Goal: Task Accomplishment & Management: Manage account settings

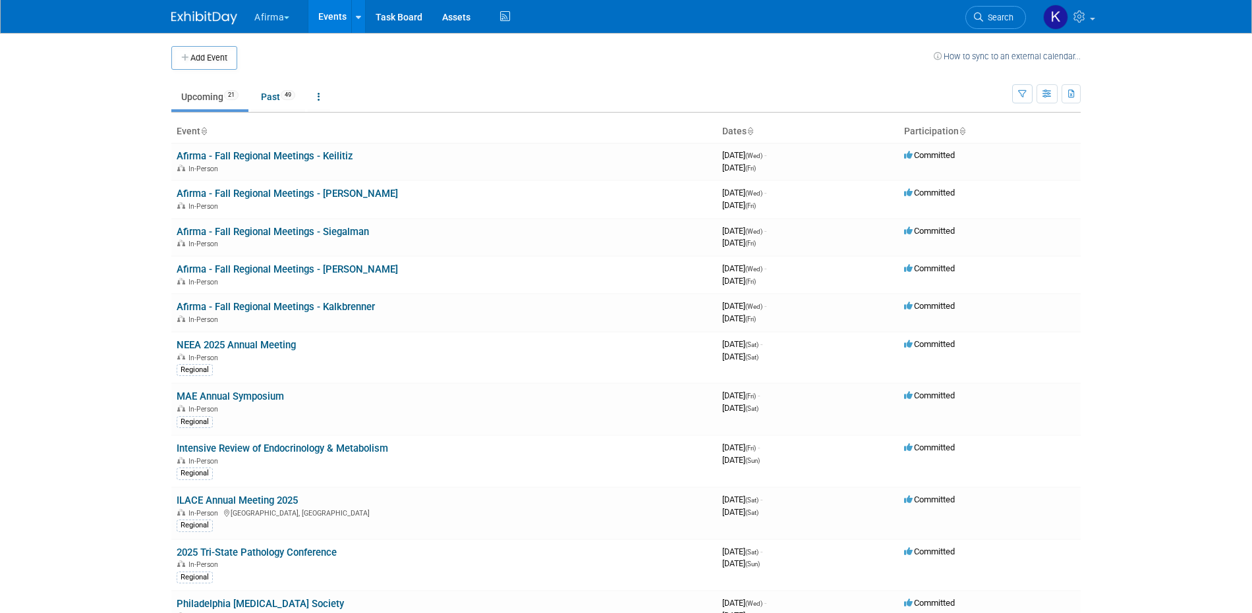
click at [268, 35] on div "Add Event How to sync to an external calendar..." at bounding box center [625, 51] width 909 height 37
click at [268, 24] on button "Afirma" at bounding box center [279, 14] width 53 height 29
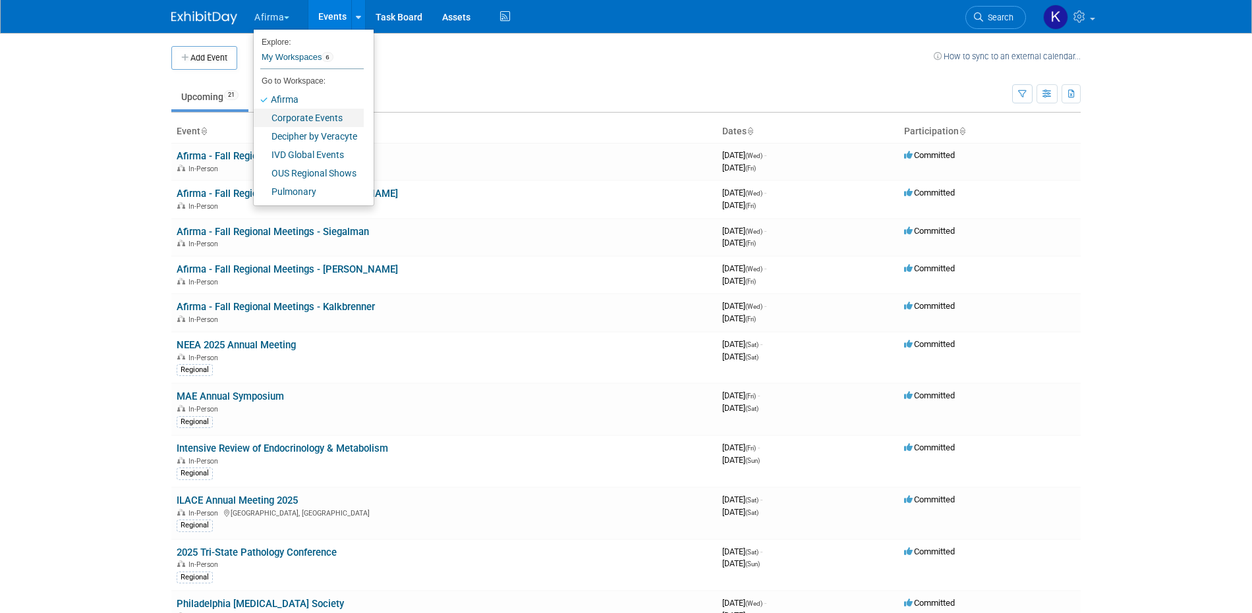
click at [308, 113] on link "Corporate Events" at bounding box center [309, 118] width 110 height 18
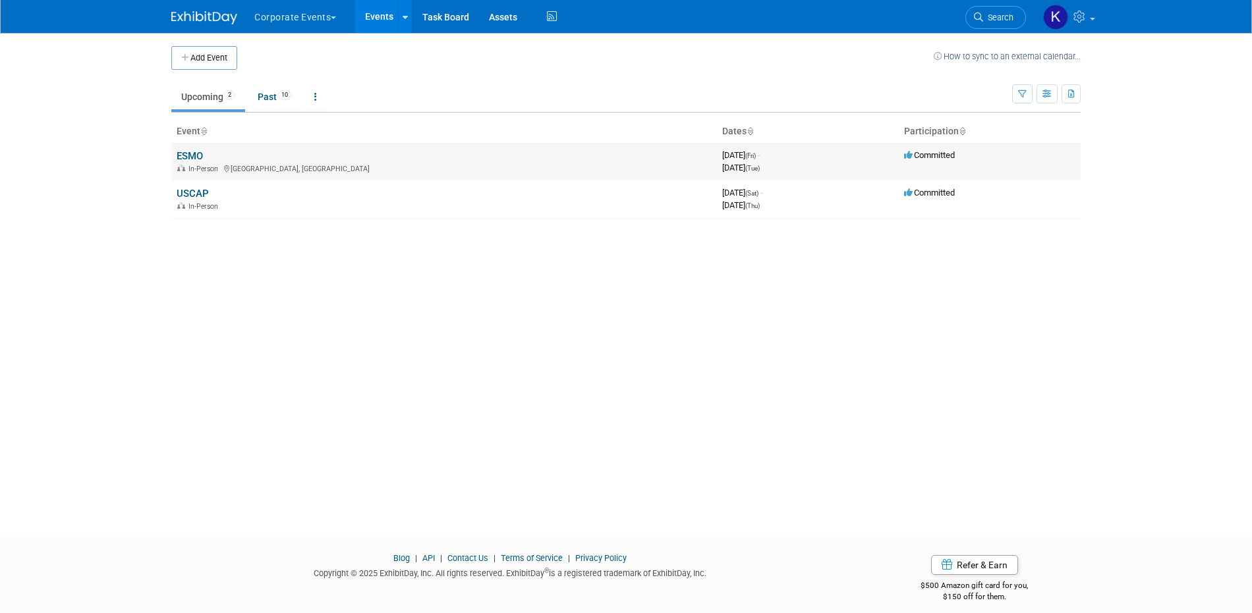
click at [206, 153] on td "ESMO In-Person Berlin, Germany" at bounding box center [443, 162] width 545 height 38
click at [204, 153] on td "ESMO In-Person Berlin, Germany" at bounding box center [443, 162] width 545 height 38
click at [201, 155] on link "ESMO" at bounding box center [190, 156] width 26 height 12
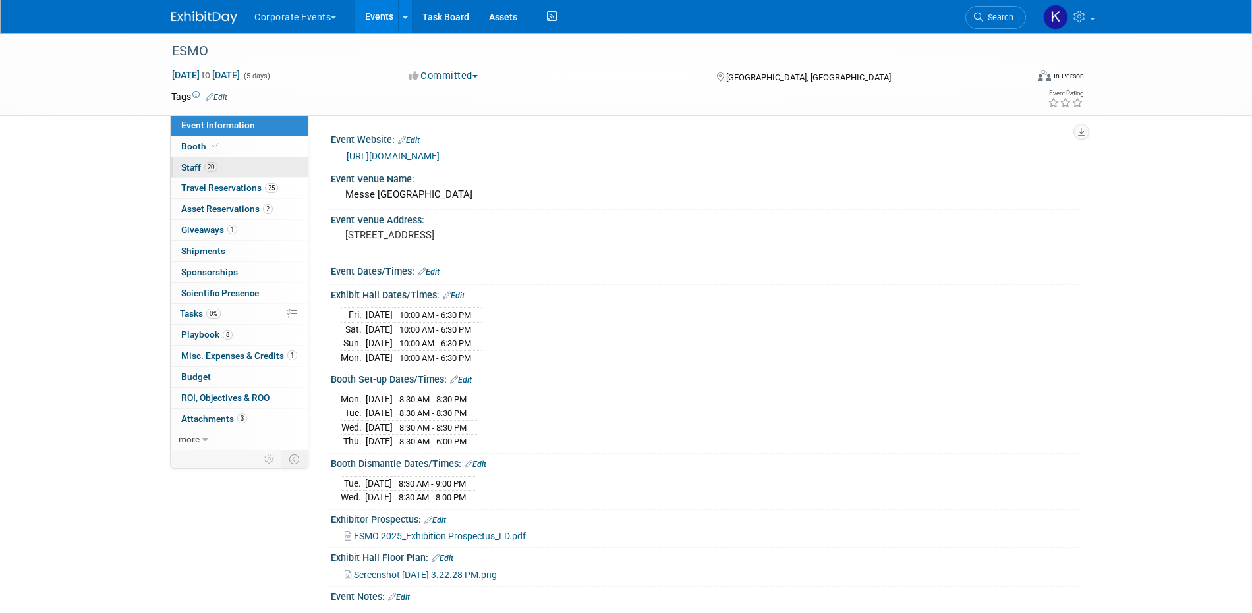
click at [215, 163] on span "20" at bounding box center [210, 167] width 13 height 10
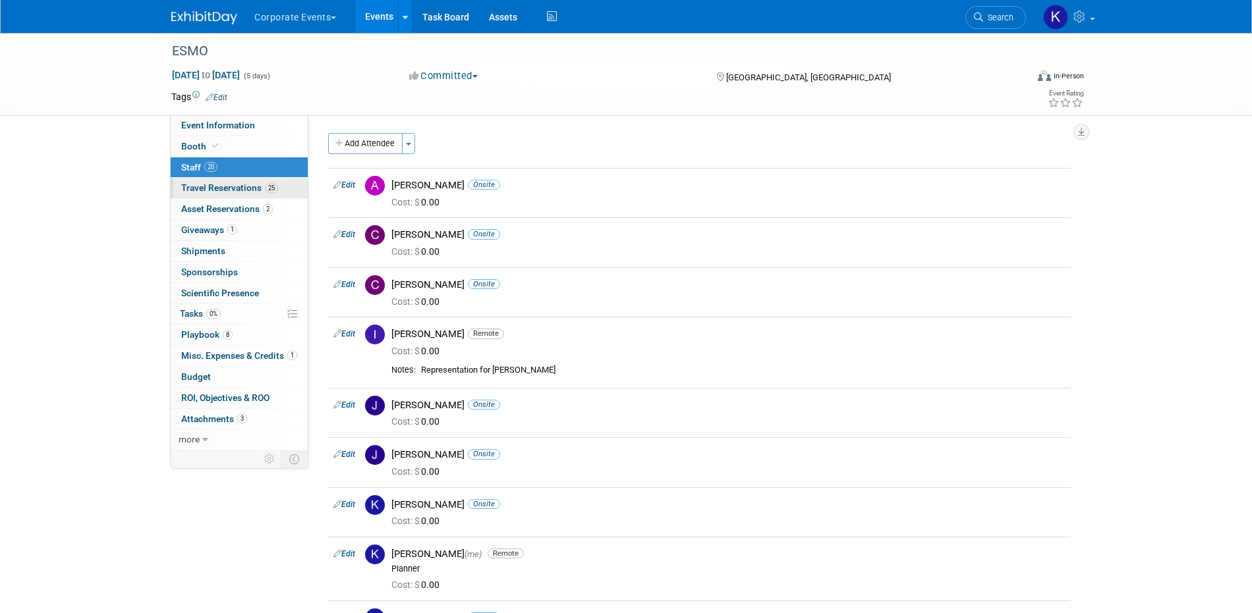
click at [230, 189] on span "Travel Reservations 25" at bounding box center [229, 187] width 97 height 11
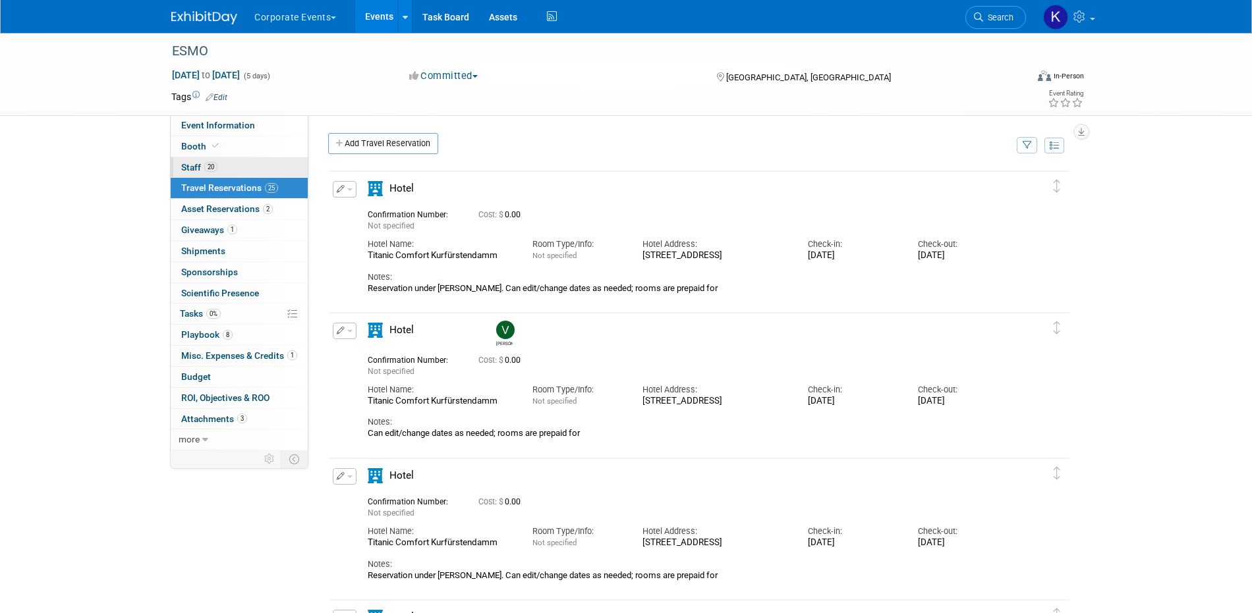
click at [228, 169] on link "20 Staff 20" at bounding box center [239, 167] width 137 height 20
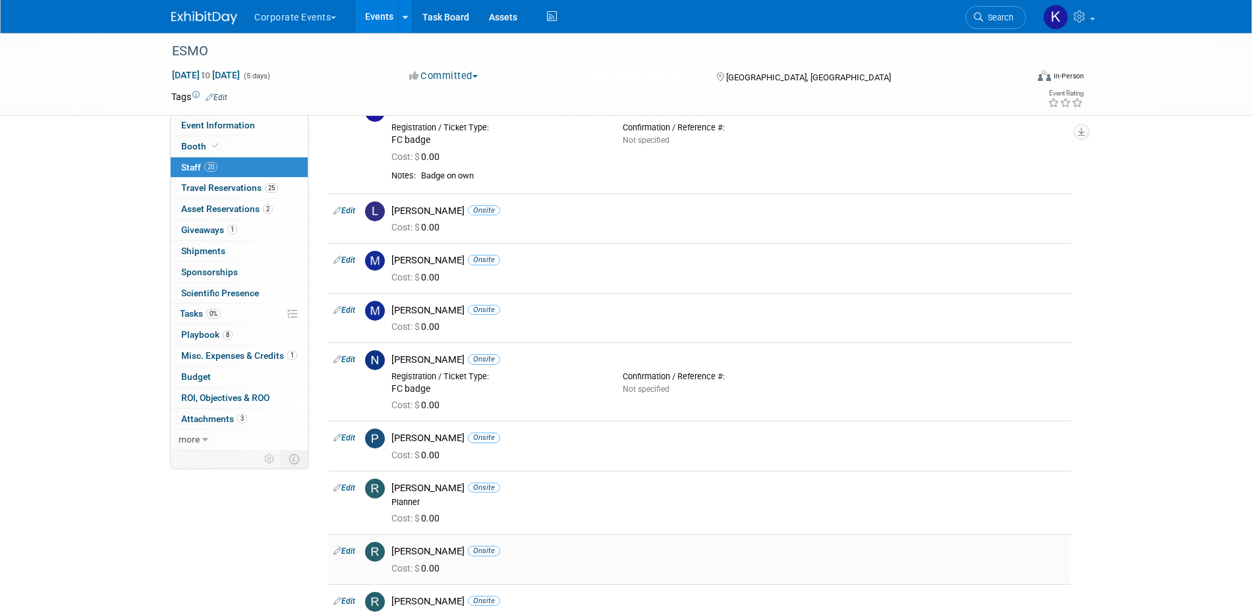
scroll to position [462, 0]
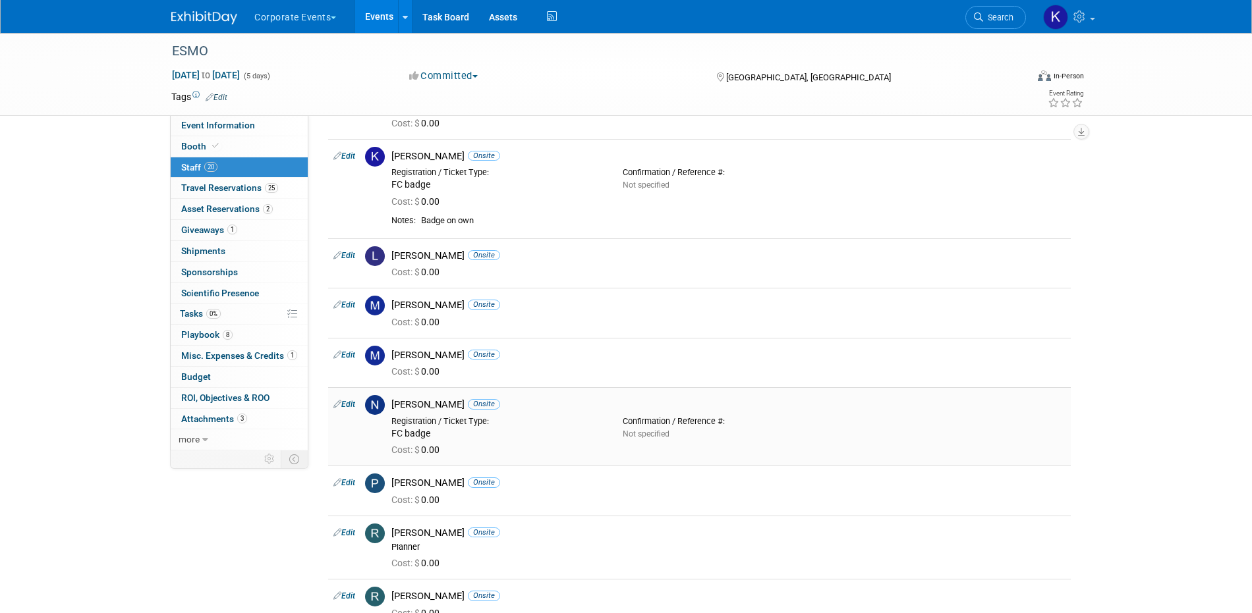
click at [353, 404] on link "Edit" at bounding box center [344, 404] width 22 height 9
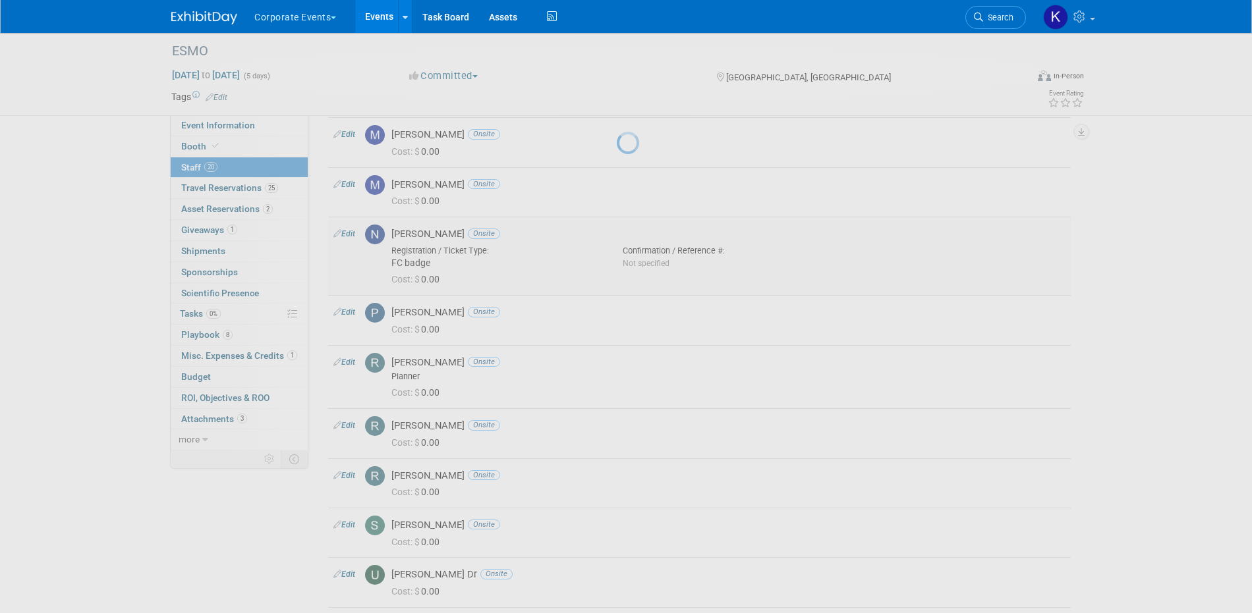
select select "f10d1a06-7f12-4e42-8fe2-b510553a5768"
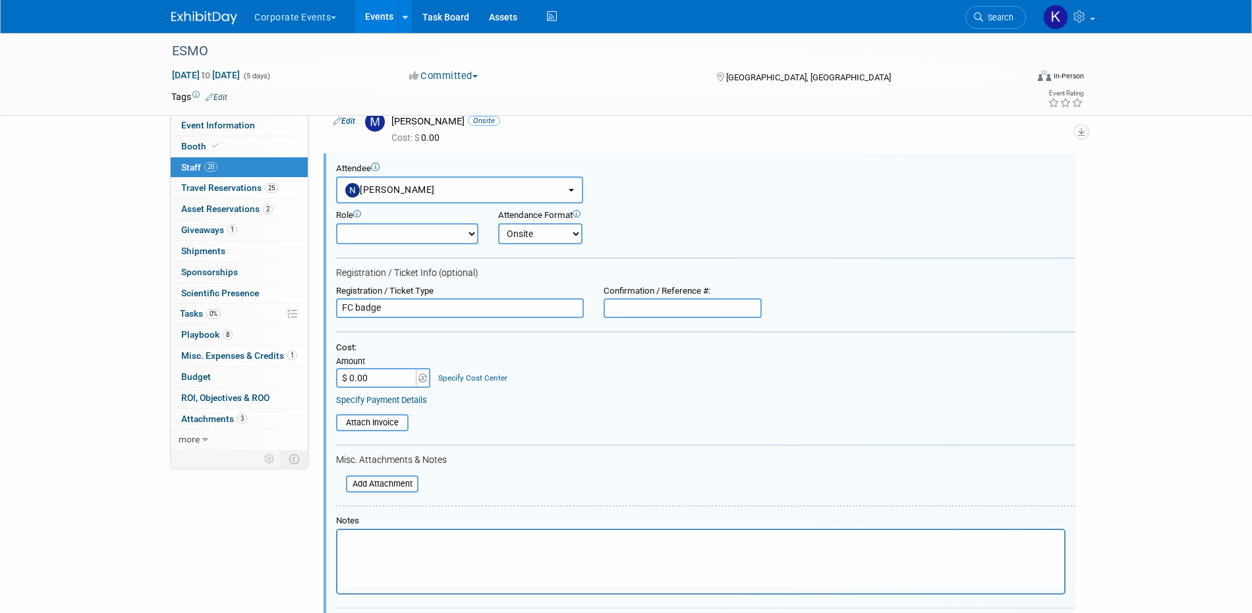
scroll to position [0, 0]
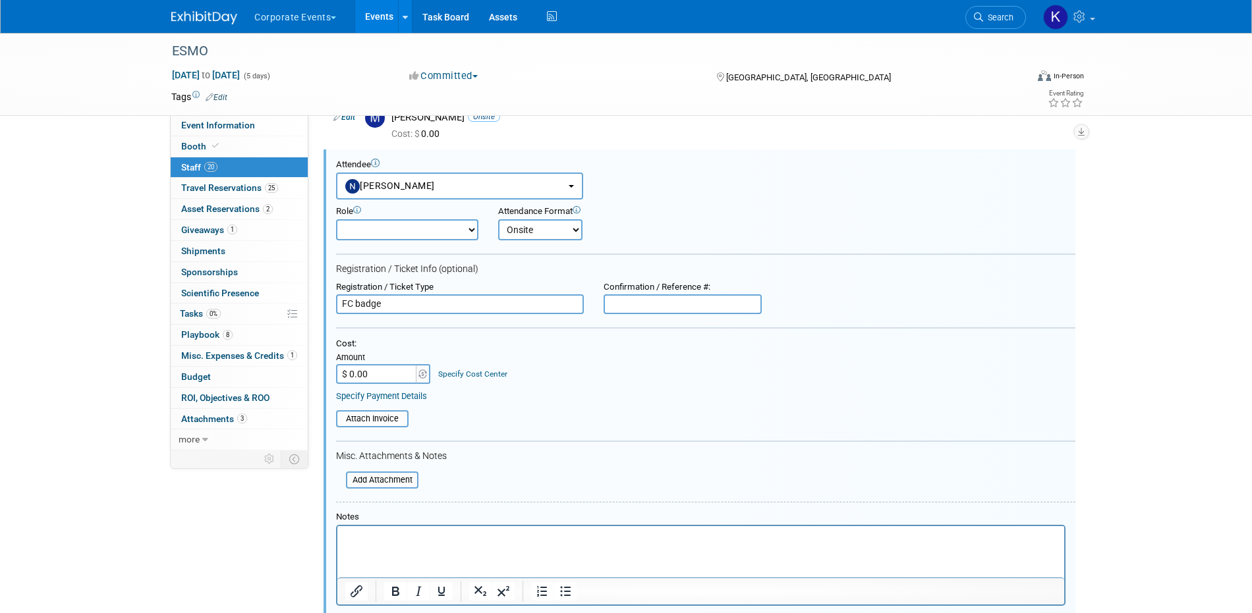
click at [389, 534] on p "Rich Text Area. Press ALT-0 for help." at bounding box center [700, 538] width 711 height 13
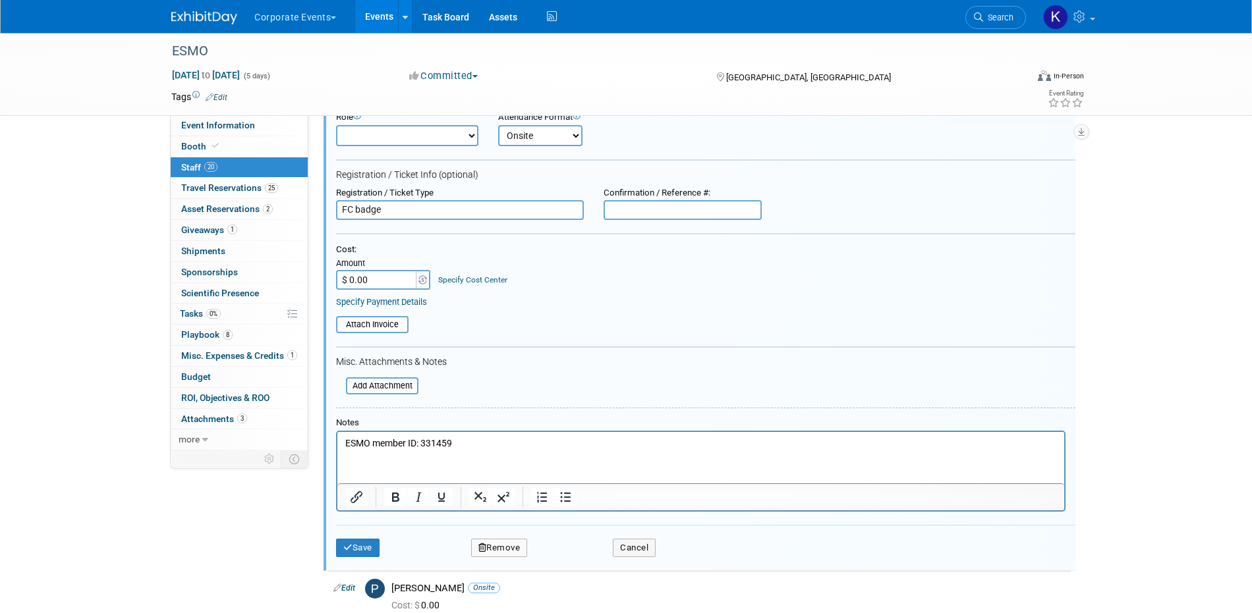
click at [354, 538] on div "Save Remove Cancel" at bounding box center [705, 546] width 739 height 42
click at [354, 545] on button "Save" at bounding box center [357, 548] width 43 height 18
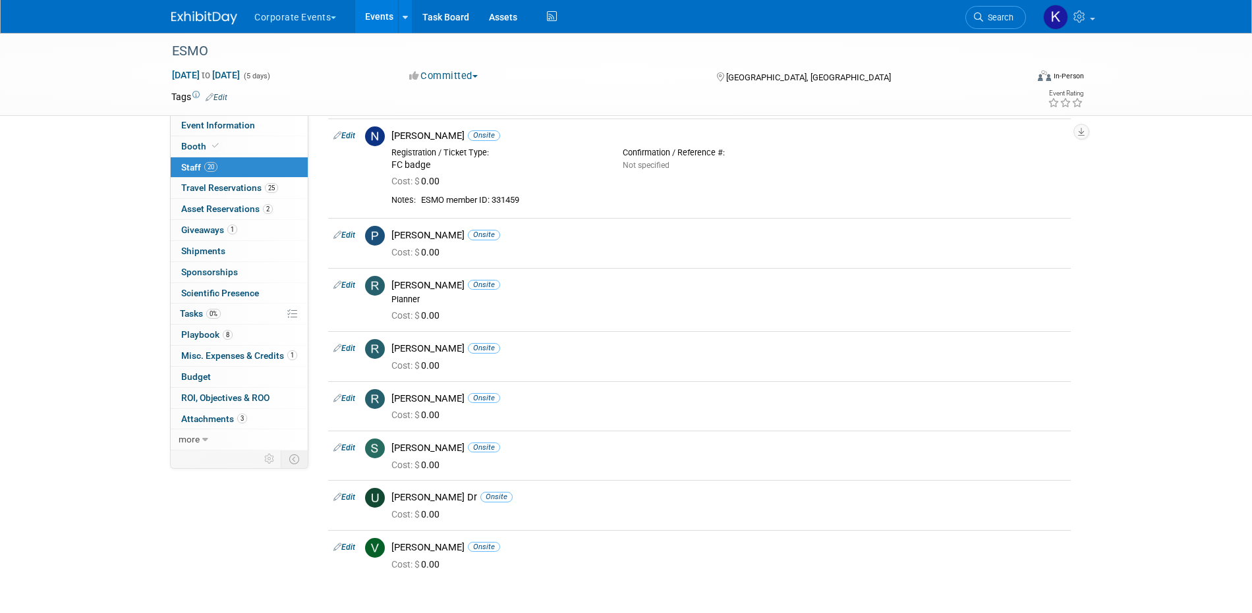
scroll to position [730, 0]
click at [352, 395] on link "Edit" at bounding box center [344, 399] width 22 height 9
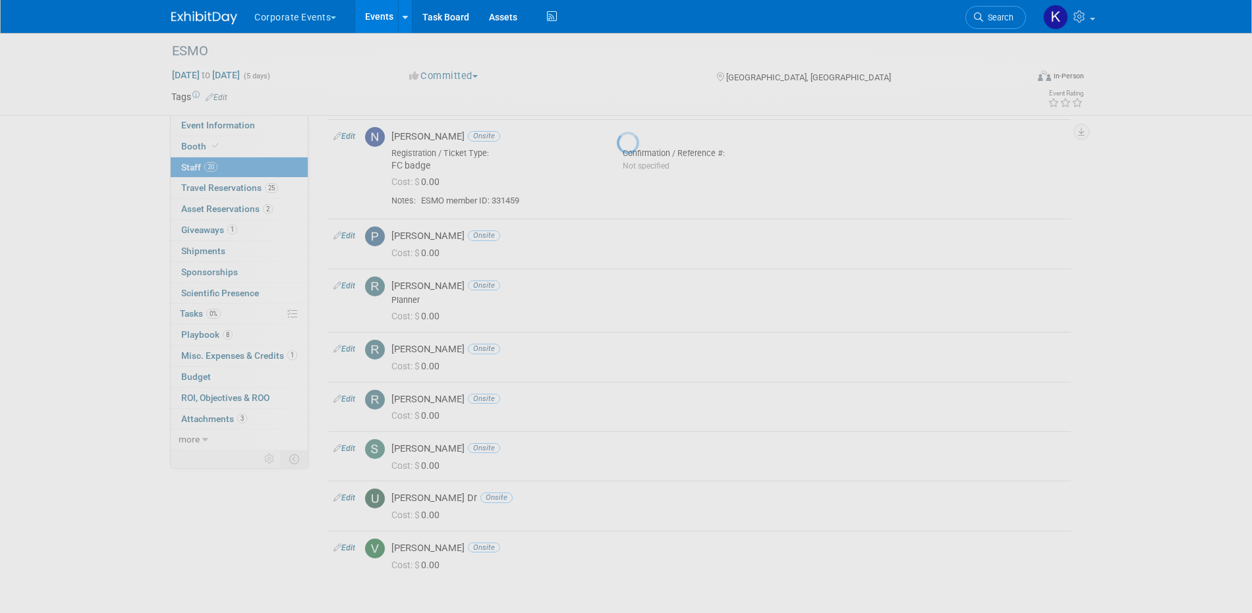
select select "f188dd73-e5ce-4559-921d-db63eab0146d"
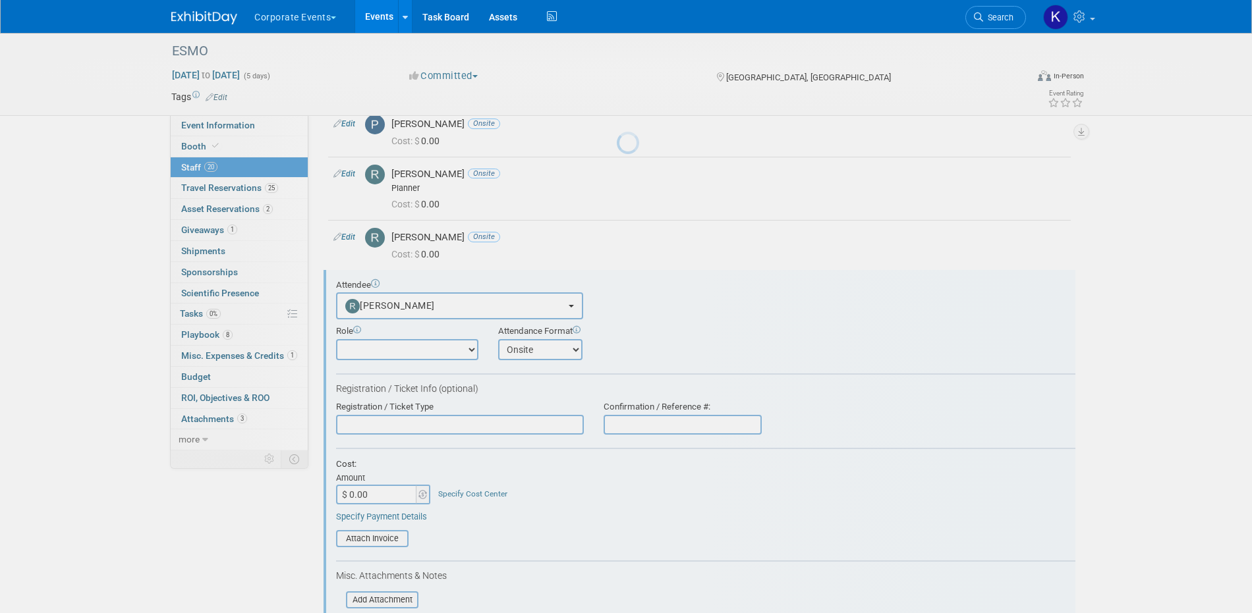
scroll to position [962, 0]
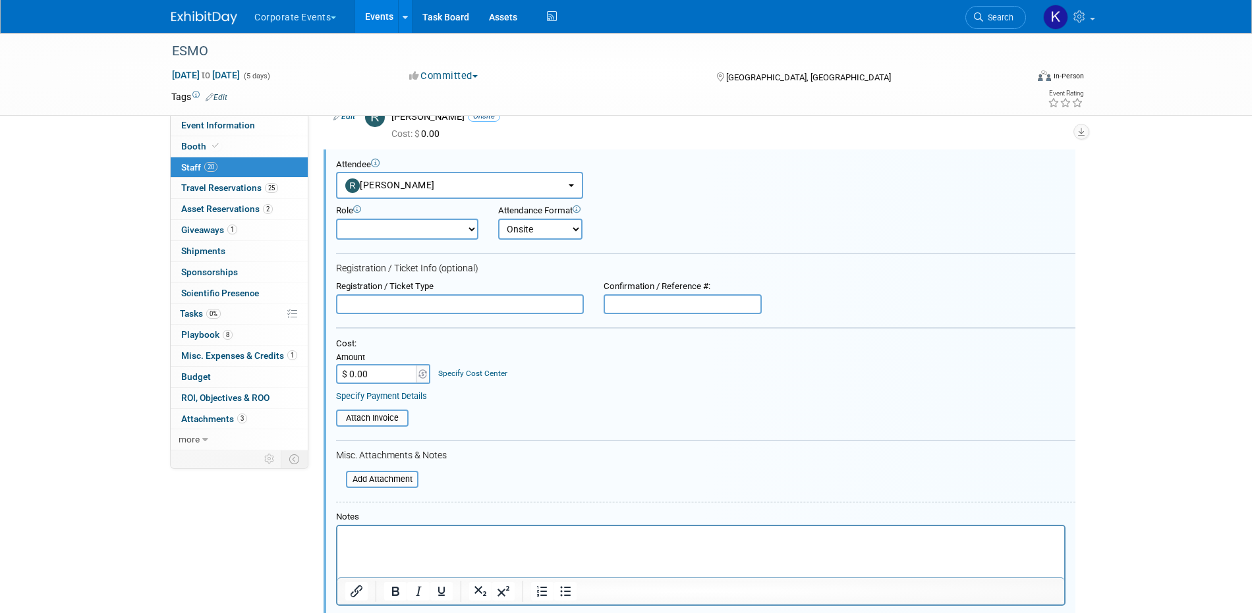
click at [394, 308] on input "text" at bounding box center [460, 304] width 248 height 20
type input "FC badge"
click at [398, 544] on html at bounding box center [700, 535] width 727 height 18
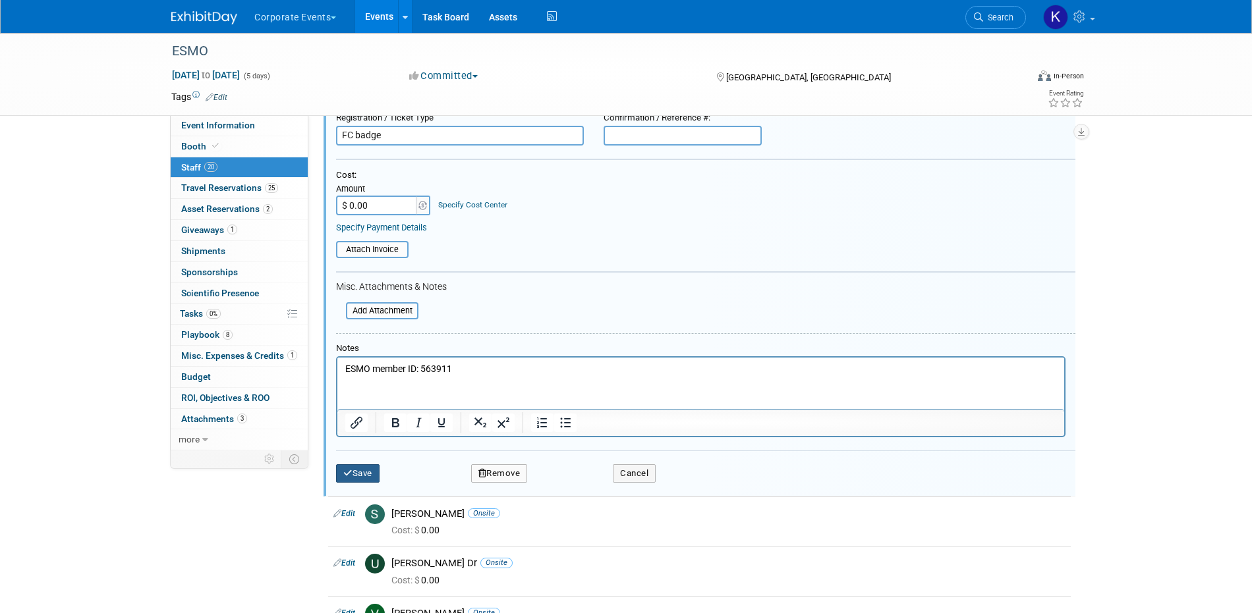
click at [377, 478] on button "Save" at bounding box center [357, 473] width 43 height 18
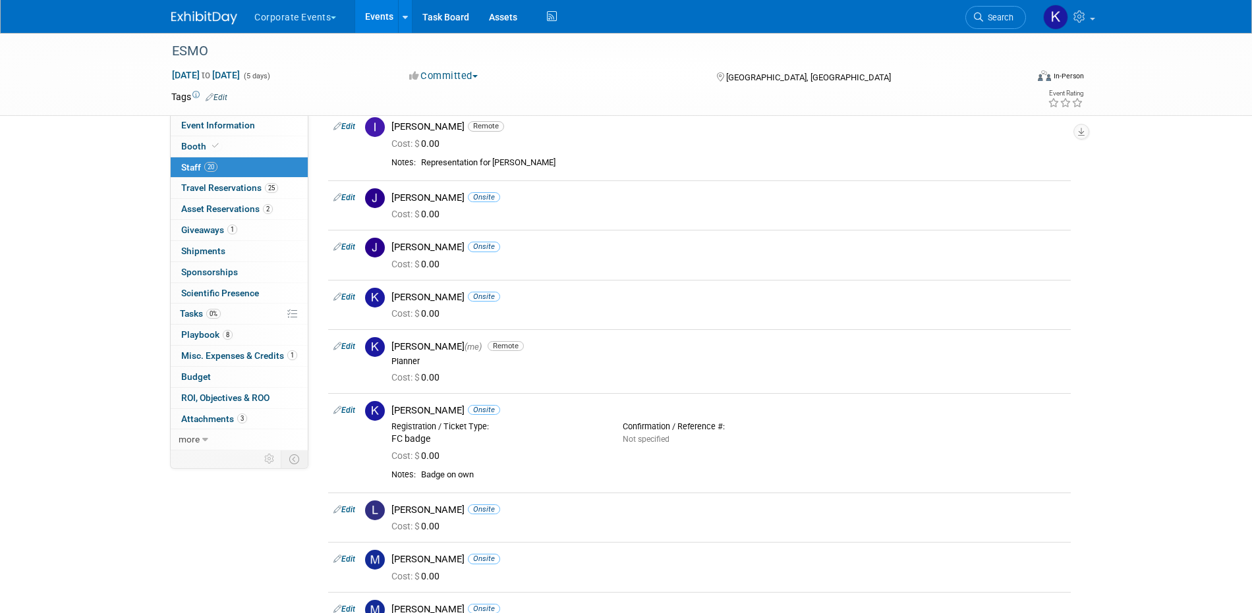
scroll to position [157, 0]
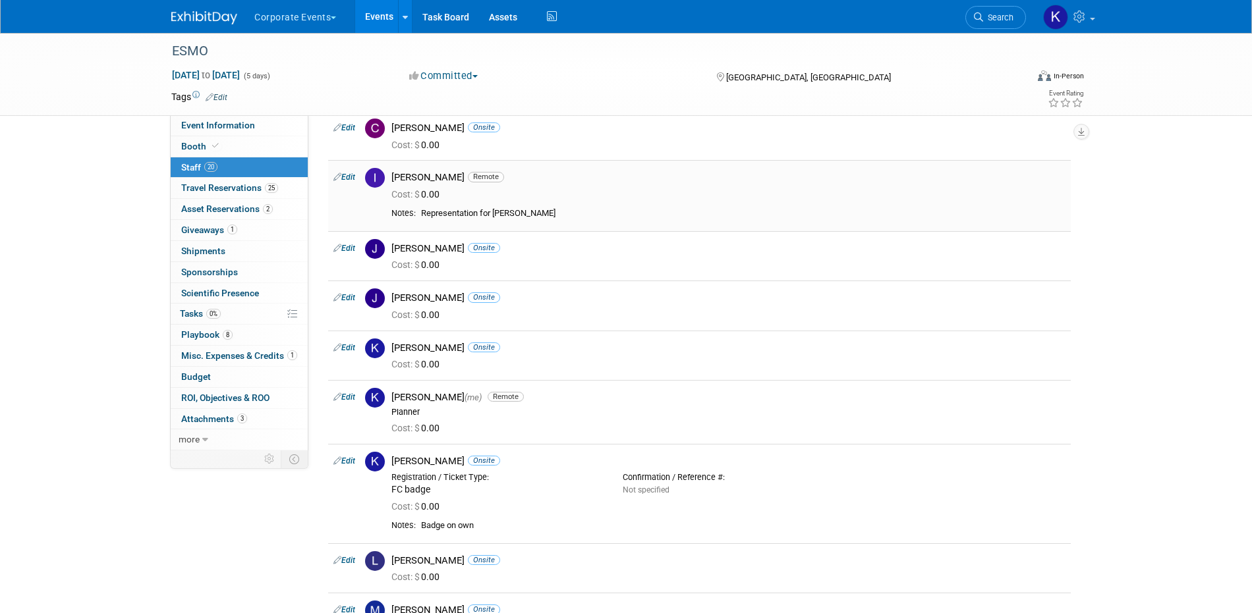
click at [349, 176] on link "Edit" at bounding box center [344, 177] width 22 height 9
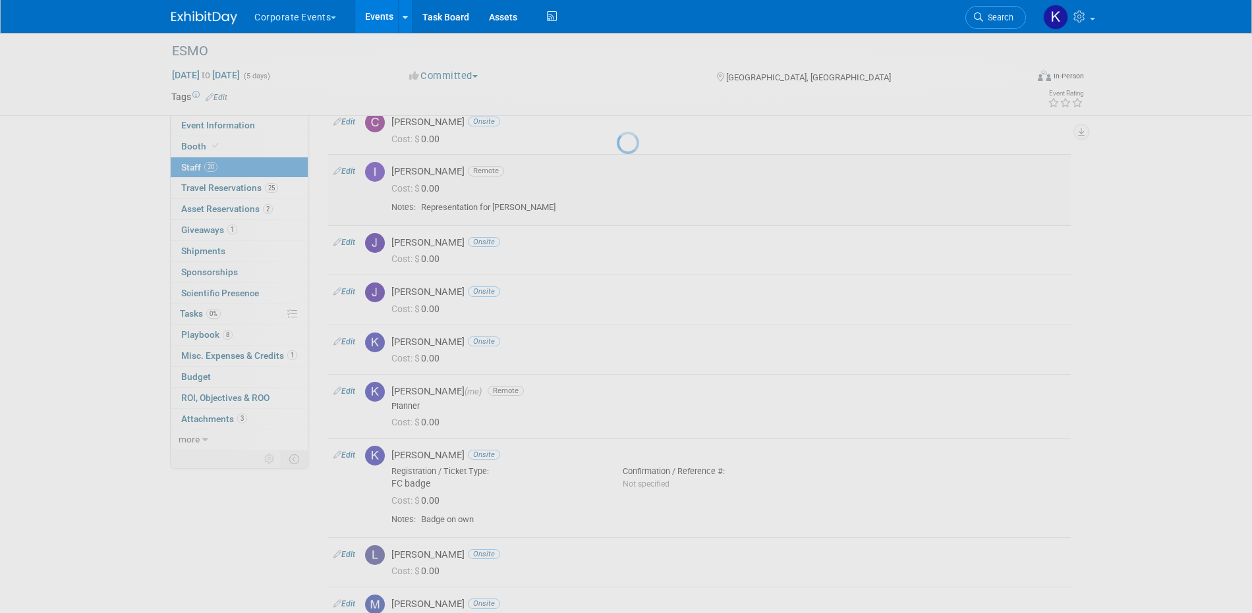
select select "ad46f6e4-4cad-48ff-bf1b-1b9b671ff287"
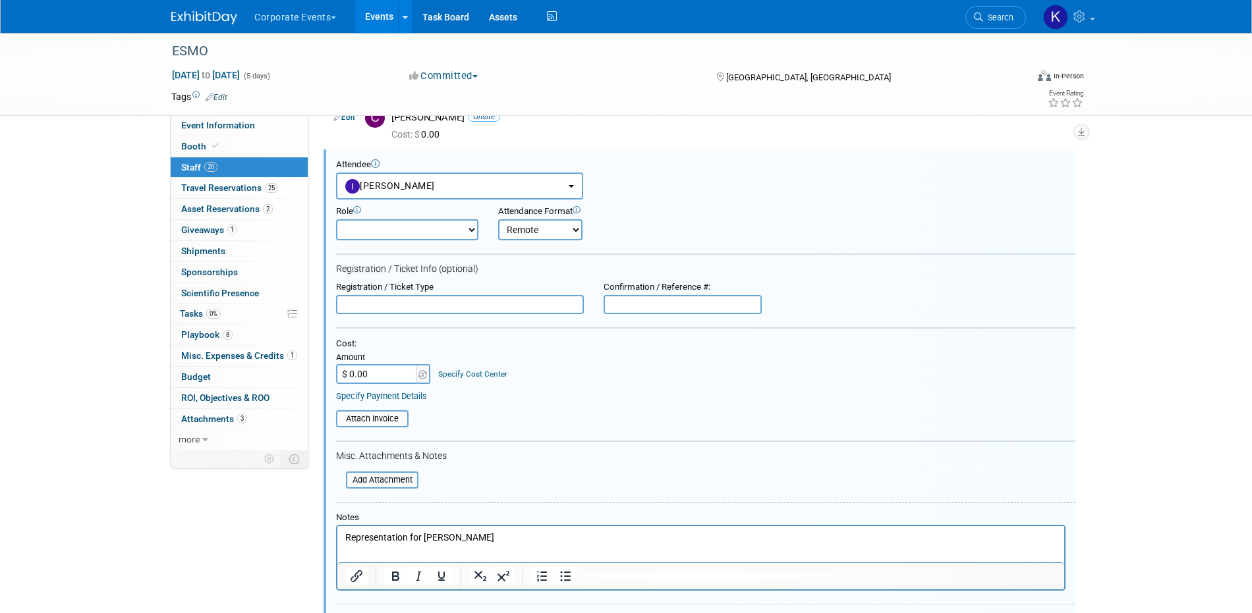
scroll to position [0, 0]
click at [368, 307] on input "text" at bounding box center [460, 305] width 248 height 20
type input "FC badge"
click at [504, 536] on p "Representation for Phil Febbo" at bounding box center [700, 538] width 711 height 13
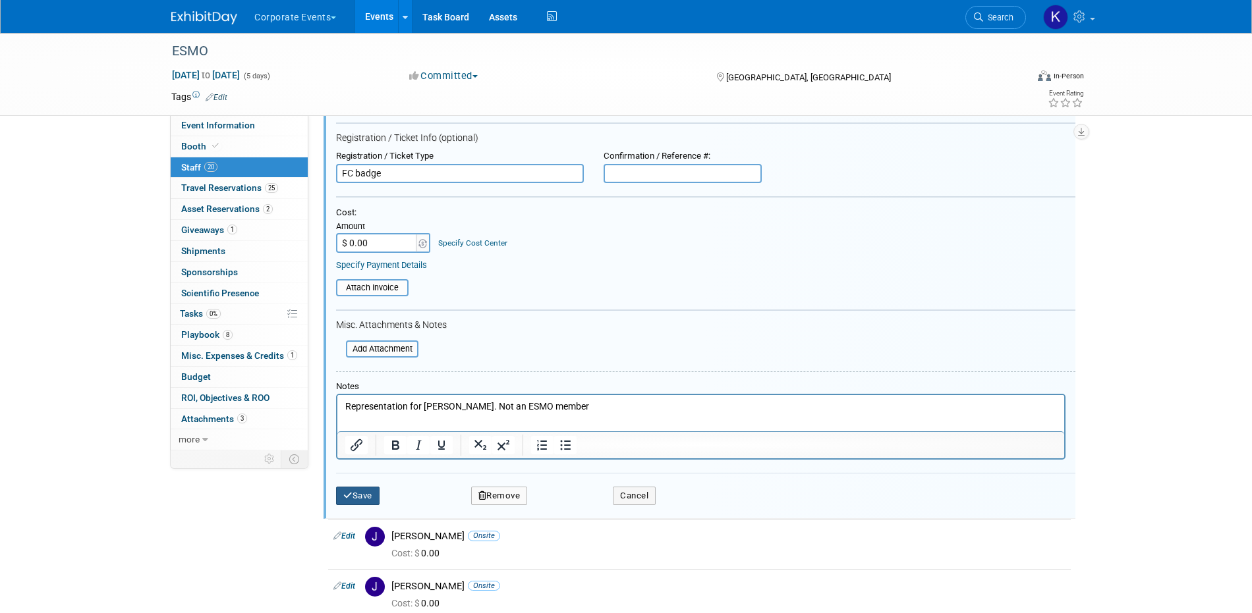
click at [377, 497] on button "Save" at bounding box center [357, 496] width 43 height 18
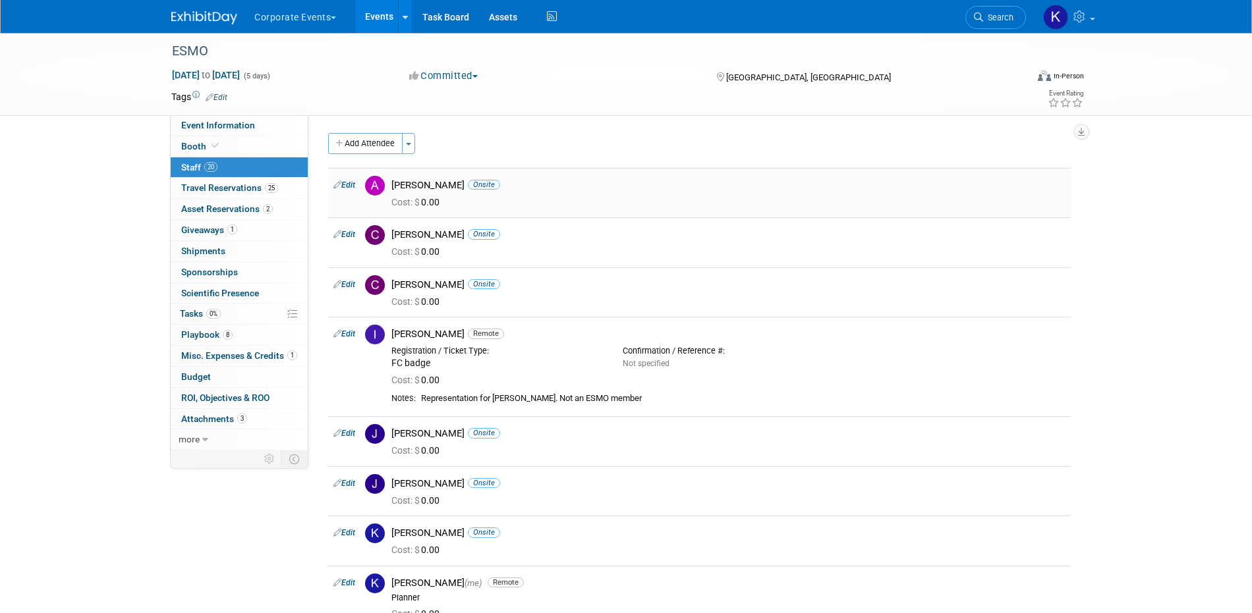
click at [354, 184] on link "Edit" at bounding box center [344, 184] width 22 height 9
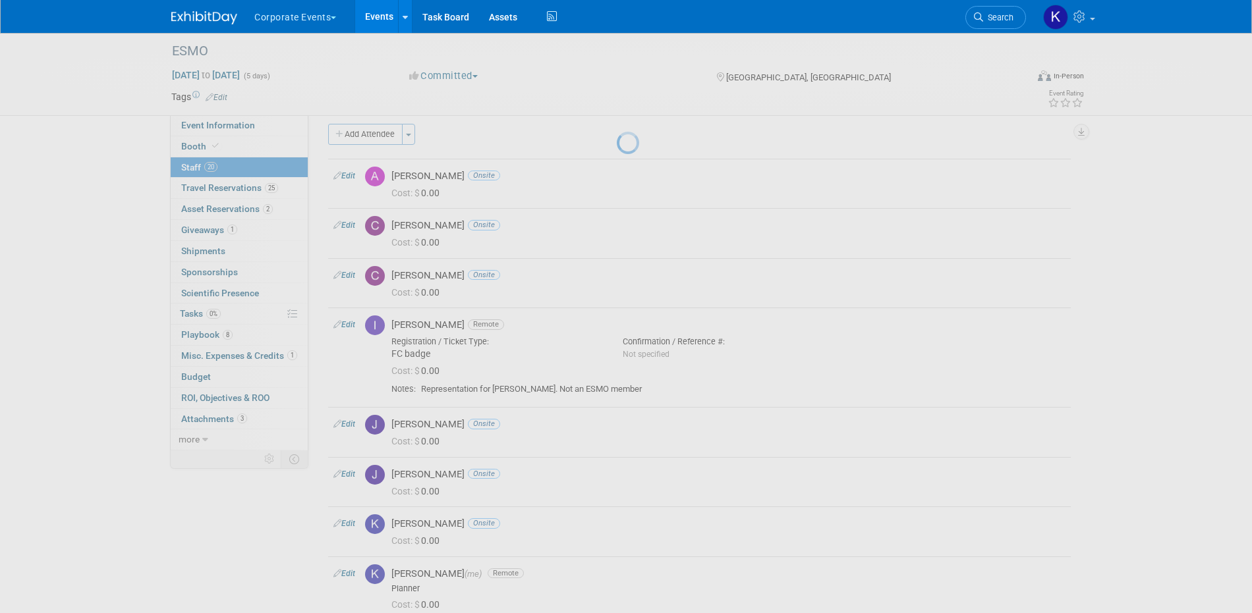
select select "f4ea6e04-0311-4339-9b7d-55022db03e16"
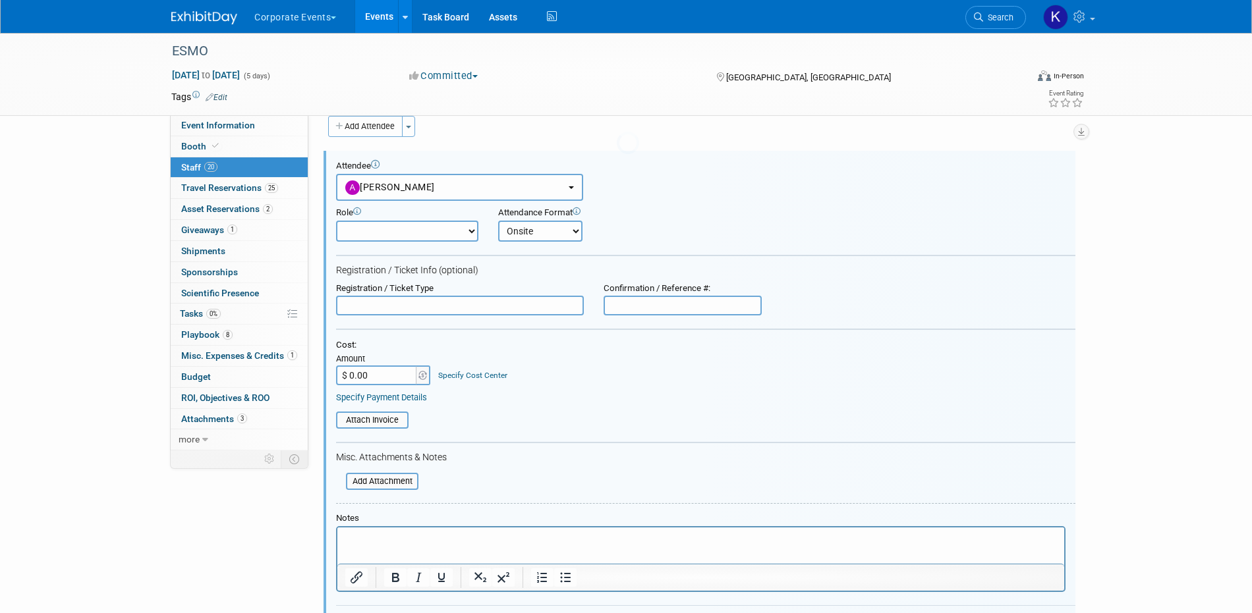
scroll to position [18, 0]
click at [406, 229] on select "Demonstrator Host Planner Presenter Sales Representative Set-up/Dismantle Crew …" at bounding box center [407, 229] width 142 height 21
click at [526, 303] on input "text" at bounding box center [460, 304] width 248 height 20
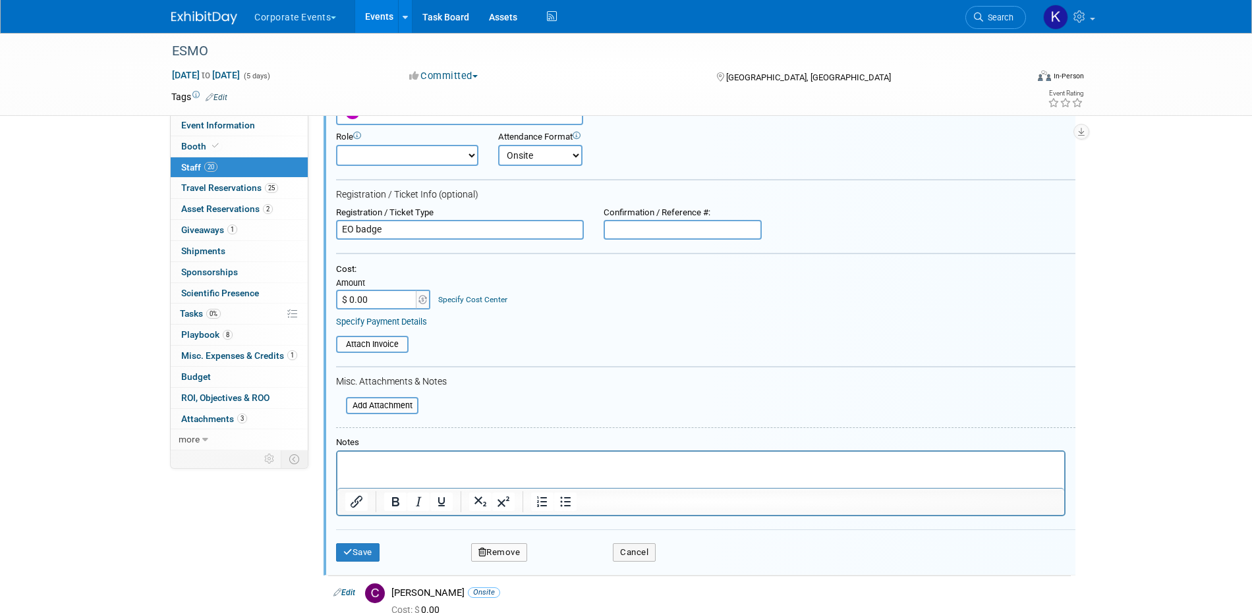
scroll to position [118, 0]
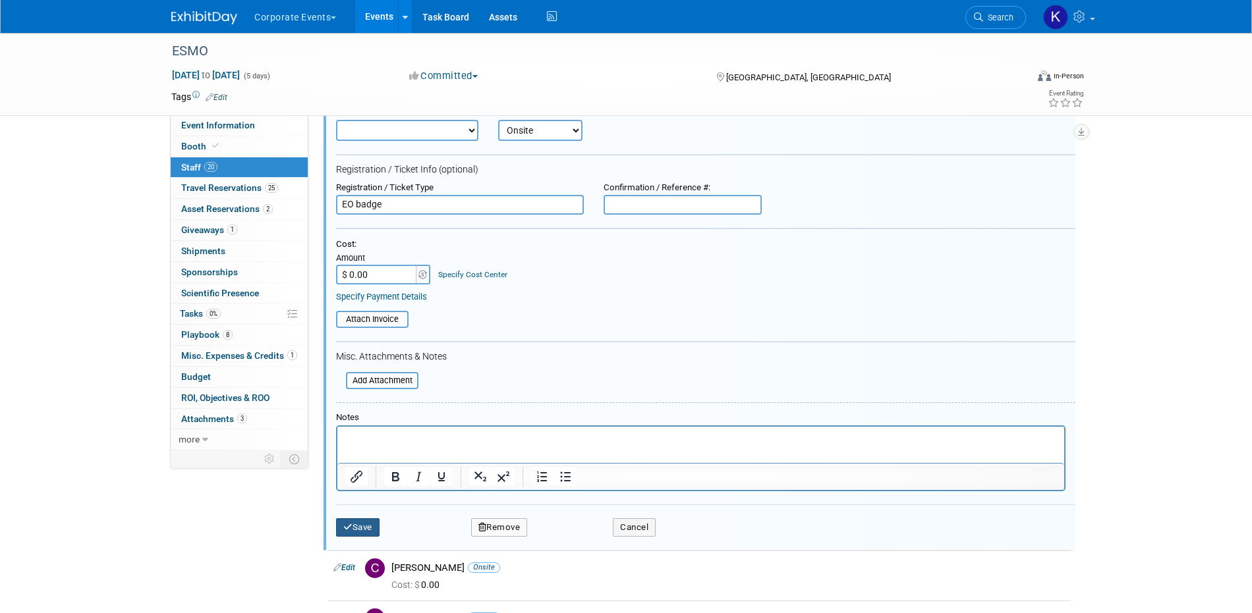
type input "EO badge"
click at [360, 527] on button "Save" at bounding box center [357, 527] width 43 height 18
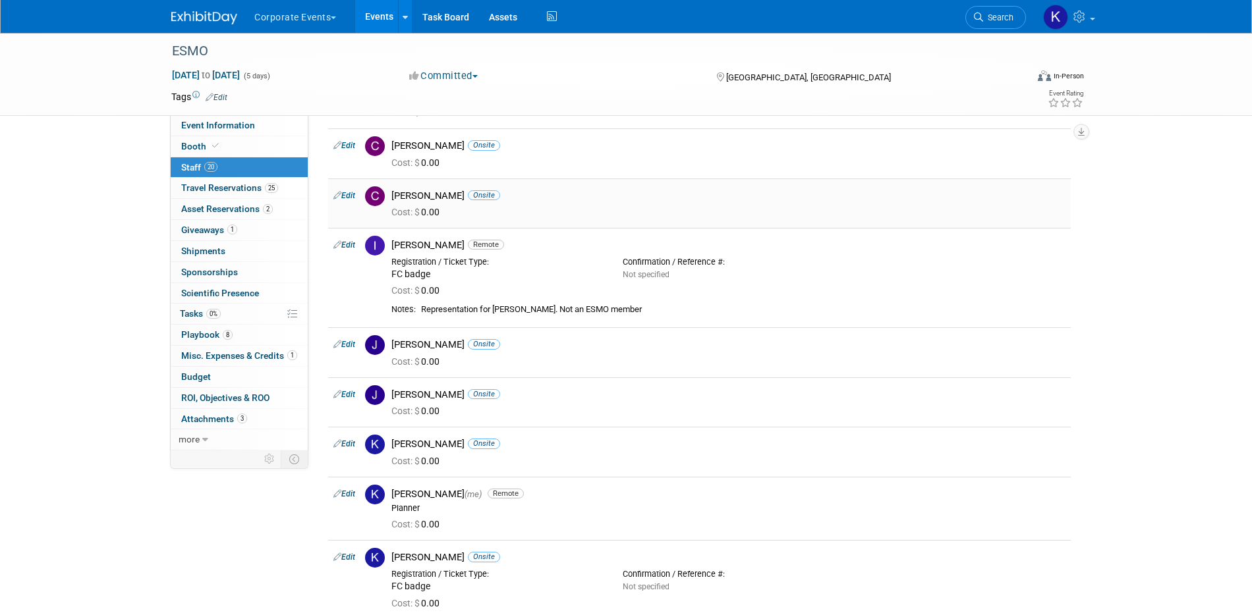
click at [349, 196] on link "Edit" at bounding box center [344, 195] width 22 height 9
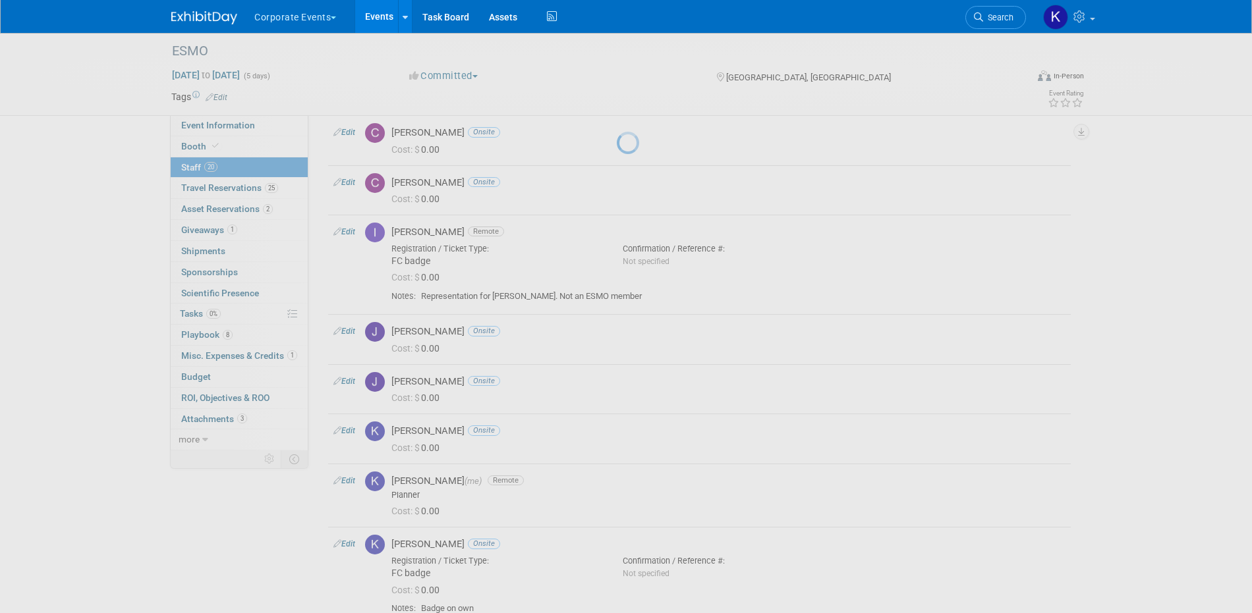
select select "6590a48f-d78b-4b8d-9f96-6f4e50e10ba2"
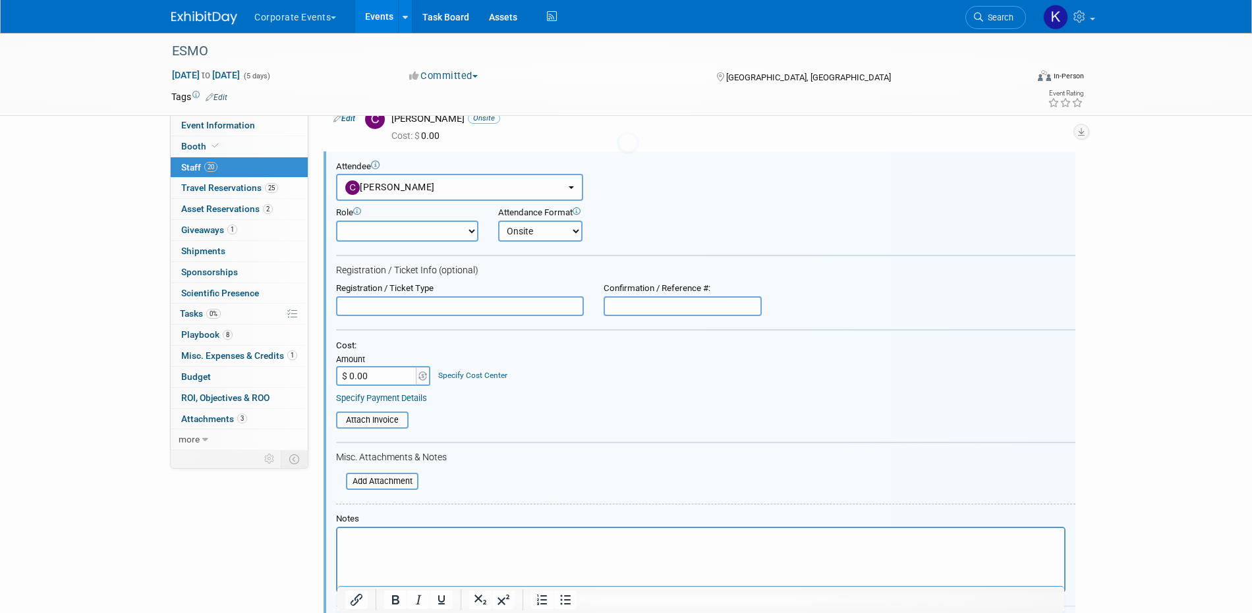
scroll to position [0, 0]
click at [408, 304] on input "text" at bounding box center [460, 304] width 248 height 20
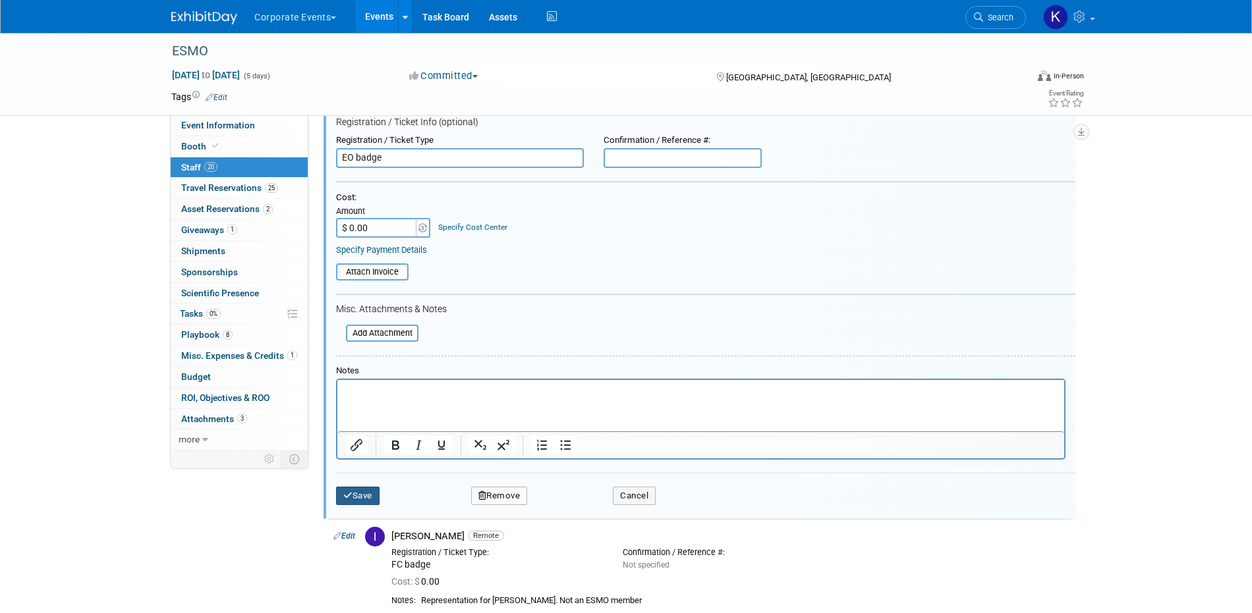
type input "EO badge"
click at [350, 499] on icon "submit" at bounding box center [347, 495] width 9 height 9
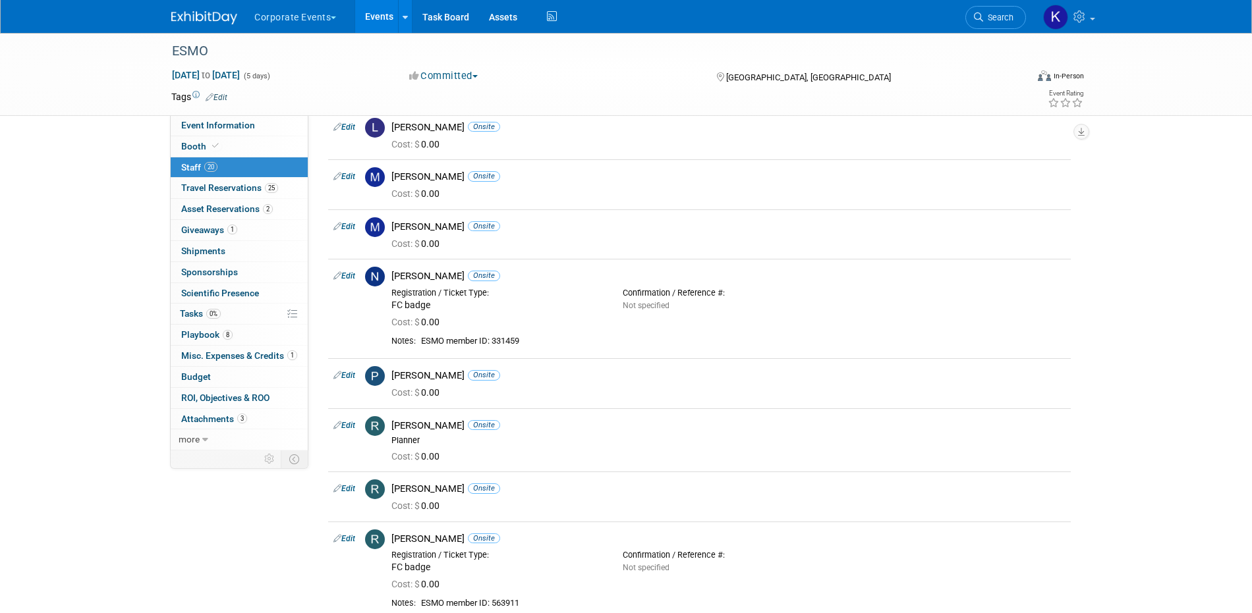
scroll to position [690, 0]
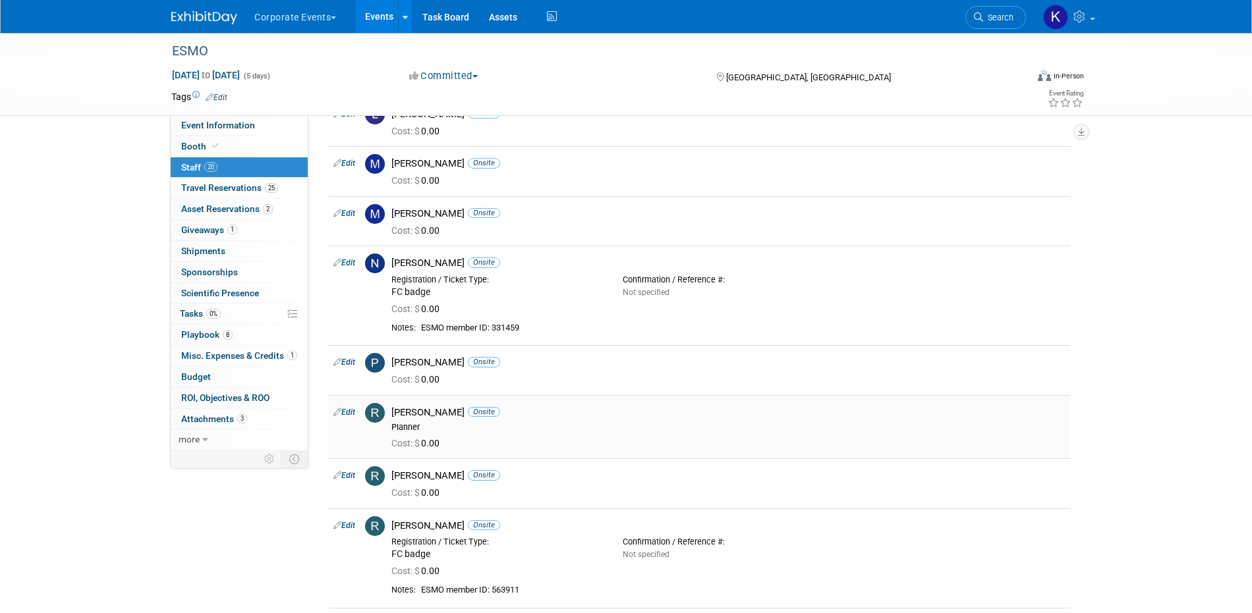
click at [349, 412] on link "Edit" at bounding box center [344, 412] width 22 height 9
click at [0, 0] on div at bounding box center [0, 0] width 0 height 0
select select "93c9d2ce-f336-40d5-91bf-081cf7bfd5d5"
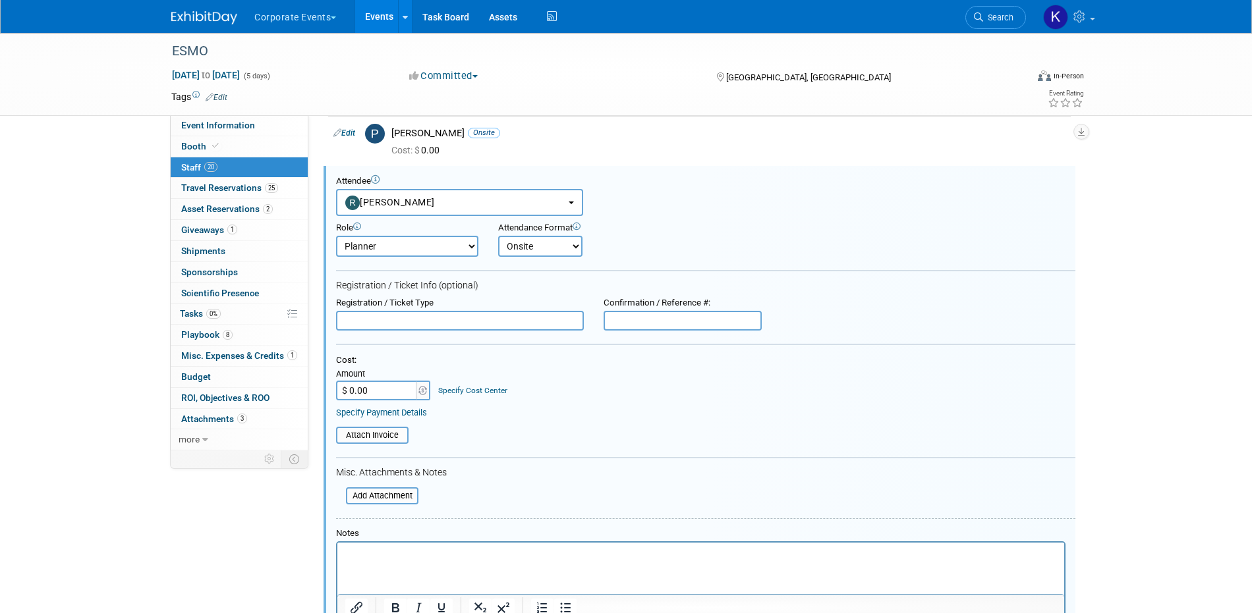
scroll to position [935, 0]
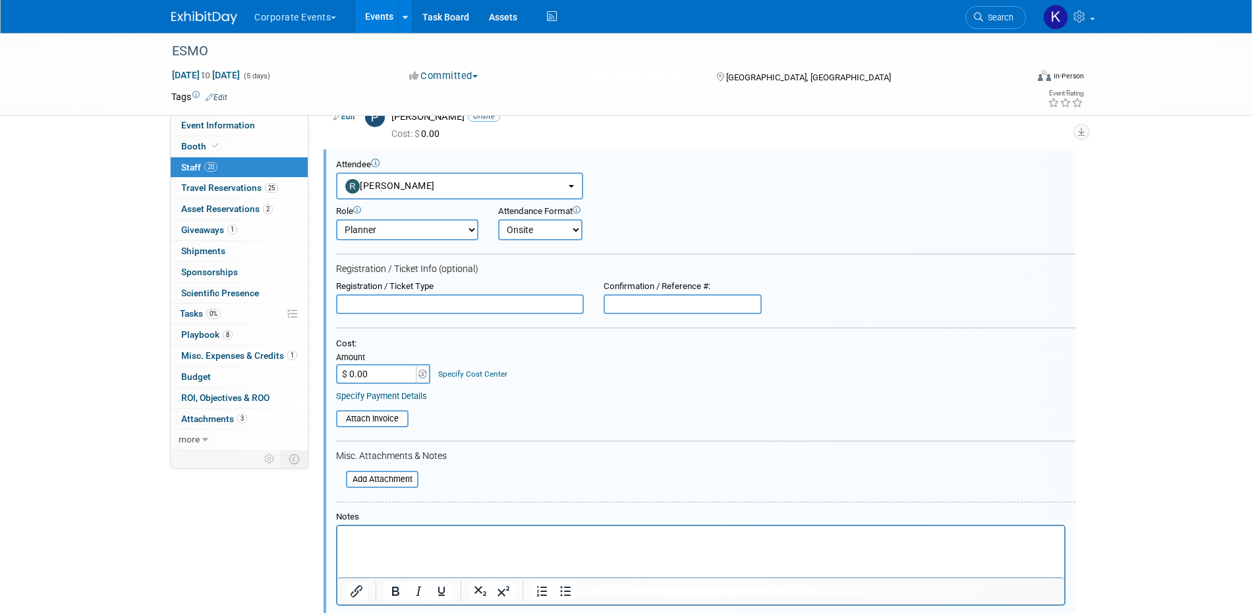
click at [368, 305] on input "text" at bounding box center [460, 304] width 248 height 20
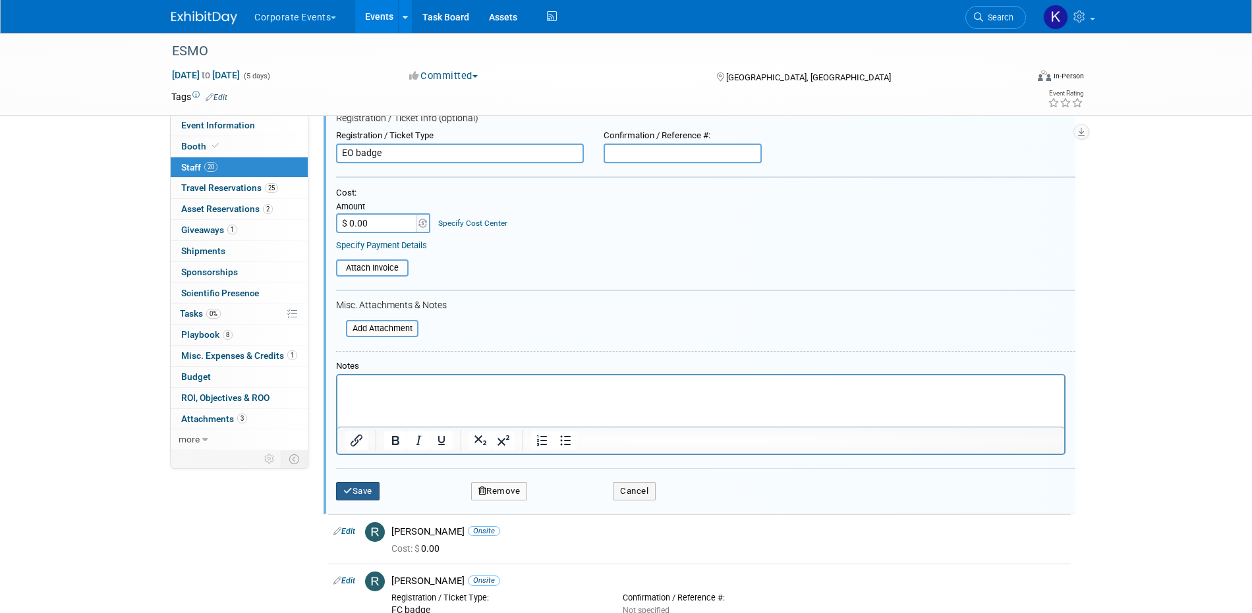
type input "EO badge"
click at [350, 485] on button "Save" at bounding box center [357, 491] width 43 height 18
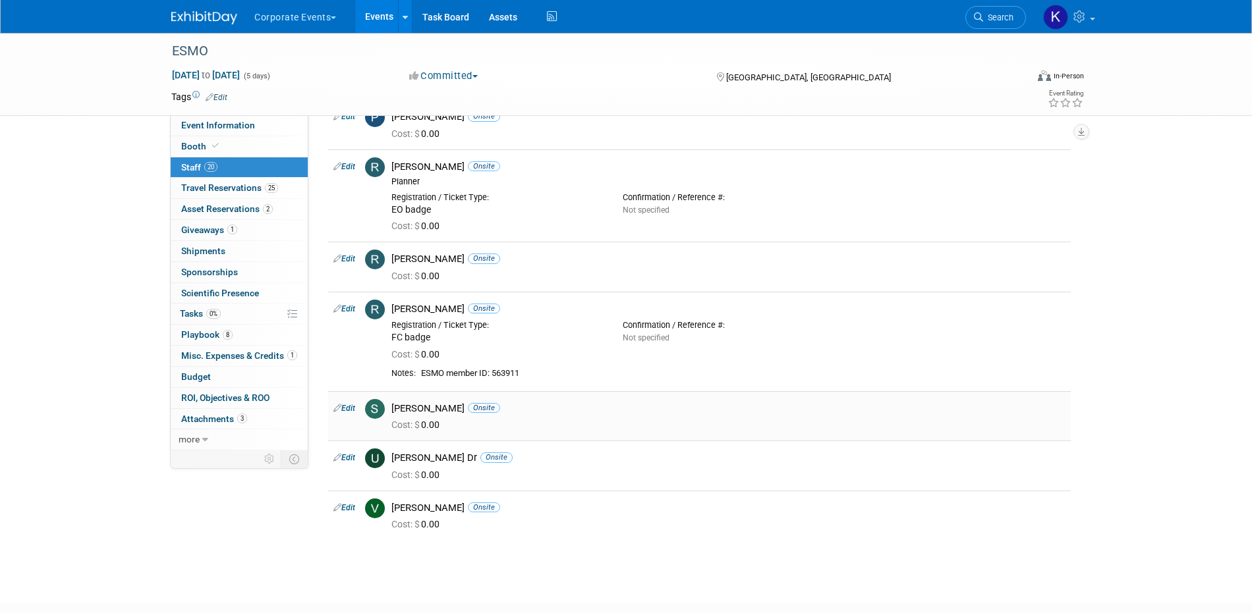
click at [352, 409] on link "Edit" at bounding box center [344, 408] width 22 height 9
select select "4a650e66-ce04-4b45-90d2-f9ac8e5d9d5a"
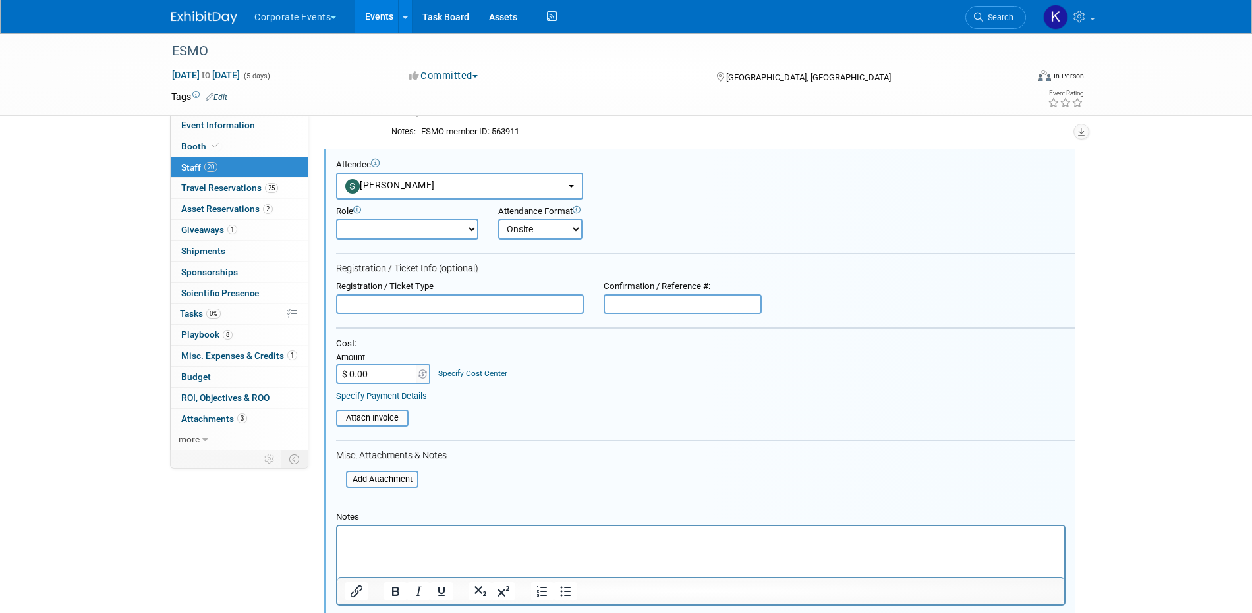
scroll to position [0, 0]
click at [431, 297] on input "text" at bounding box center [460, 304] width 248 height 20
type input "FC badge"
click at [404, 541] on p "Rich Text Area. Press ALT-0 for help." at bounding box center [700, 537] width 711 height 13
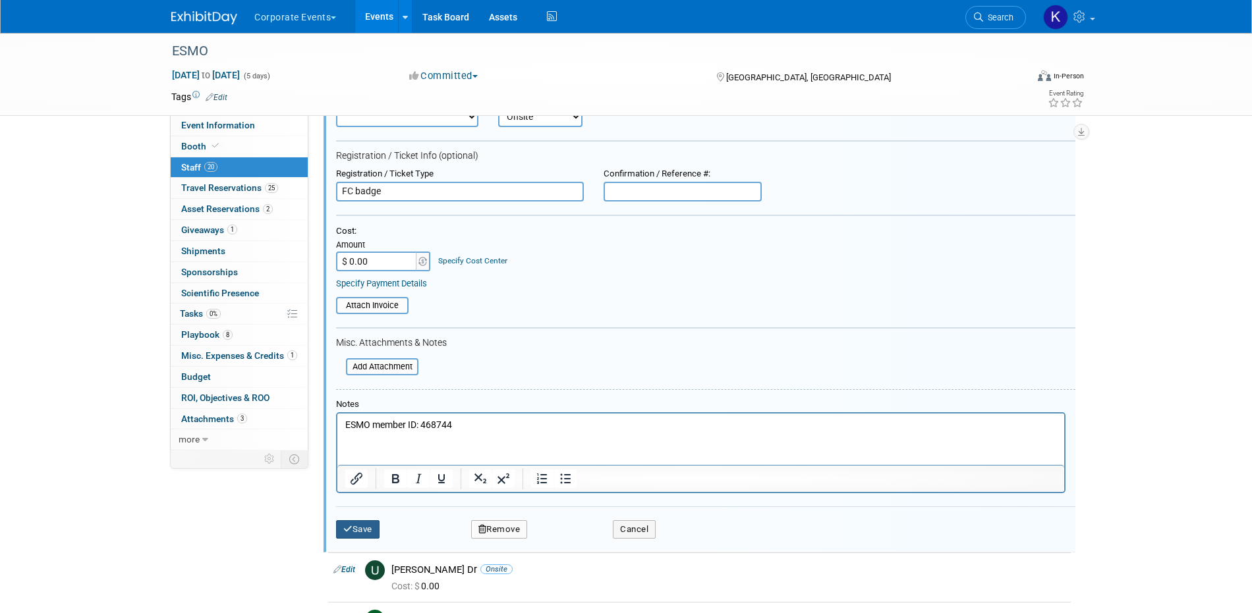
click at [365, 520] on button "Save" at bounding box center [357, 529] width 43 height 18
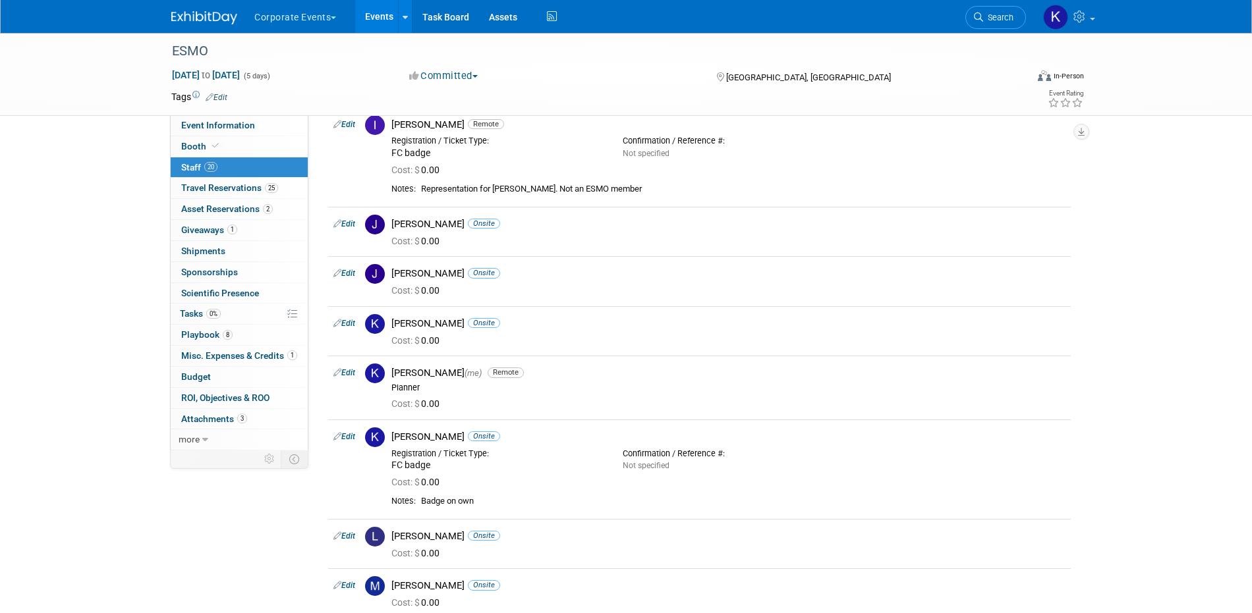
scroll to position [128, 0]
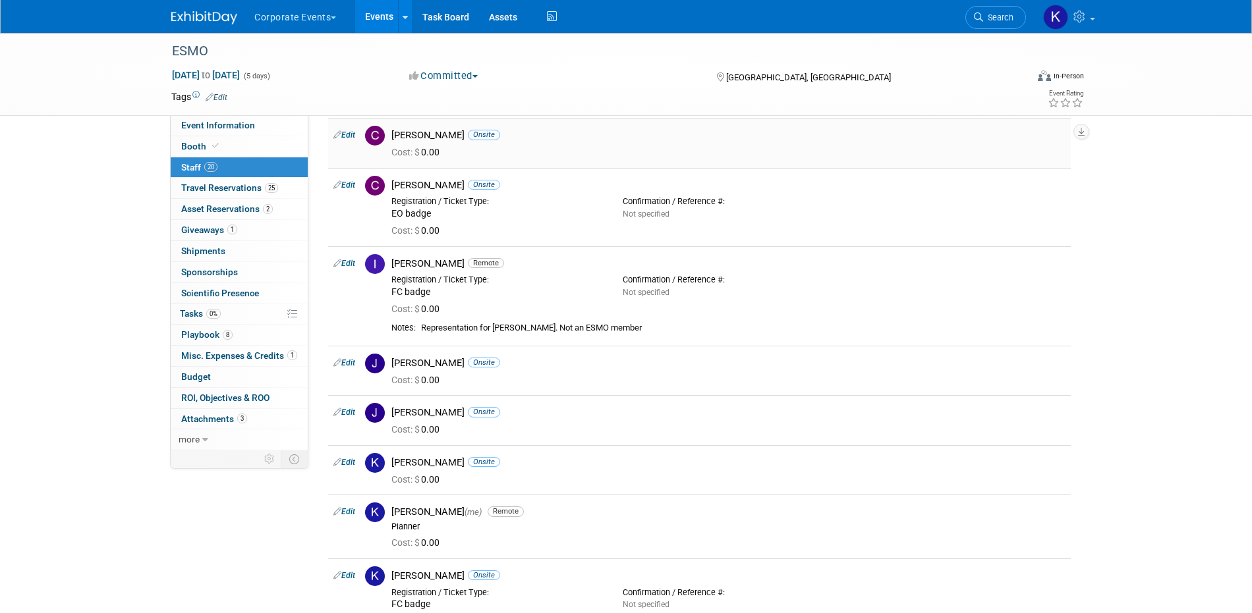
click at [350, 133] on link "Edit" at bounding box center [344, 134] width 22 height 9
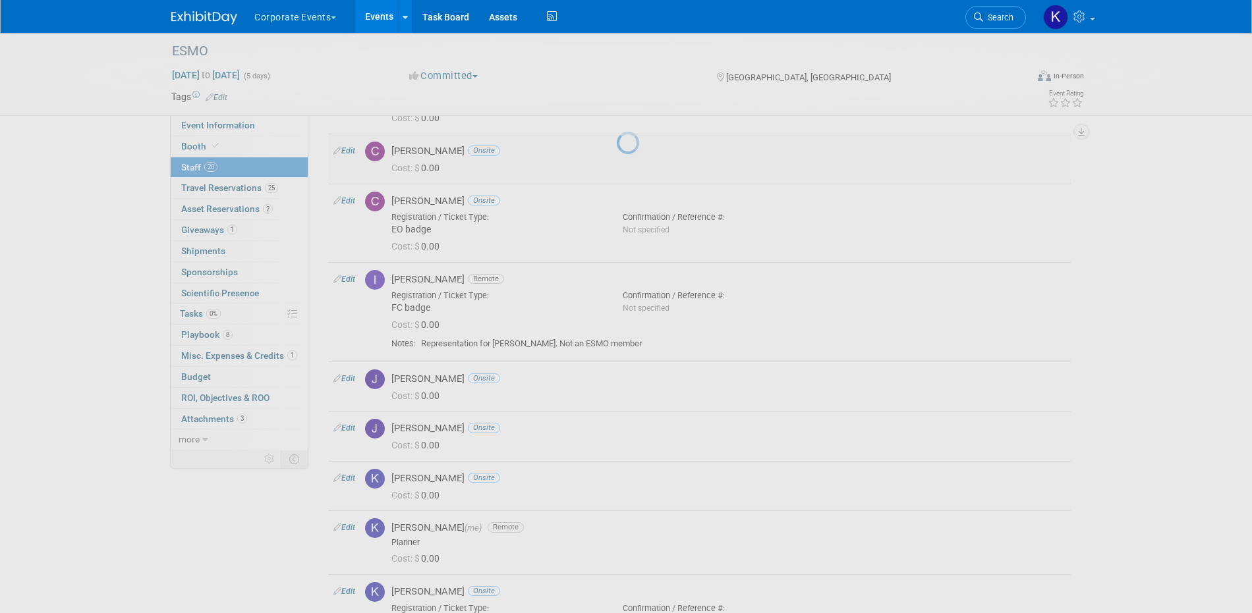
select select "a59d3e8c-3b9a-44c3-b8fe-cd2080c7e3c6"
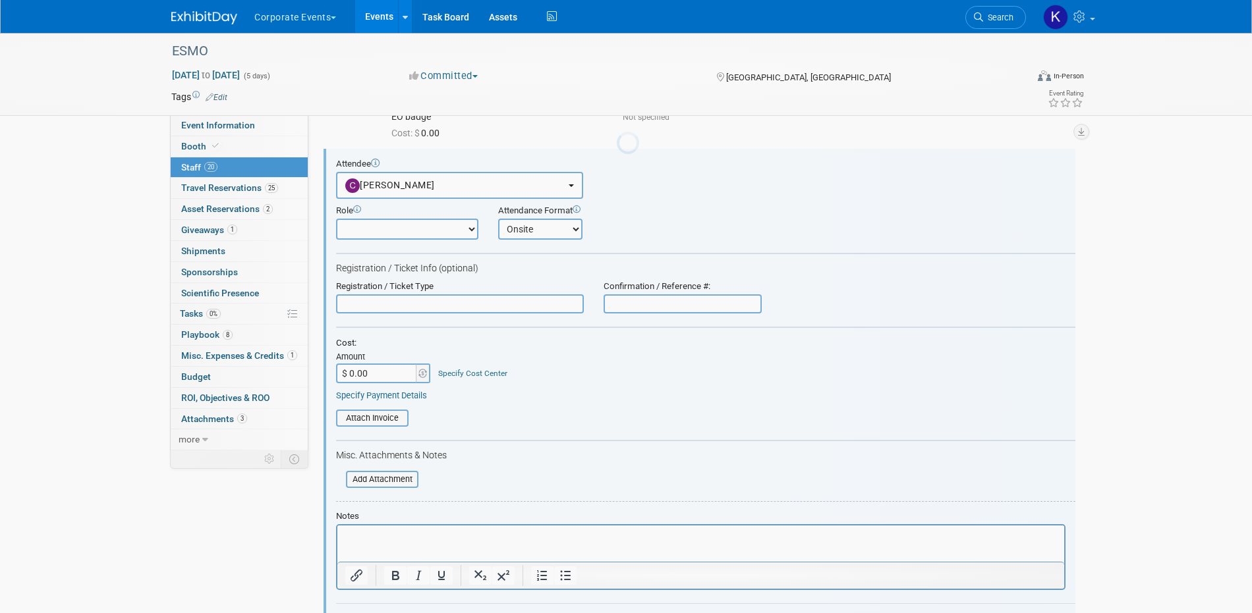
scroll to position [97, 0]
click at [394, 302] on input "text" at bounding box center [460, 305] width 248 height 20
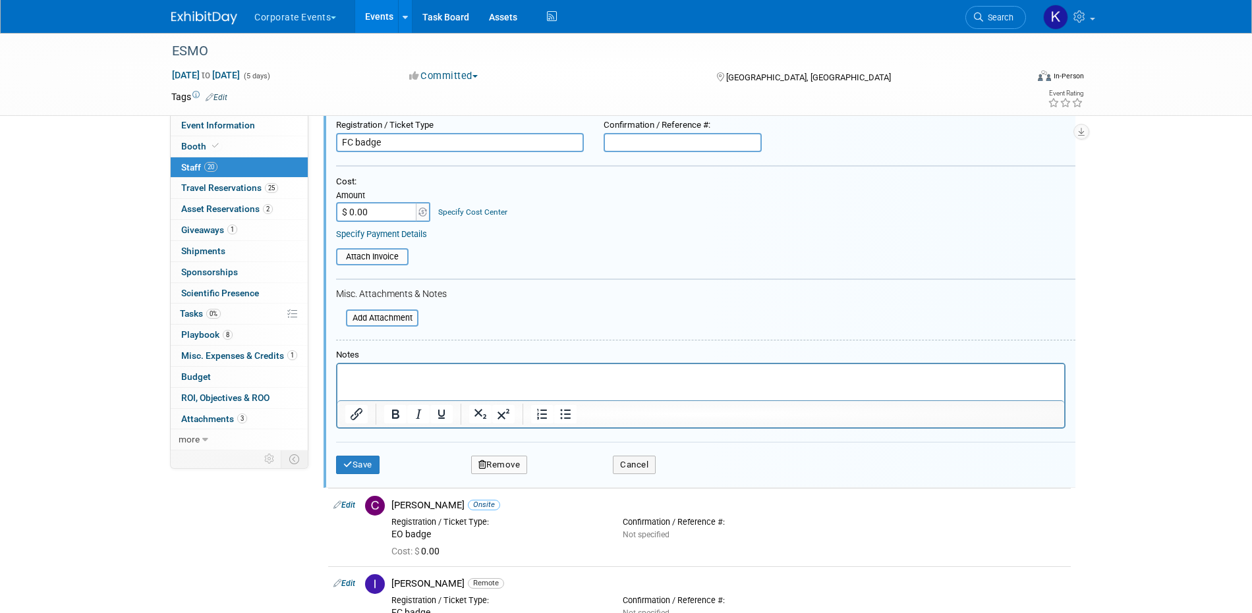
type input "FC badge"
click at [369, 381] on p "Rich Text Area. Press ALT-0 for help." at bounding box center [700, 376] width 711 height 13
click at [353, 464] on button "Save" at bounding box center [357, 465] width 43 height 18
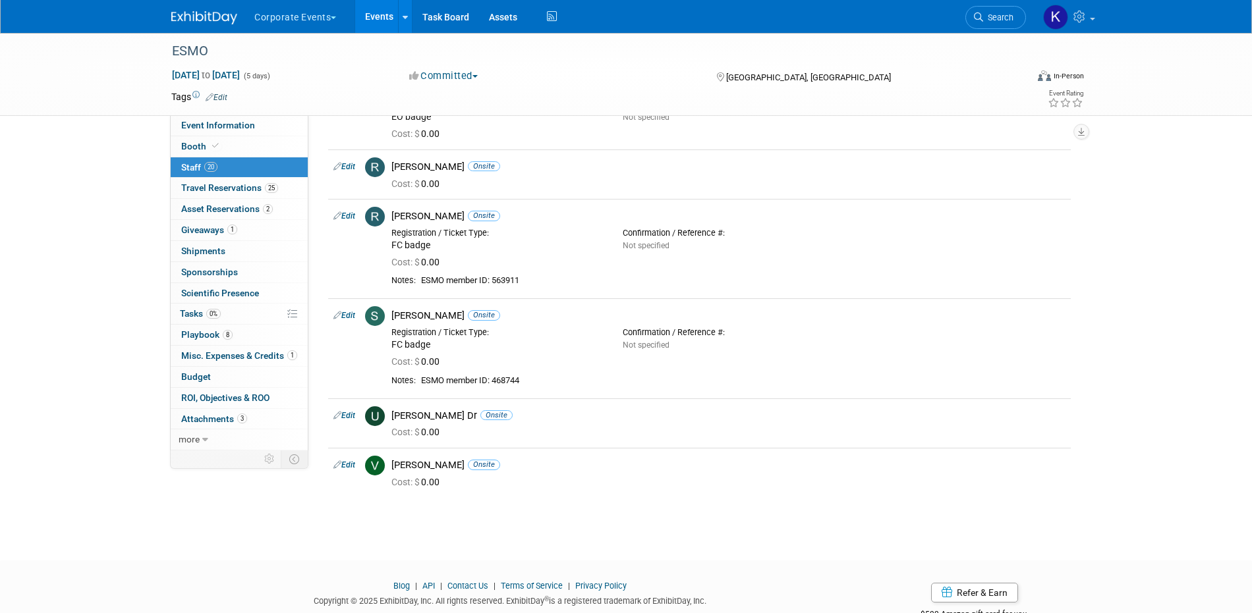
scroll to position [1117, 0]
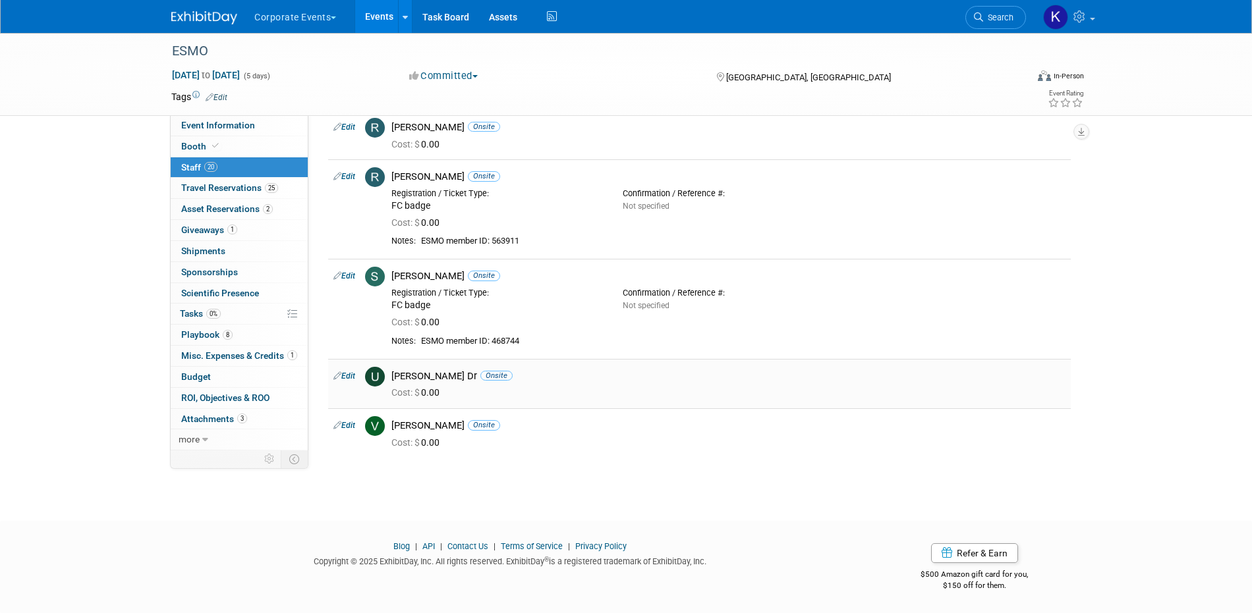
click at [347, 375] on link "Edit" at bounding box center [344, 376] width 22 height 9
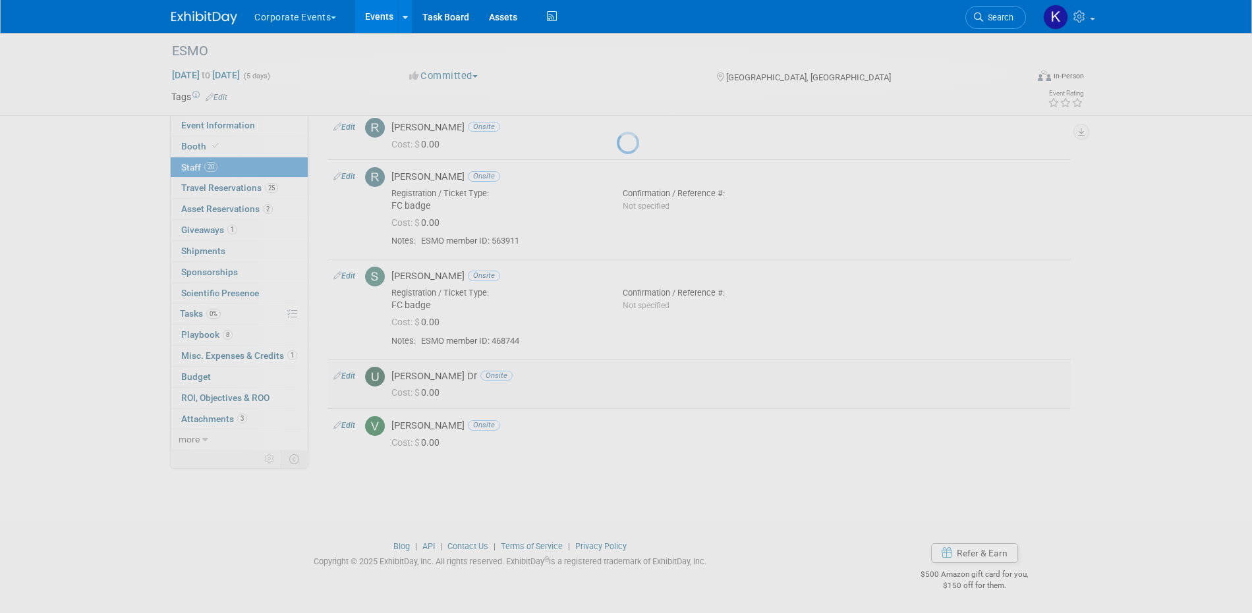
select select "d4ca75d8-82a6-446b-93de-6d1862201428"
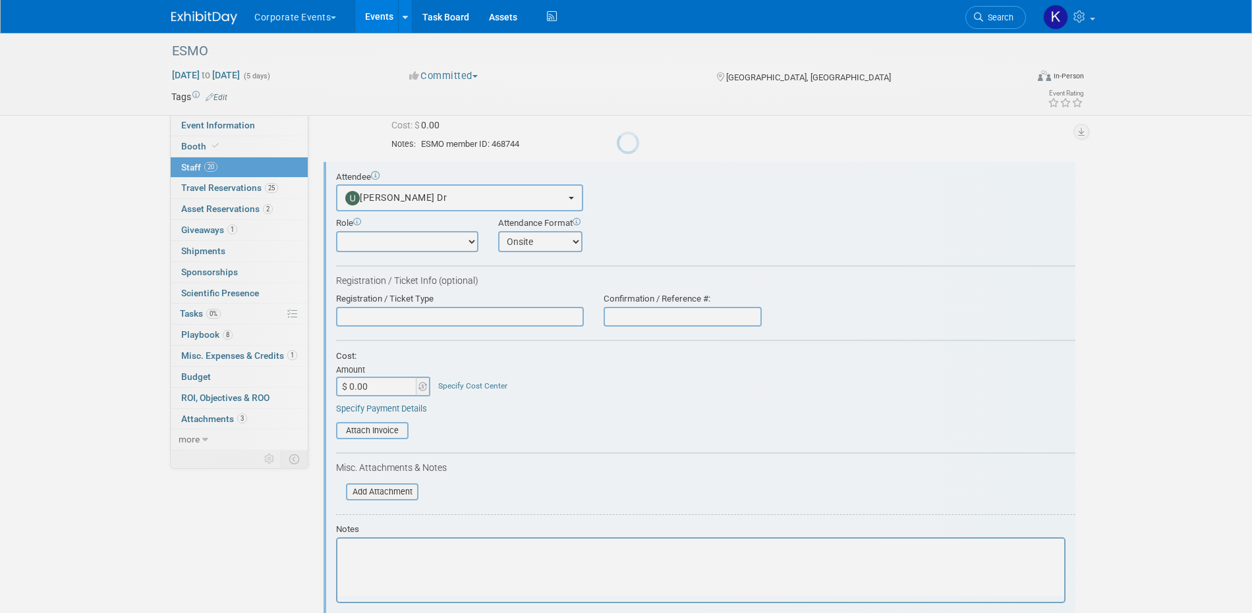
scroll to position [1327, 0]
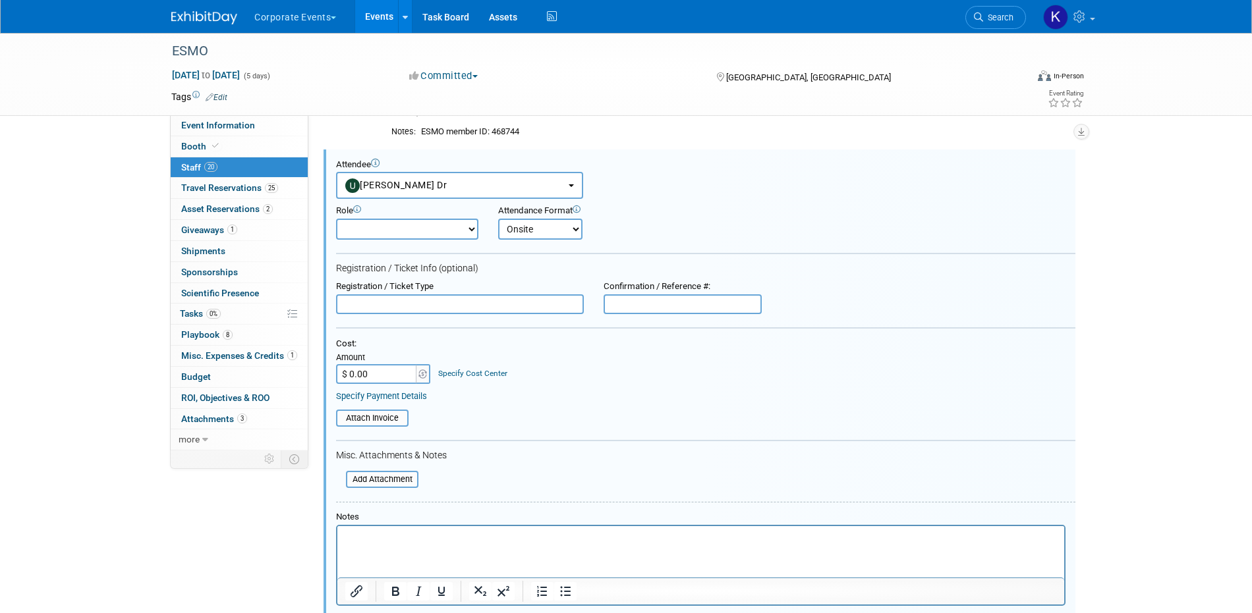
click at [451, 300] on input "text" at bounding box center [460, 304] width 248 height 20
type input "FC badge"
click at [461, 541] on p "Rich Text Area. Press ALT-0 for help." at bounding box center [700, 537] width 711 height 13
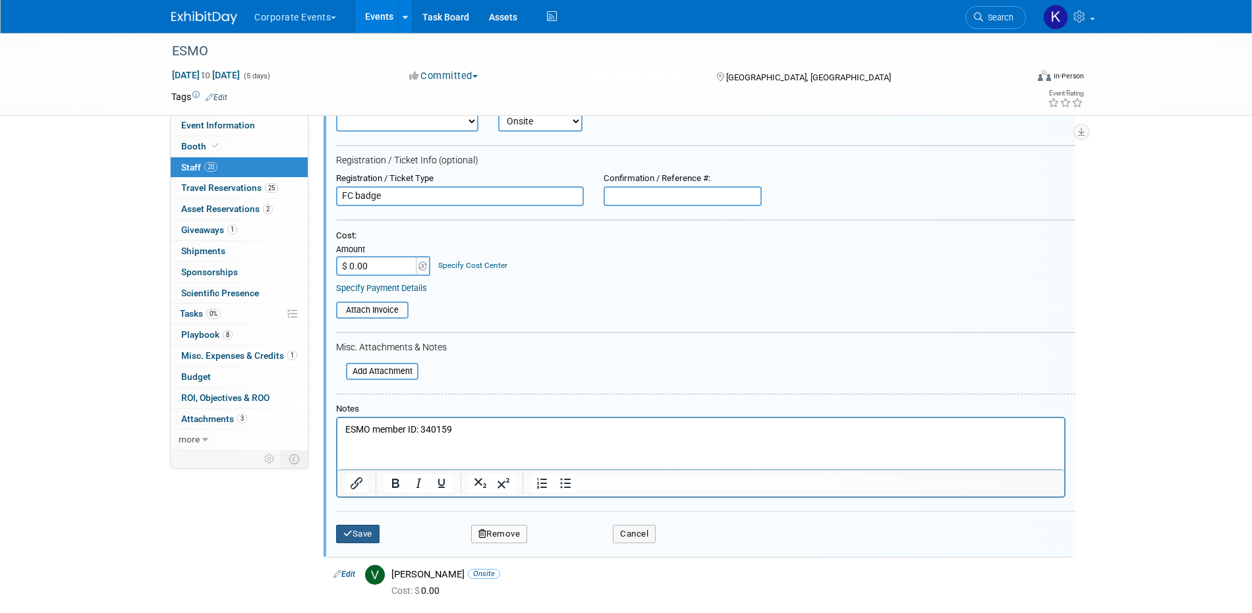
click at [345, 538] on icon "submit" at bounding box center [347, 534] width 9 height 9
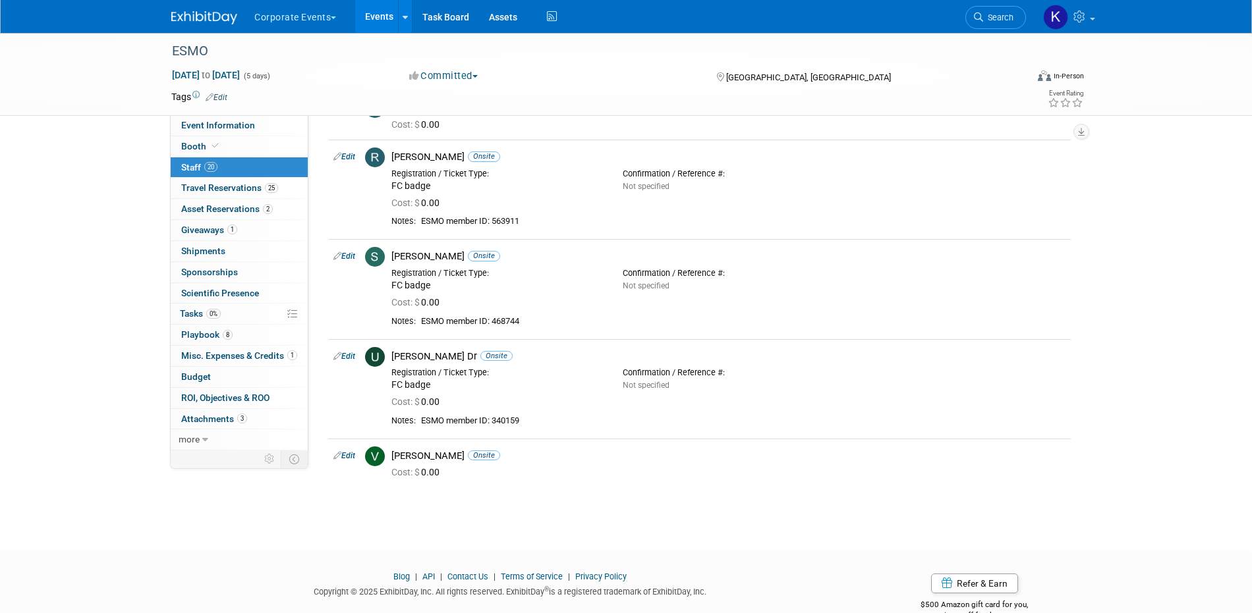
scroll to position [1167, 0]
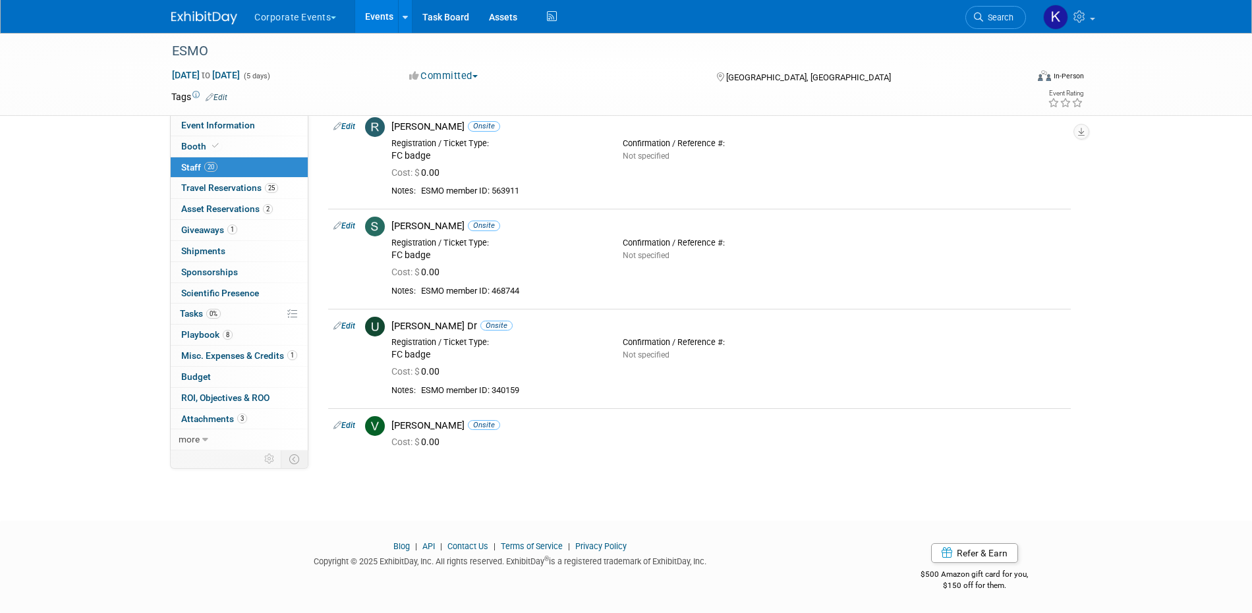
click at [352, 427] on link "Edit" at bounding box center [344, 425] width 22 height 9
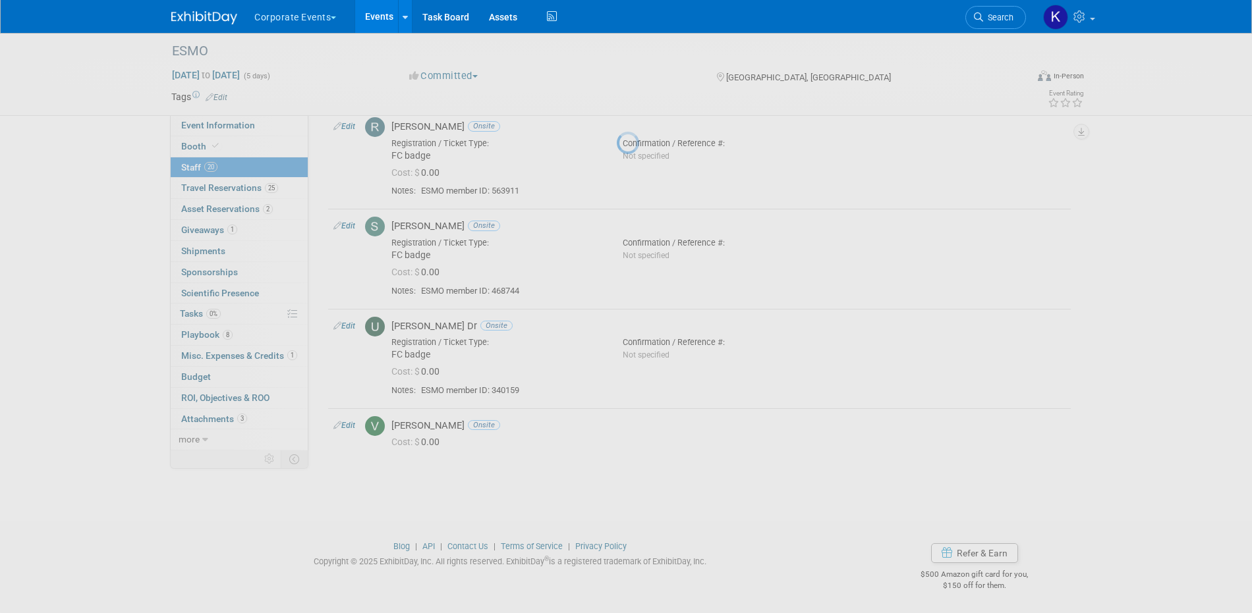
select select "e5c03301-2821-49bd-9520-faf19455feff"
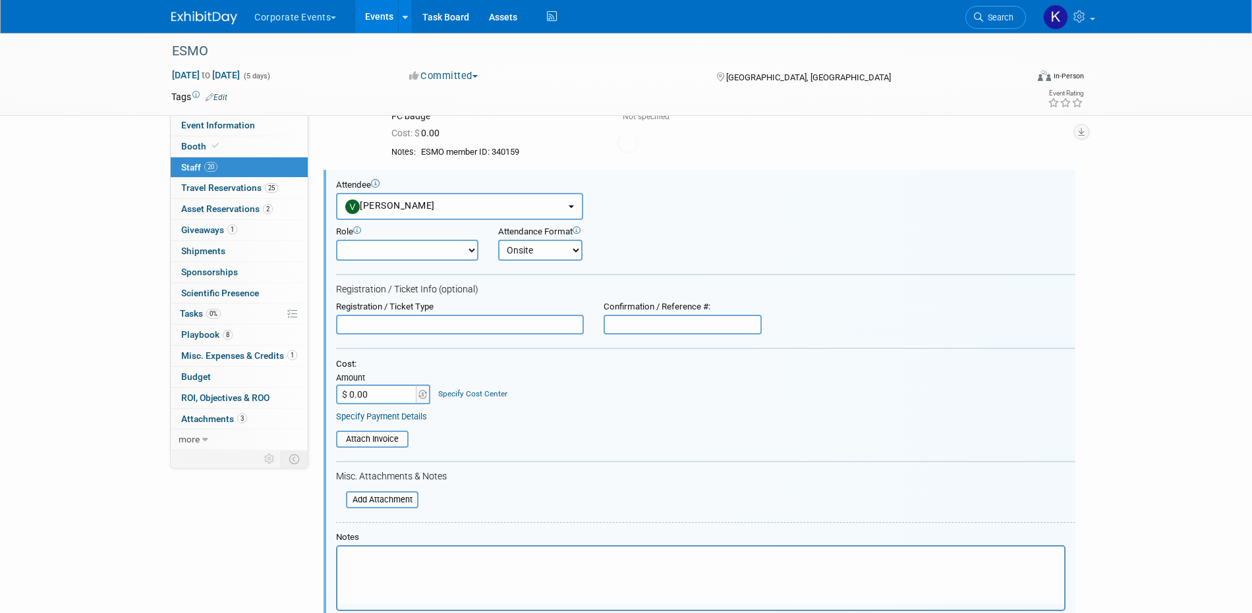
scroll to position [1426, 0]
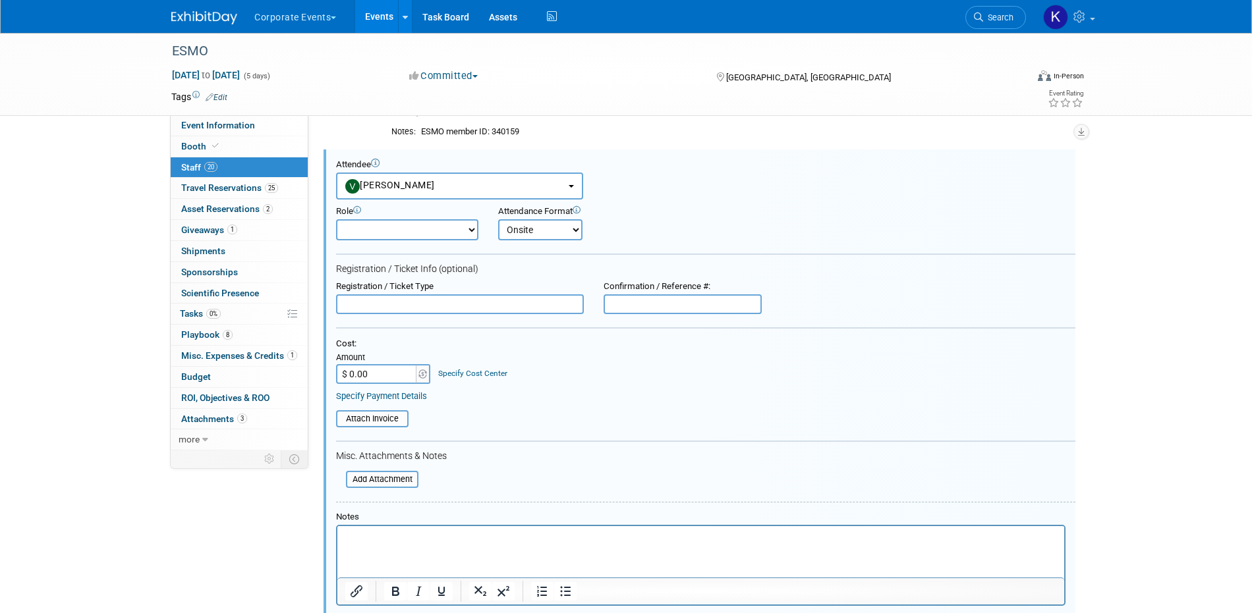
click at [414, 300] on input "text" at bounding box center [460, 304] width 248 height 20
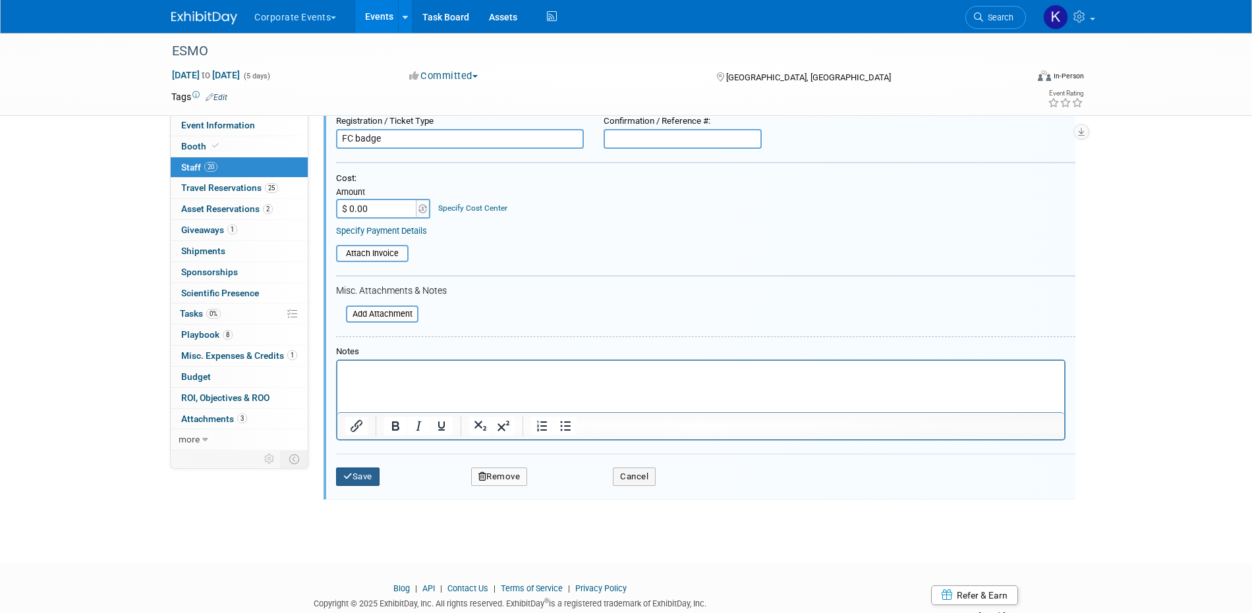
type input "FC badge"
click at [356, 474] on button "Save" at bounding box center [357, 475] width 43 height 18
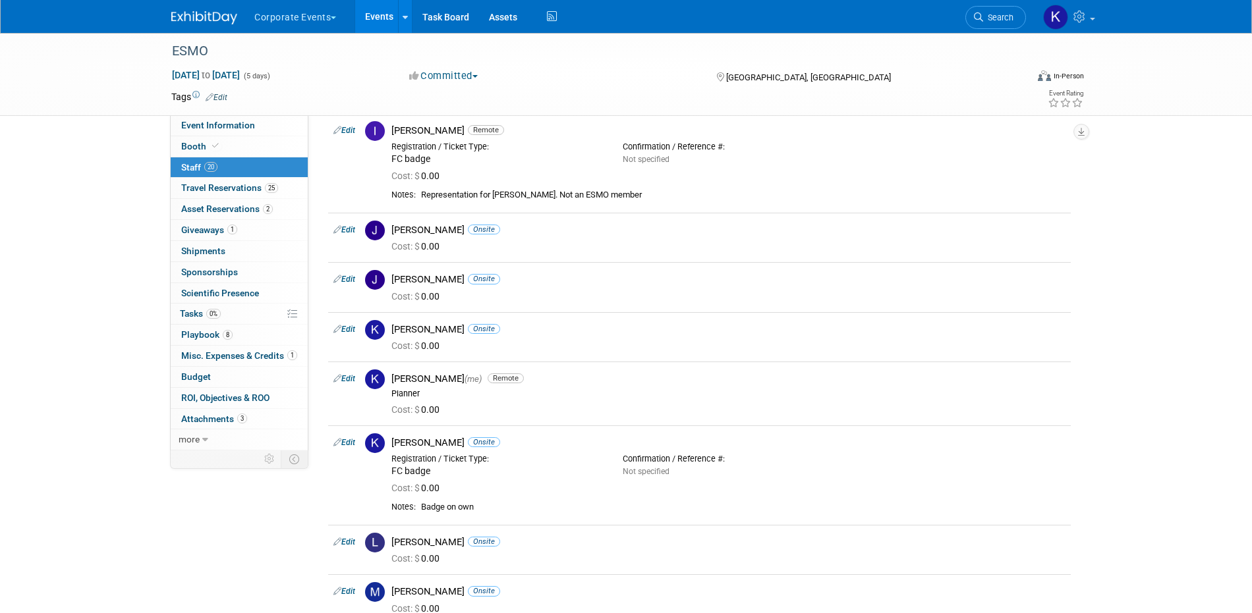
scroll to position [310, 0]
click at [350, 281] on link "Edit" at bounding box center [344, 280] width 22 height 9
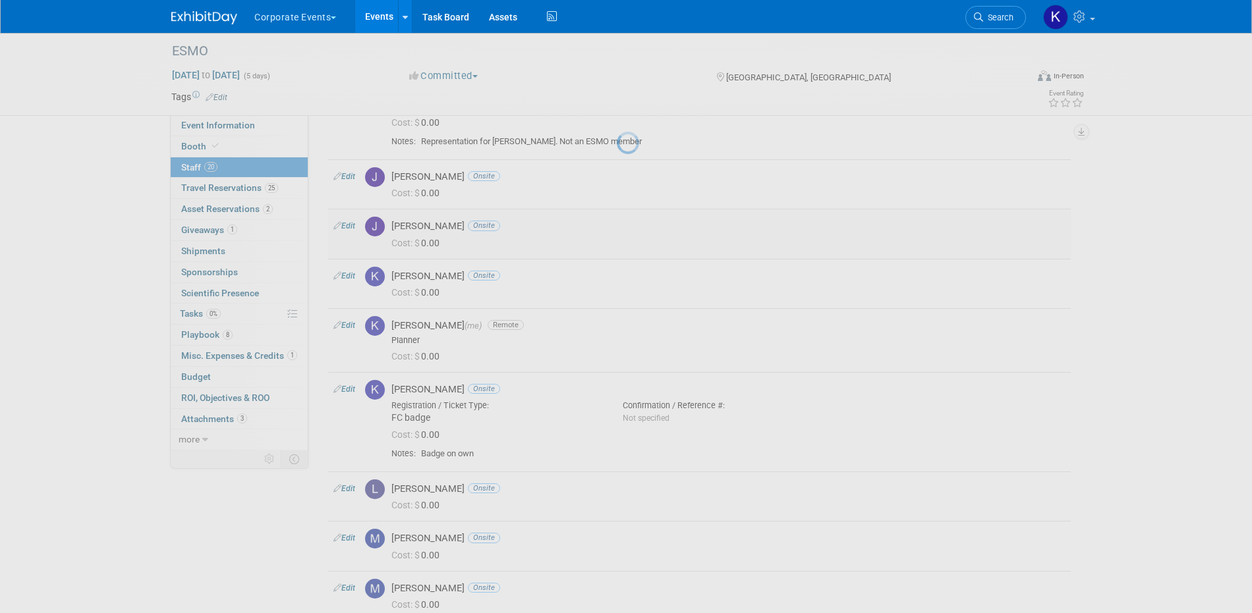
select select "ab175134-3359-4af1-8c68-d944556c26cf"
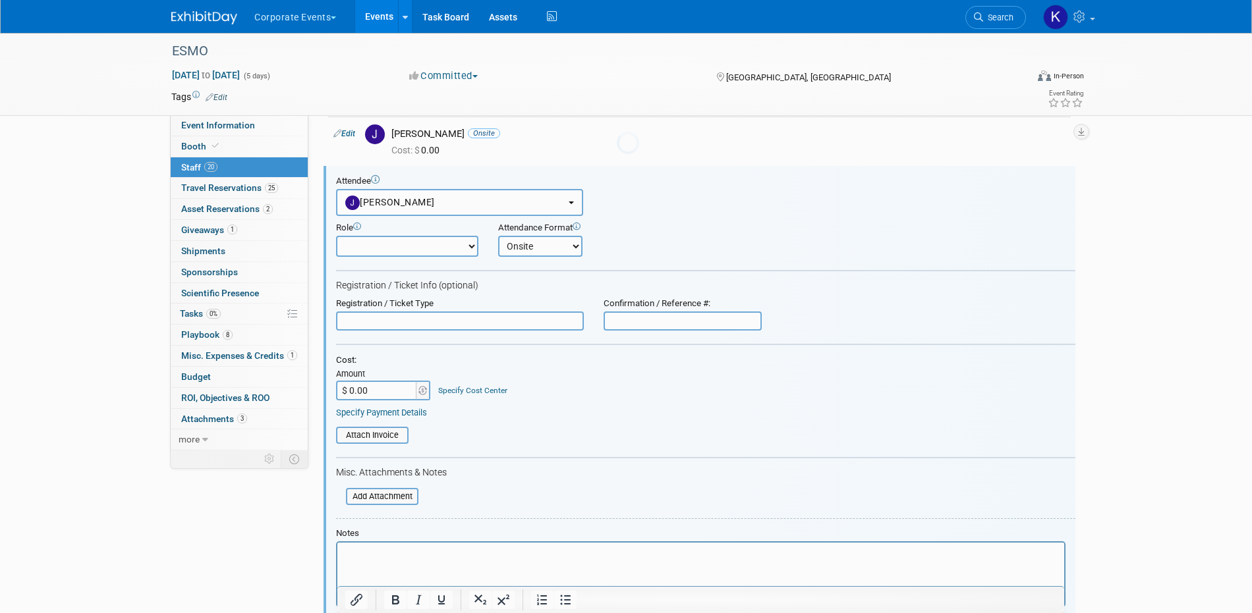
scroll to position [424, 0]
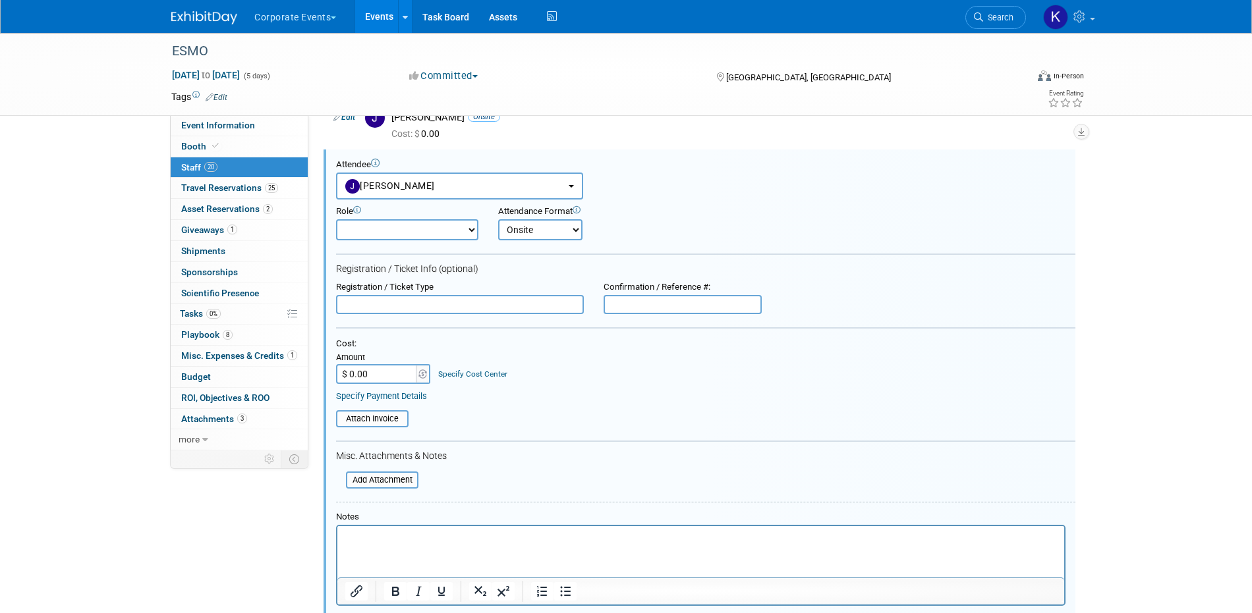
click at [390, 307] on input "text" at bounding box center [460, 305] width 248 height 20
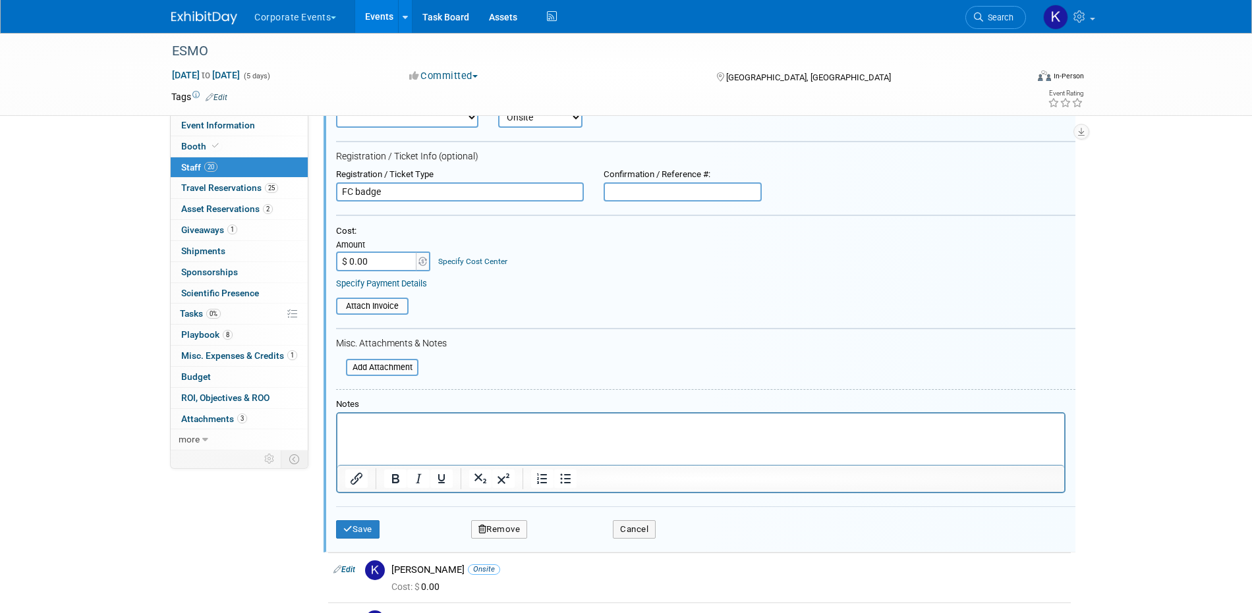
scroll to position [563, 0]
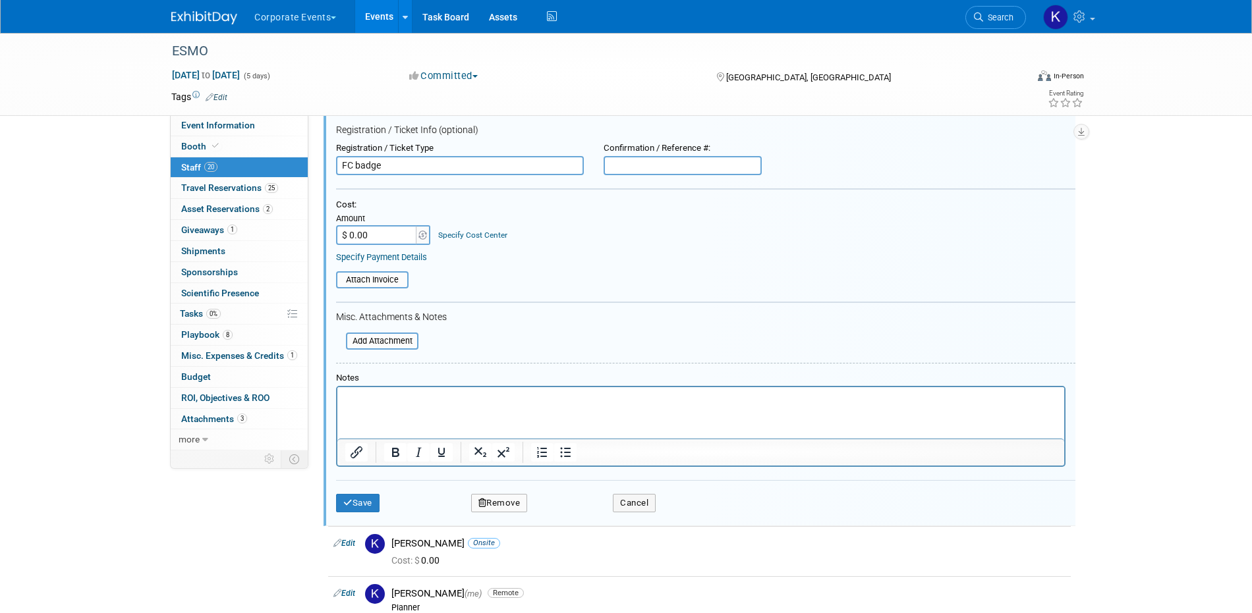
type input "FC badge"
click at [377, 406] on html at bounding box center [700, 396] width 727 height 18
click at [352, 506] on button "Save" at bounding box center [357, 503] width 43 height 18
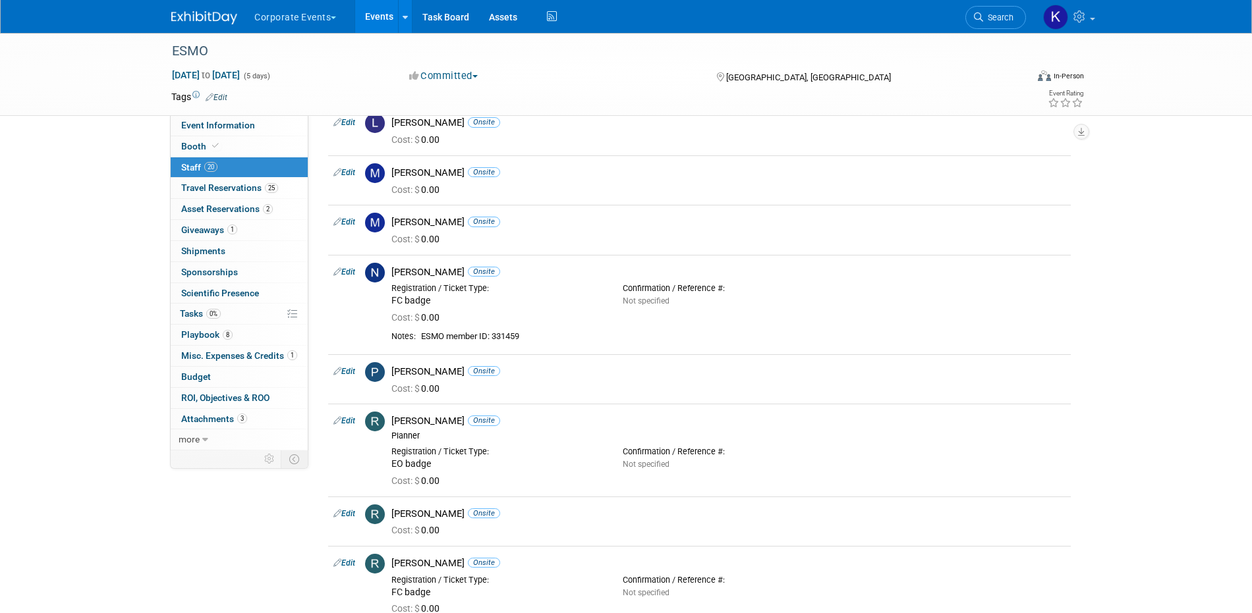
scroll to position [781, 0]
click at [343, 169] on link "Edit" at bounding box center [344, 172] width 22 height 9
select select "55eaa8d4-31f2-4657-823f-1991bf9e3913"
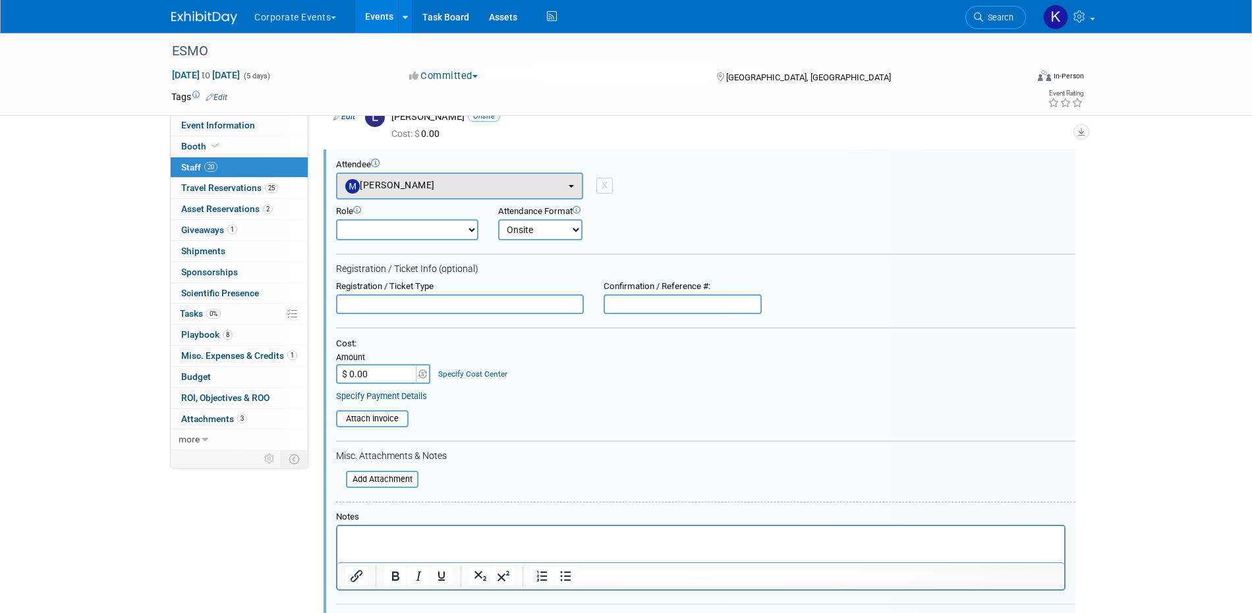
scroll to position [0, 0]
click at [401, 305] on input "text" at bounding box center [460, 304] width 248 height 20
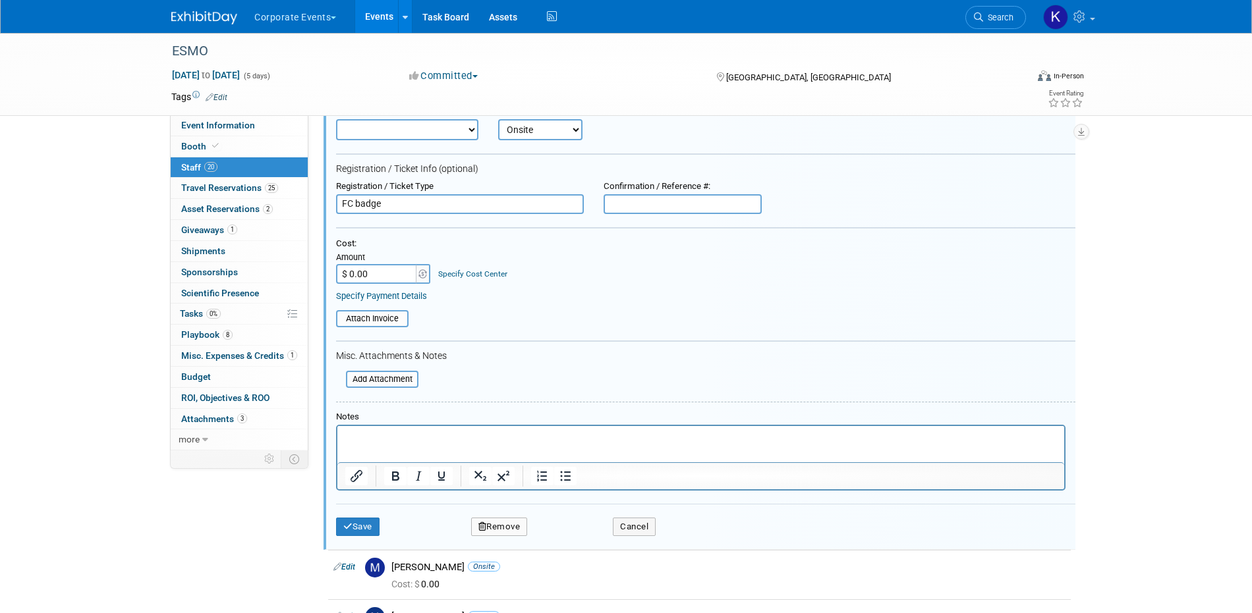
scroll to position [907, 0]
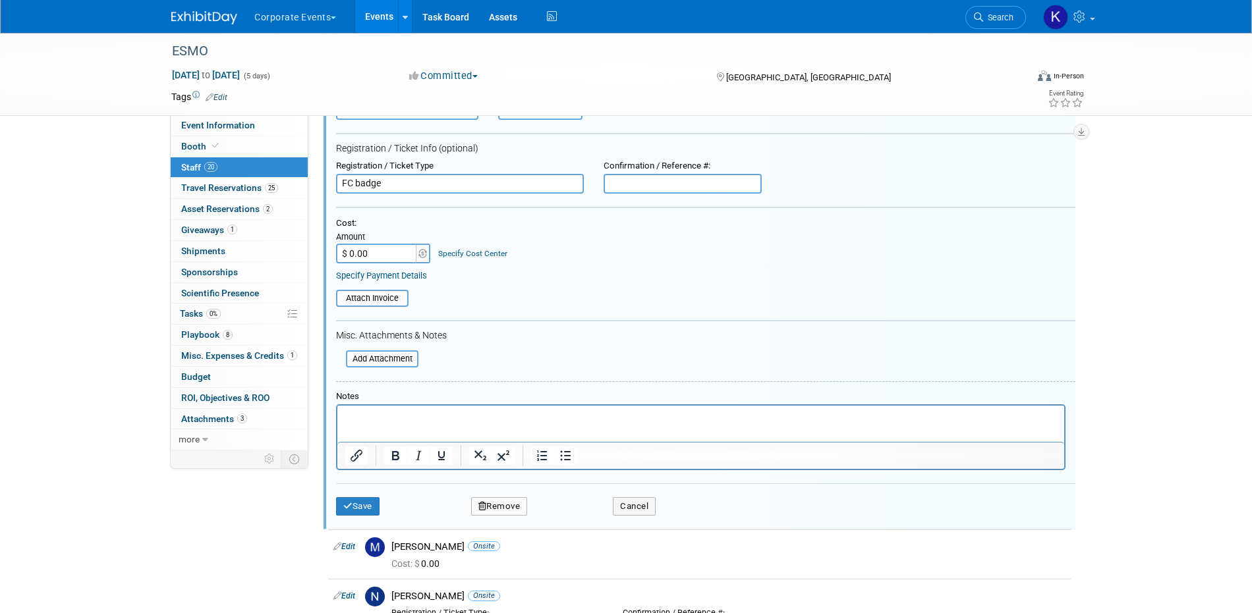
type input "FC badge"
click at [370, 419] on p "Rich Text Area. Press ALT-0 for help." at bounding box center [700, 417] width 711 height 13
click at [356, 500] on button "Save" at bounding box center [357, 506] width 43 height 18
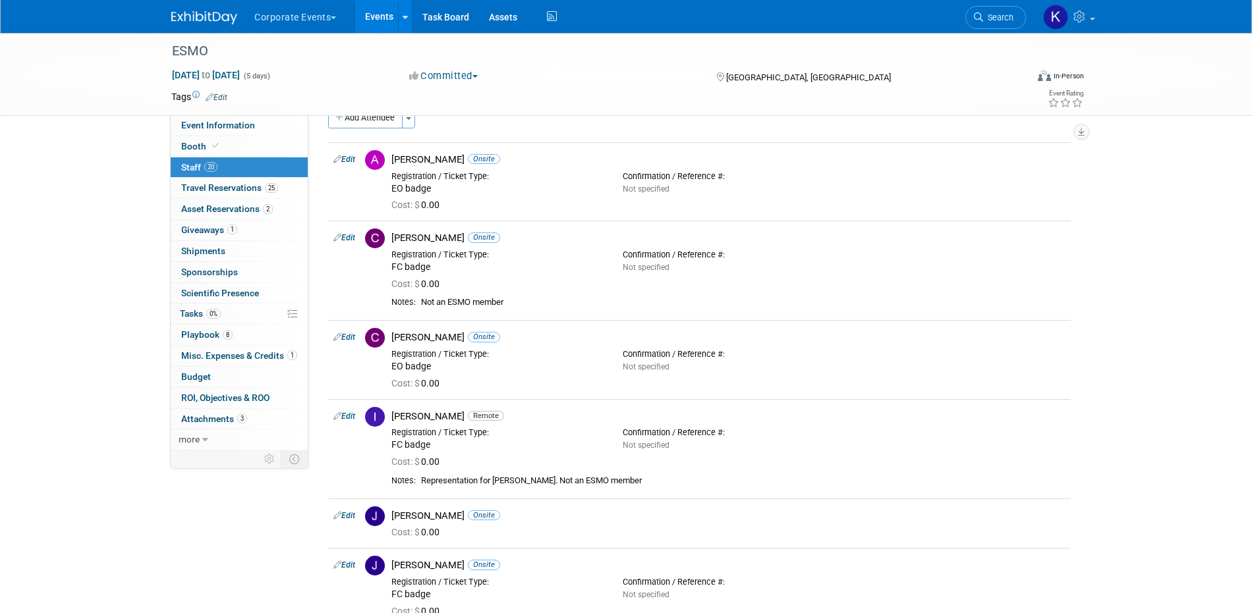
scroll to position [0, 0]
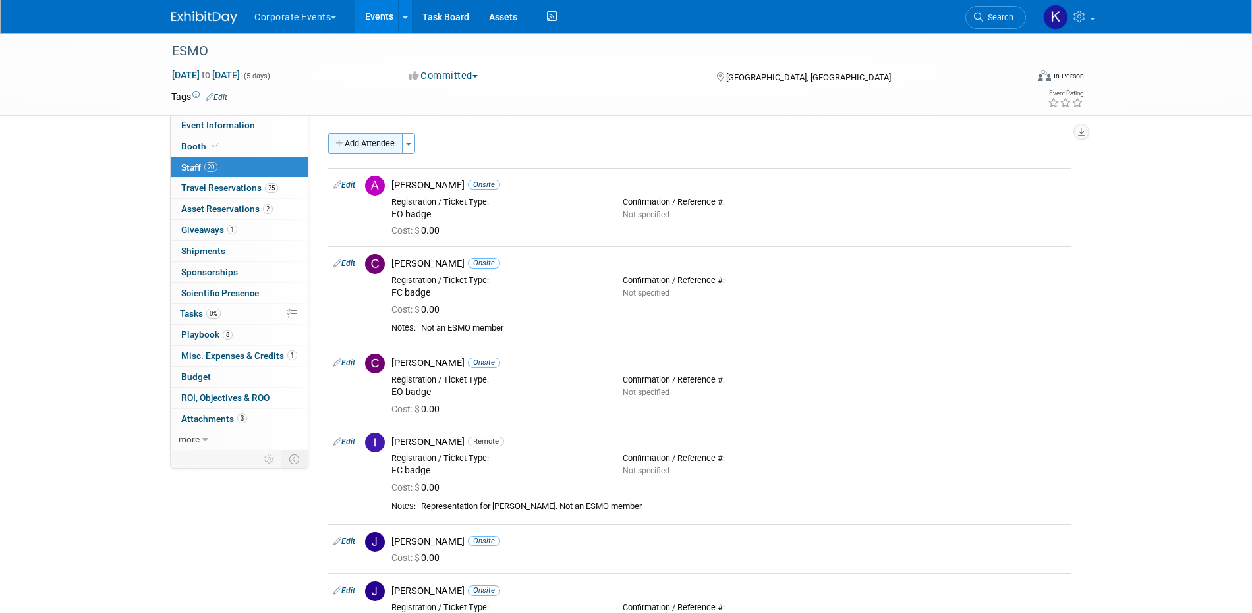
click at [350, 136] on button "Add Attendee" at bounding box center [365, 143] width 74 height 21
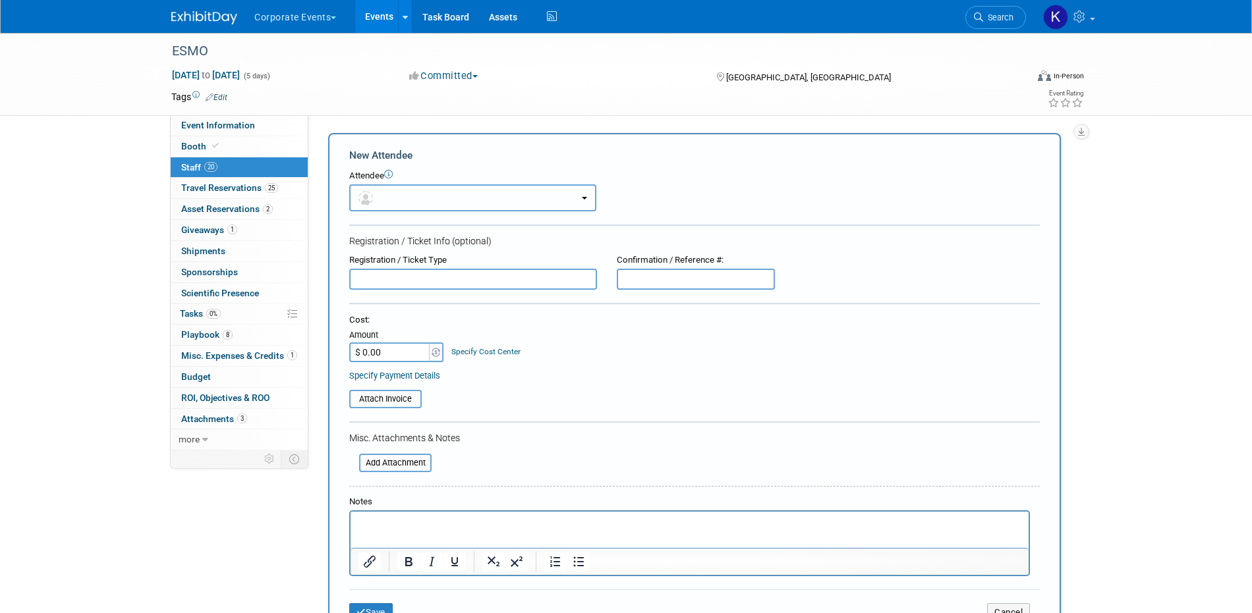
click at [435, 196] on button "button" at bounding box center [472, 197] width 247 height 27
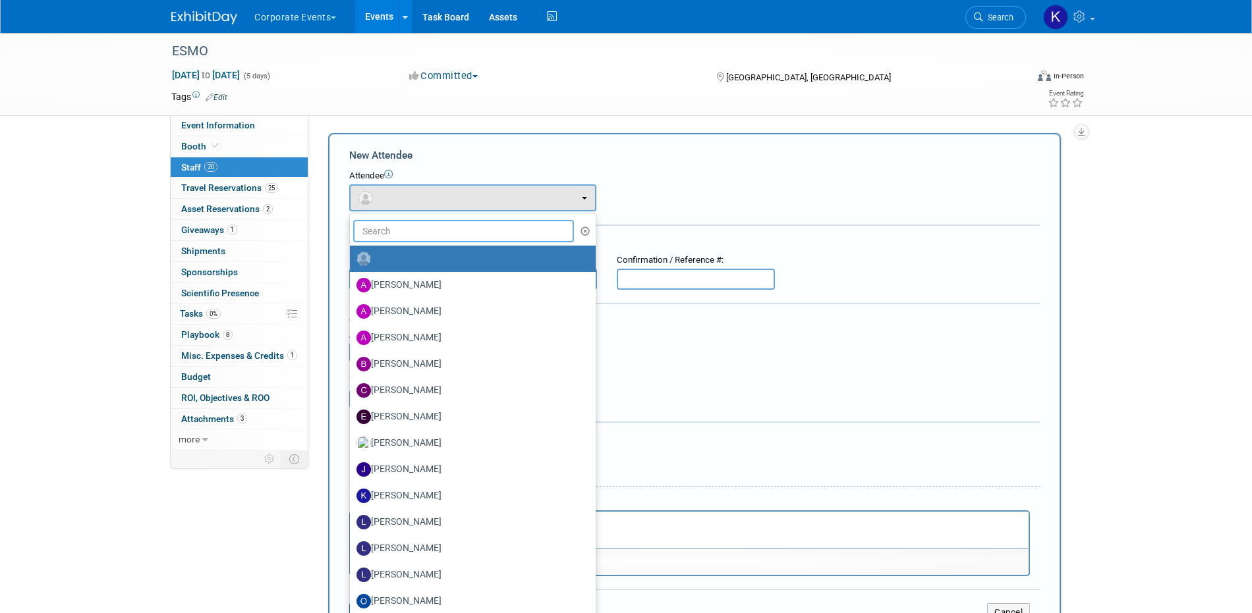
click at [424, 234] on input "text" at bounding box center [463, 231] width 221 height 22
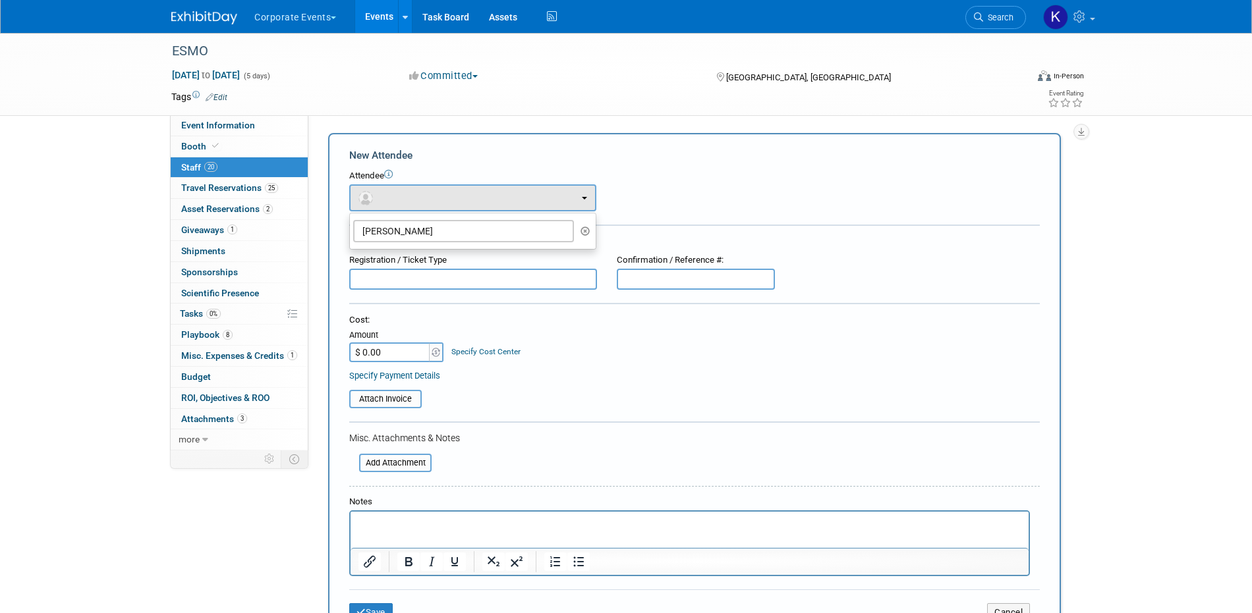
click at [662, 171] on div "Attendee" at bounding box center [694, 176] width 690 height 13
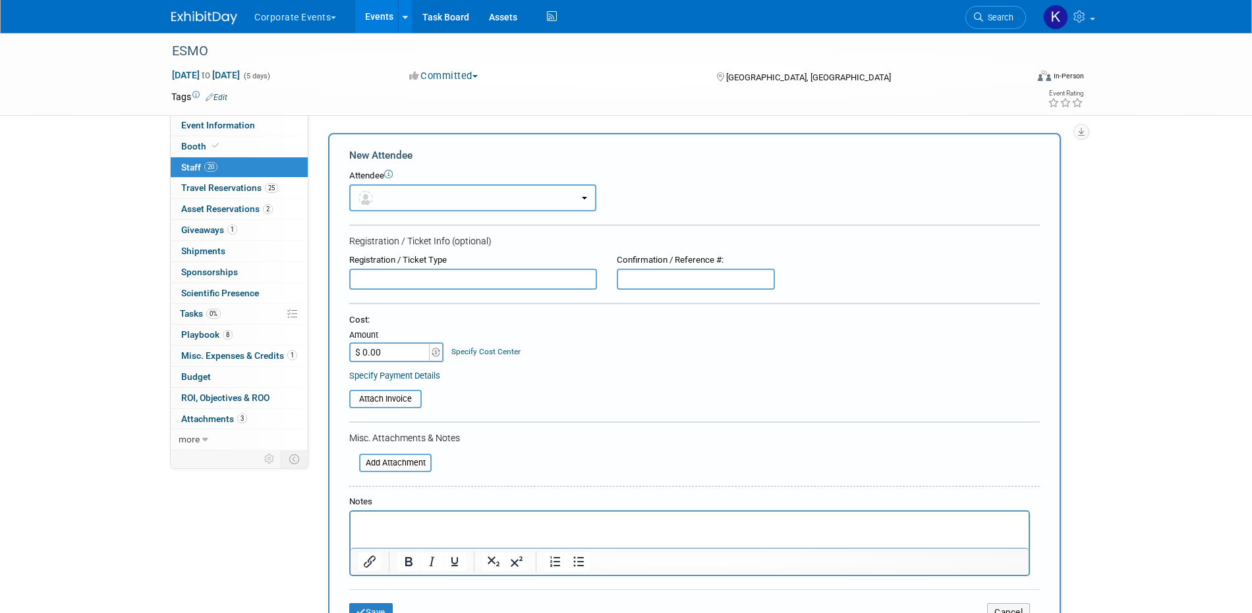
click at [508, 209] on button "button" at bounding box center [472, 197] width 247 height 27
click at [508, 208] on button "button" at bounding box center [472, 197] width 247 height 27
click at [506, 207] on button "button" at bounding box center [472, 197] width 247 height 27
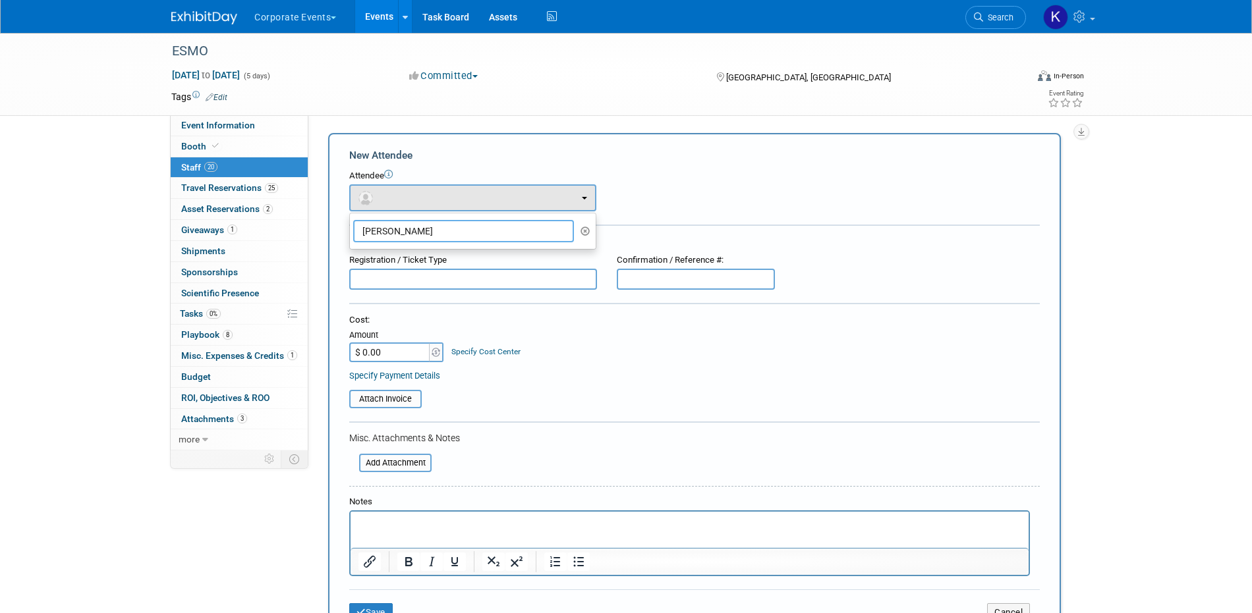
click at [503, 235] on input "john" at bounding box center [463, 231] width 221 height 22
type input "k"
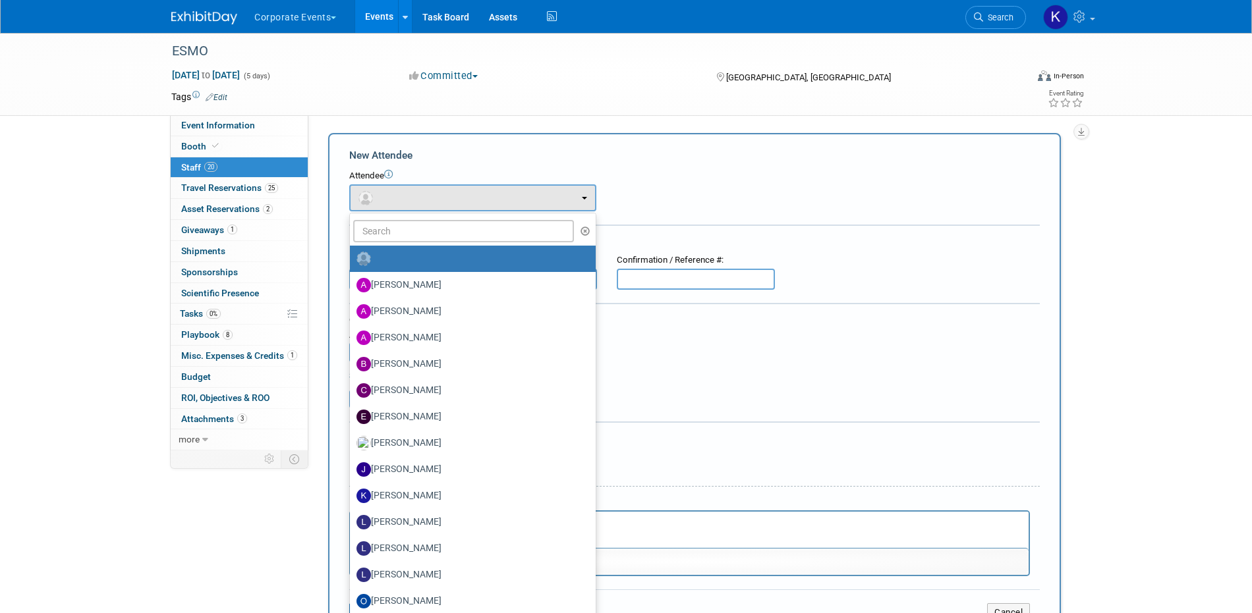
click at [682, 324] on div "Cost:" at bounding box center [694, 320] width 690 height 13
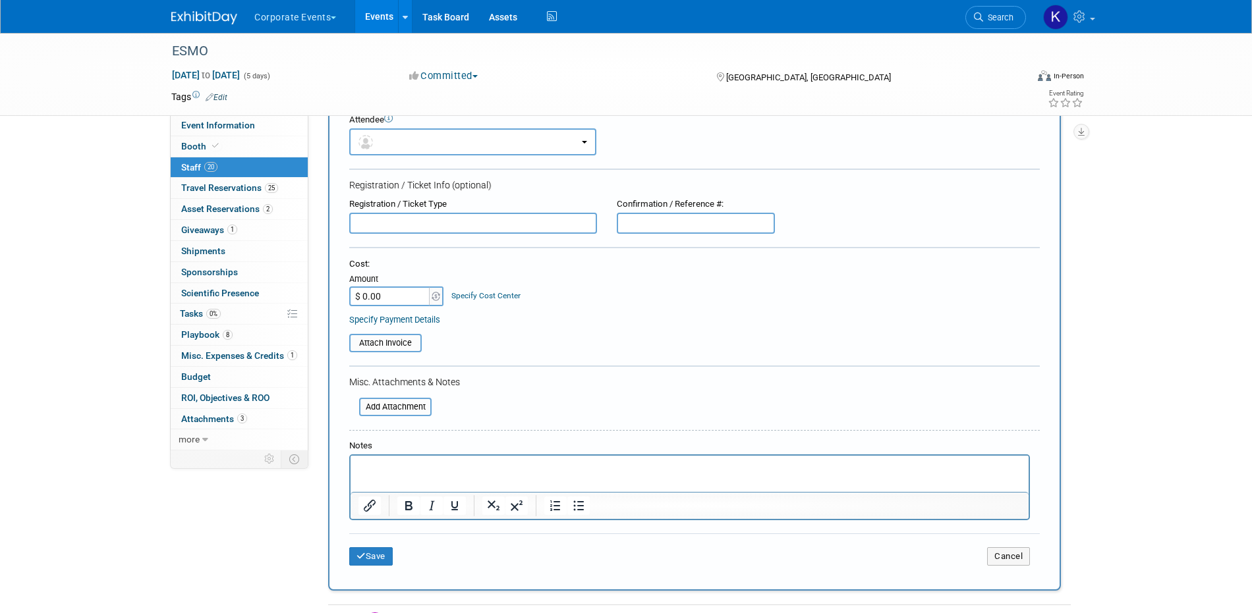
scroll to position [87, 0]
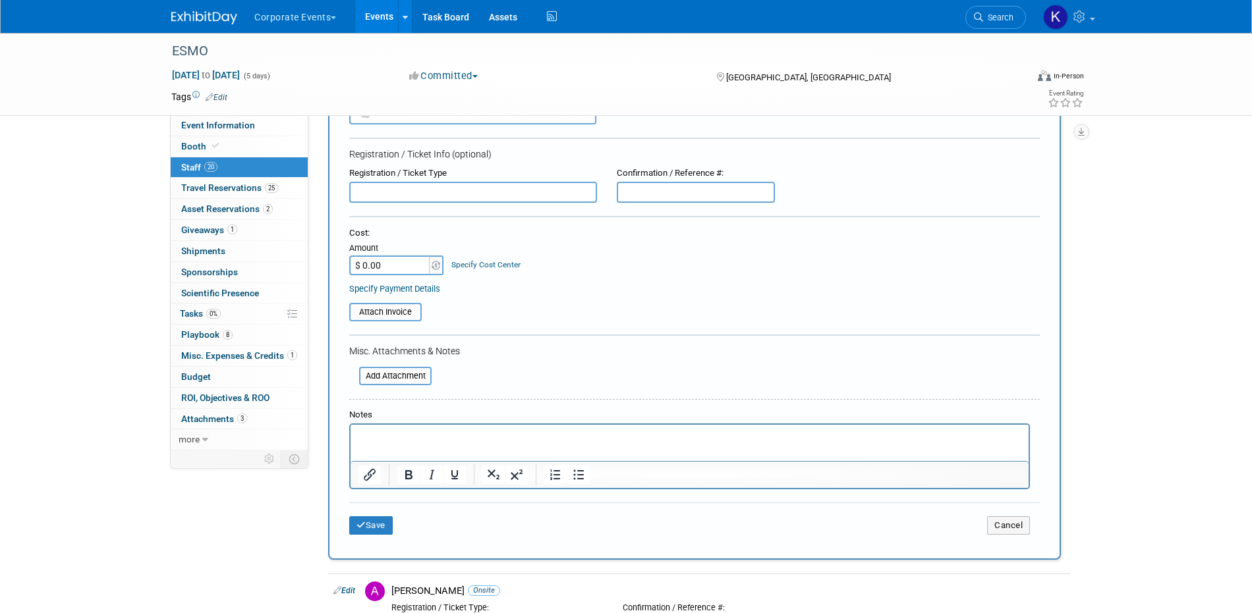
click at [621, 436] on p "Rich Text Area. Press ALT-0 for help." at bounding box center [689, 436] width 663 height 13
click at [381, 525] on button "Save" at bounding box center [370, 525] width 43 height 18
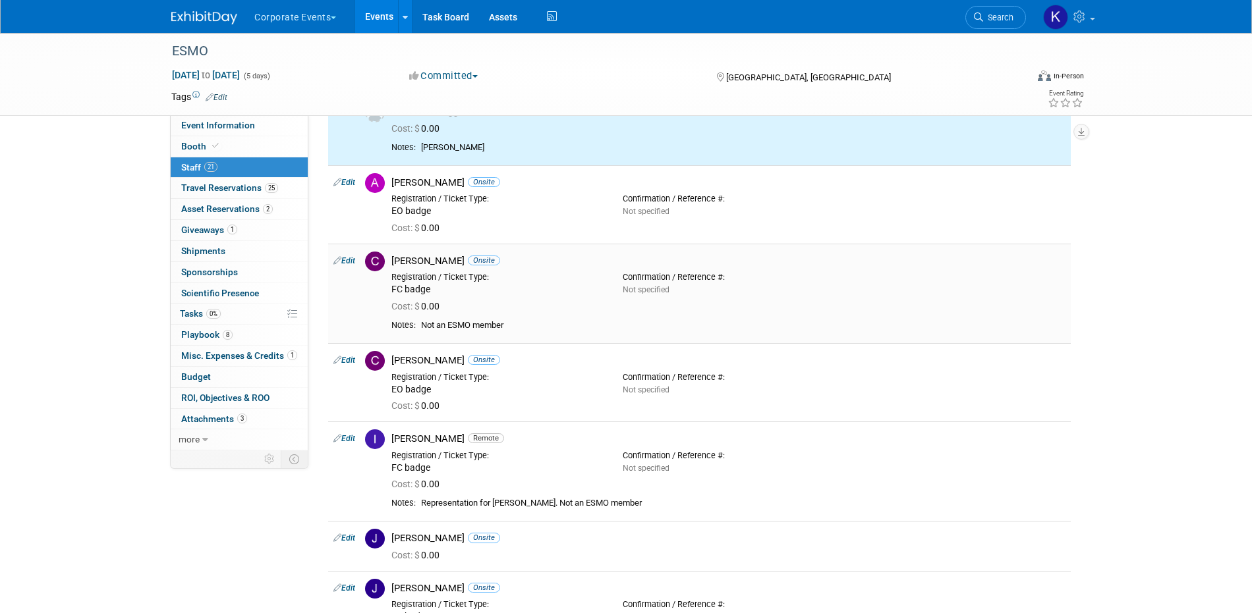
scroll to position [0, 0]
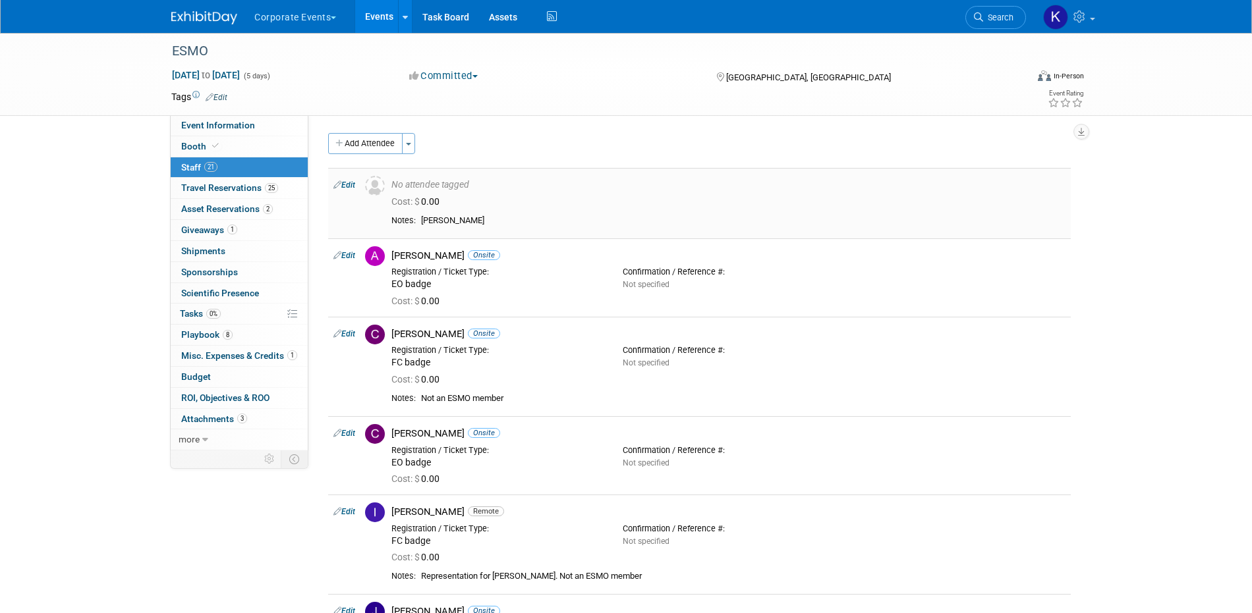
click at [346, 181] on link "Edit" at bounding box center [344, 184] width 22 height 9
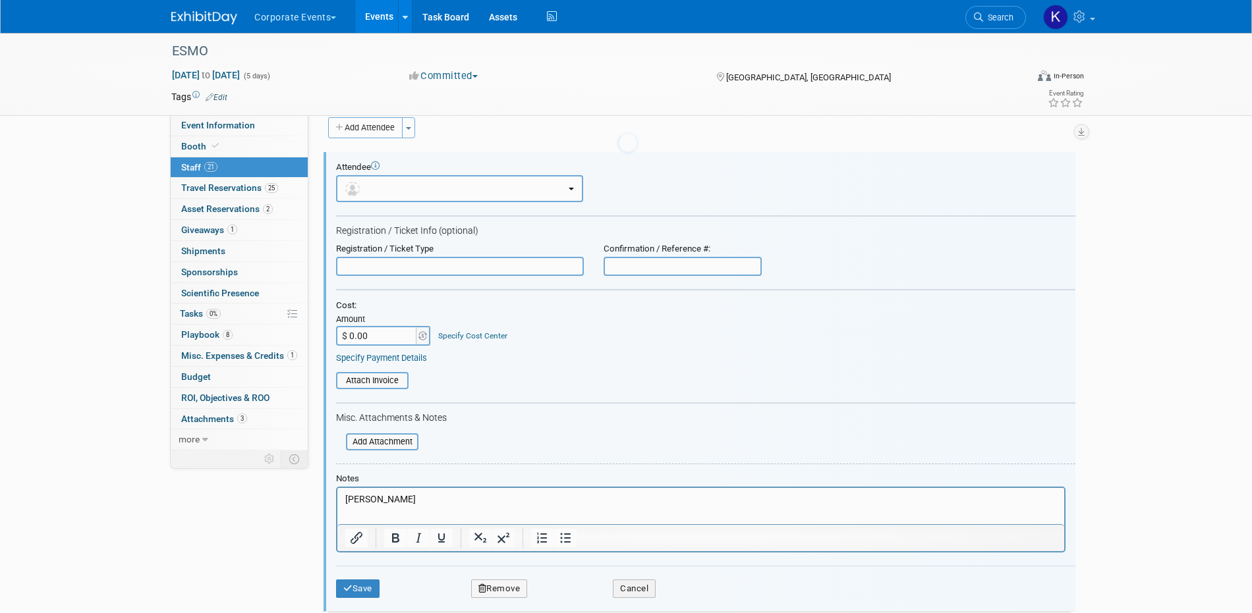
scroll to position [18, 0]
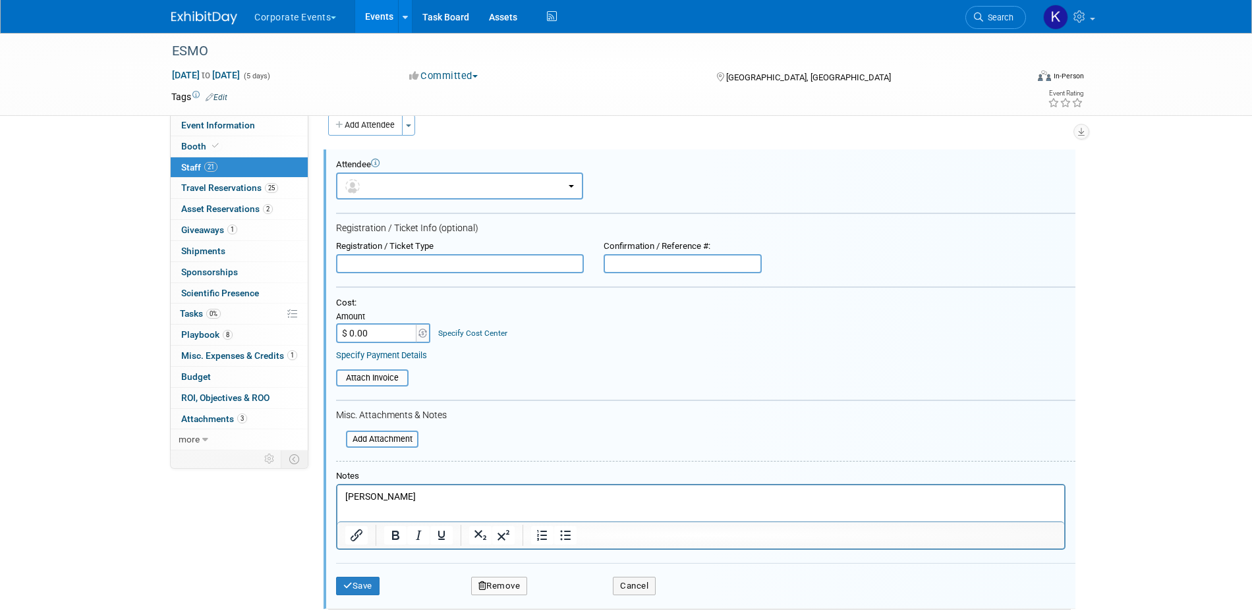
click at [474, 269] on input "text" at bounding box center [460, 264] width 248 height 20
type input "EO badge"
click at [362, 582] on button "Save" at bounding box center [357, 586] width 43 height 18
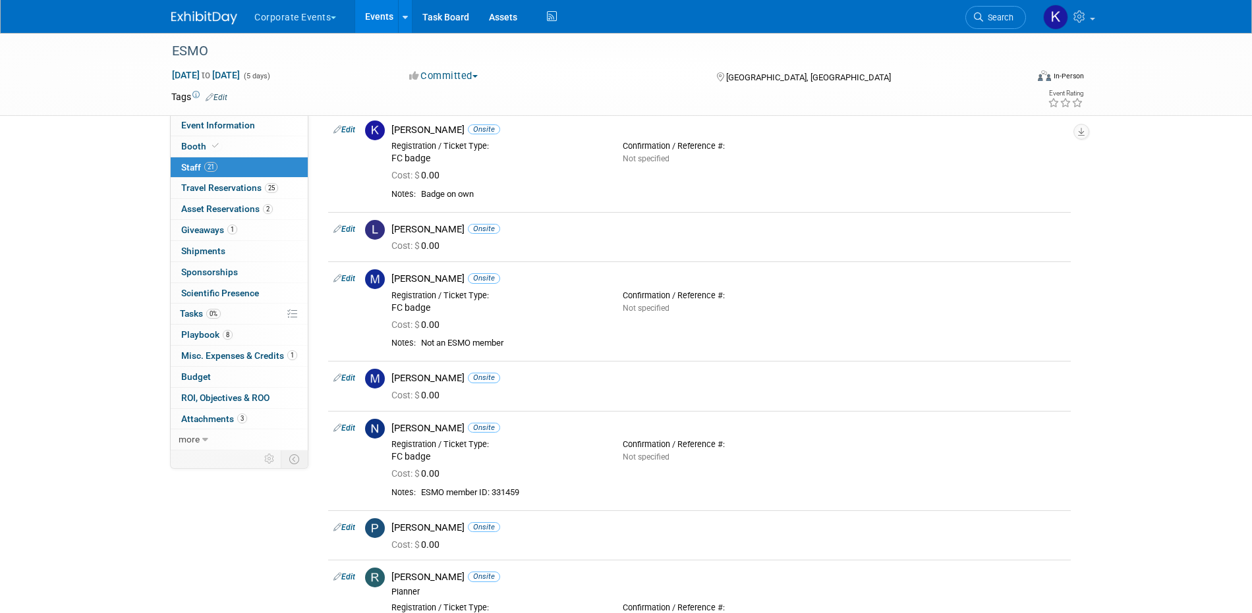
scroll to position [860, 0]
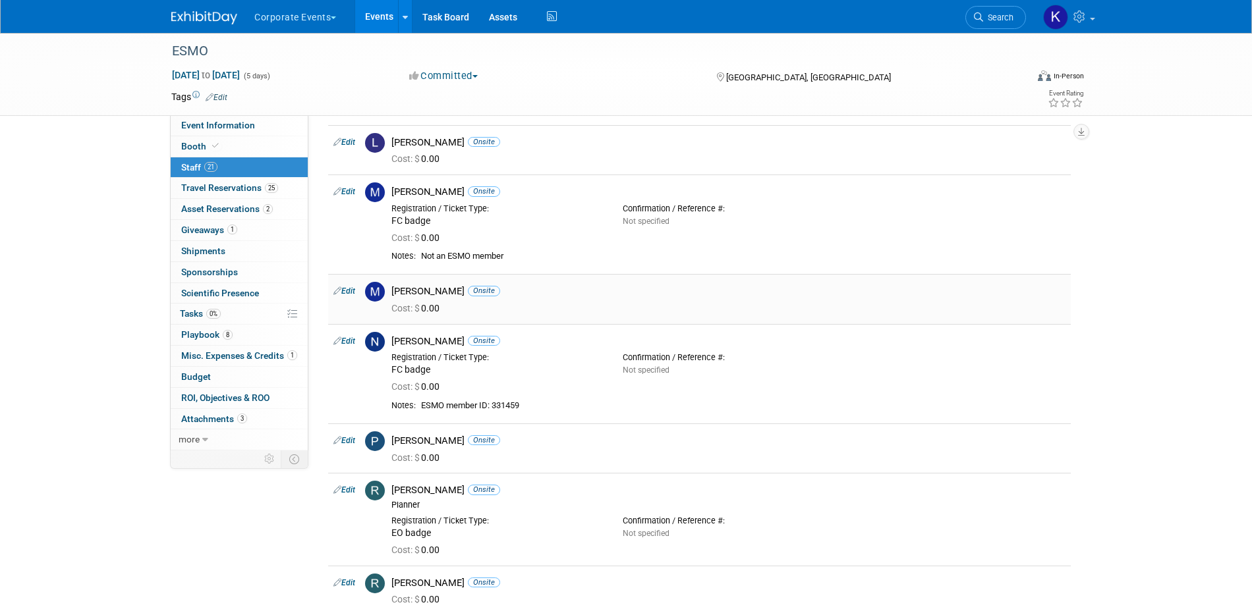
click at [345, 288] on link "Edit" at bounding box center [344, 291] width 22 height 9
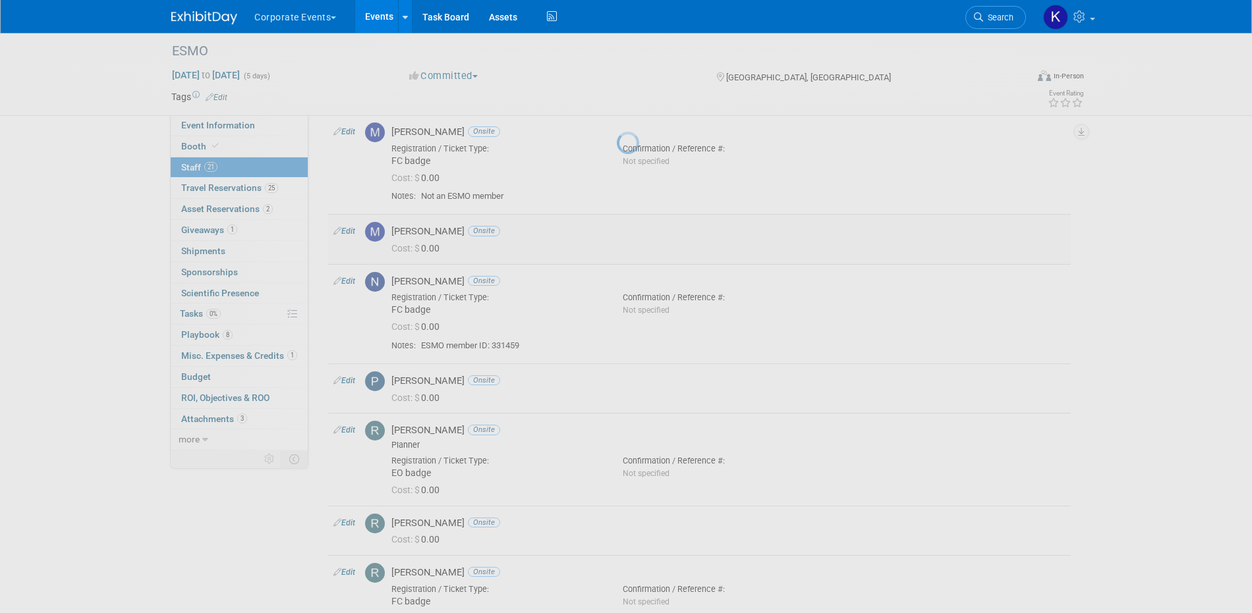
select select "e97b4eb9-a36a-4a43-8153-febe91f321e1"
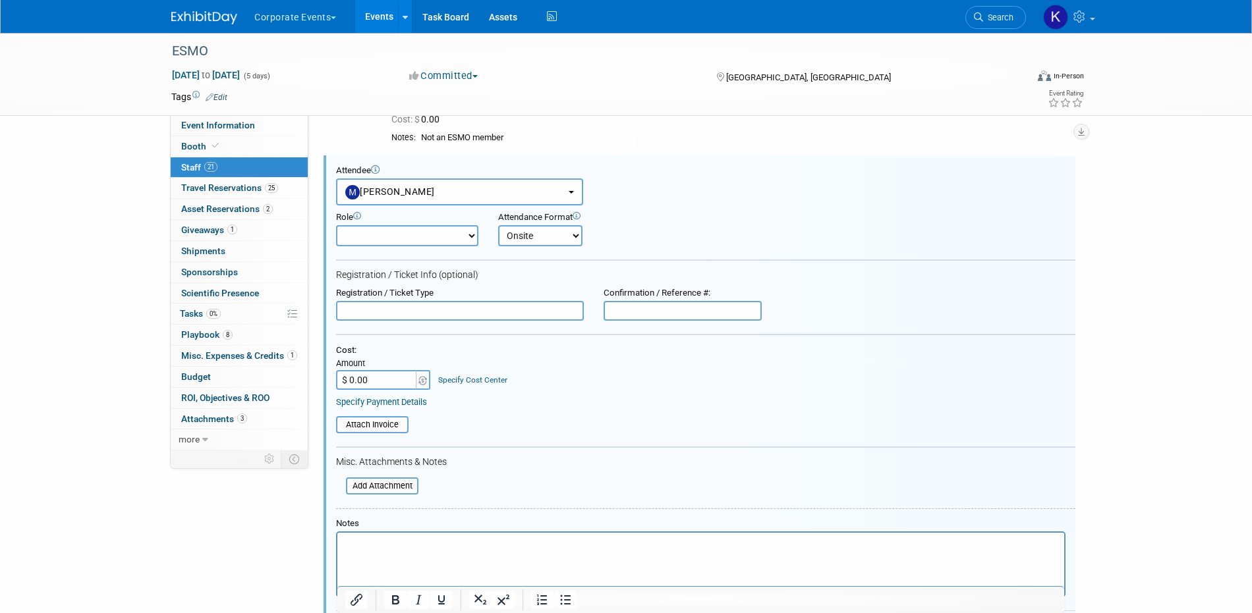
scroll to position [985, 0]
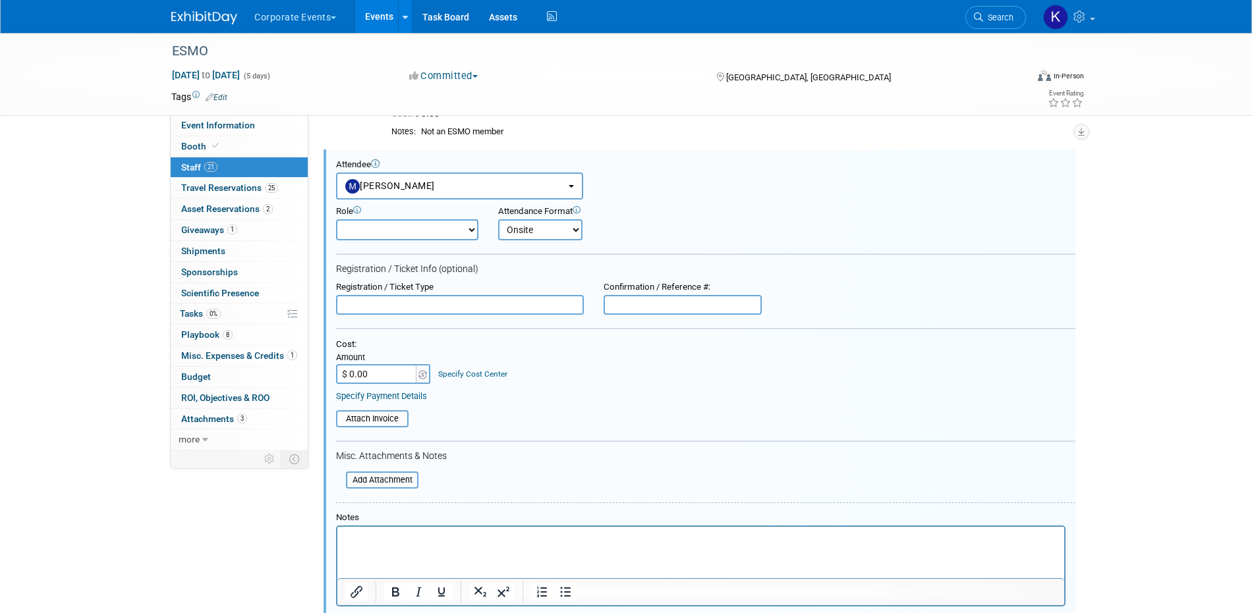
click at [392, 304] on input "text" at bounding box center [460, 305] width 248 height 20
type input "FC badge"
click at [382, 545] on html at bounding box center [700, 535] width 727 height 18
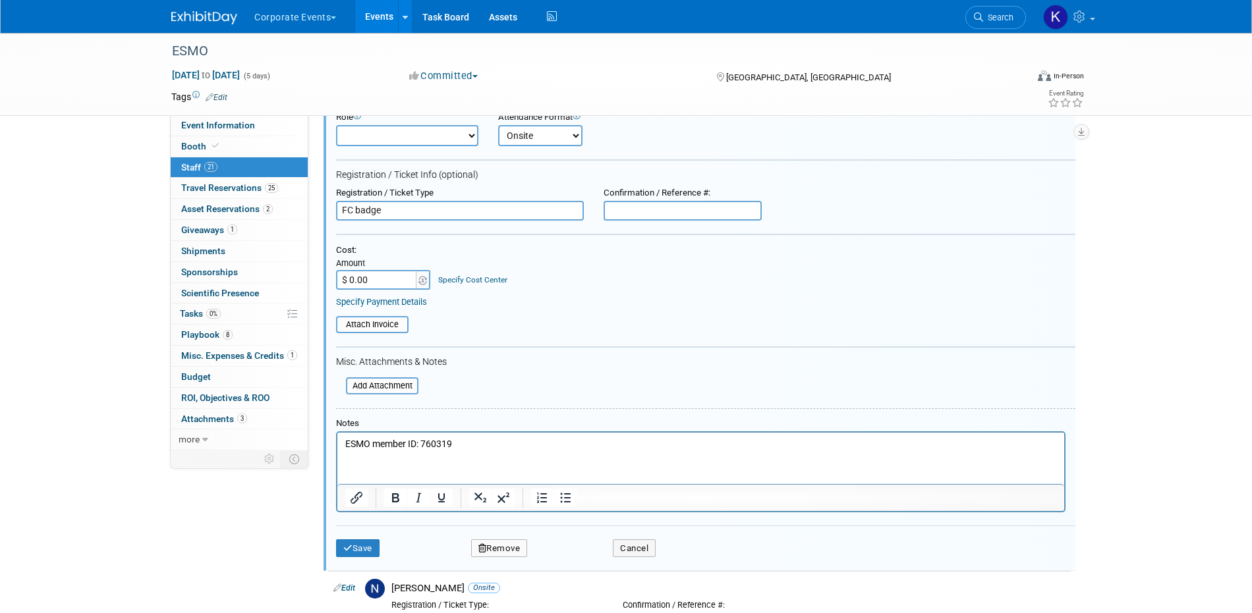
scroll to position [1131, 0]
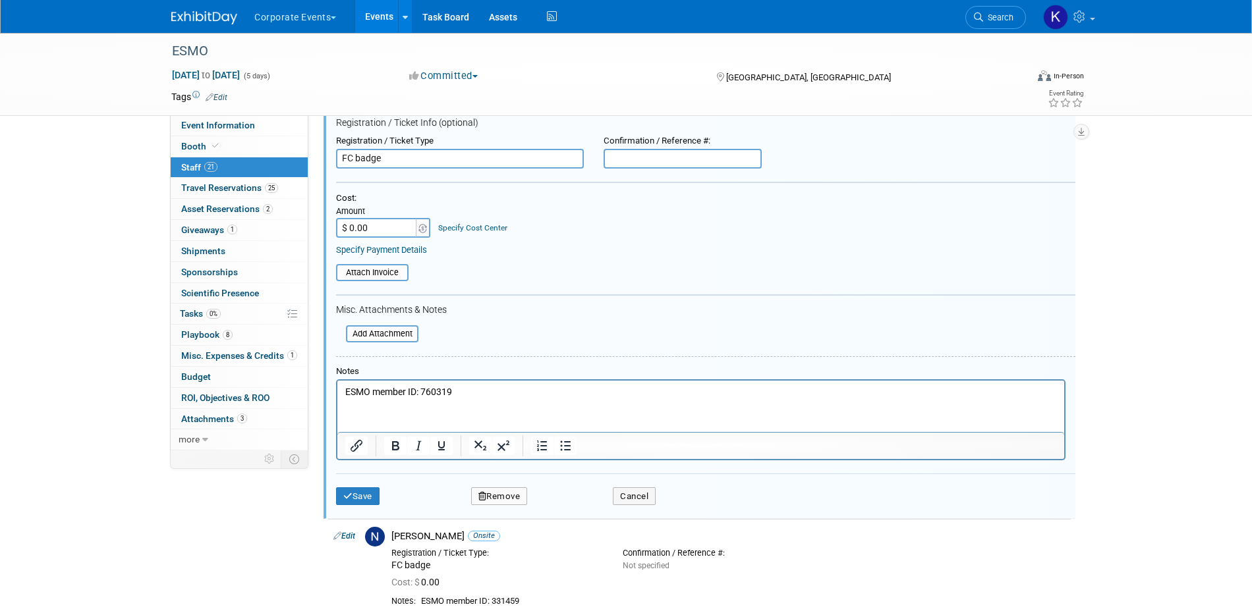
click at [360, 487] on td "Save" at bounding box center [390, 496] width 109 height 18
click at [360, 494] on button "Save" at bounding box center [357, 496] width 43 height 18
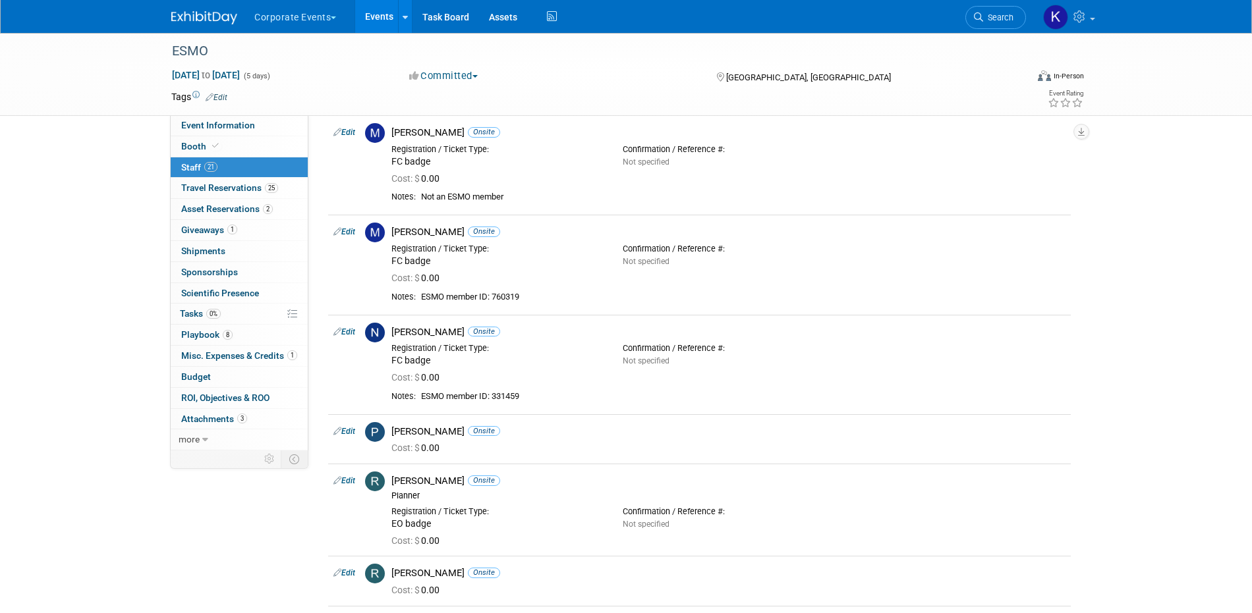
scroll to position [872, 0]
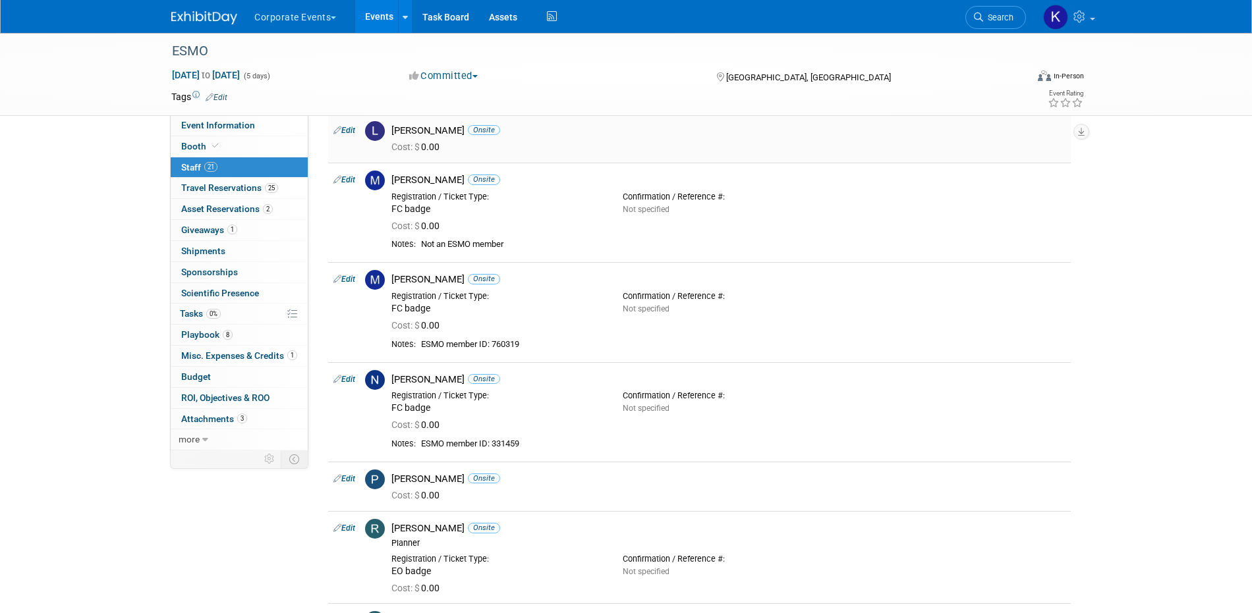
click at [347, 127] on link "Edit" at bounding box center [344, 130] width 22 height 9
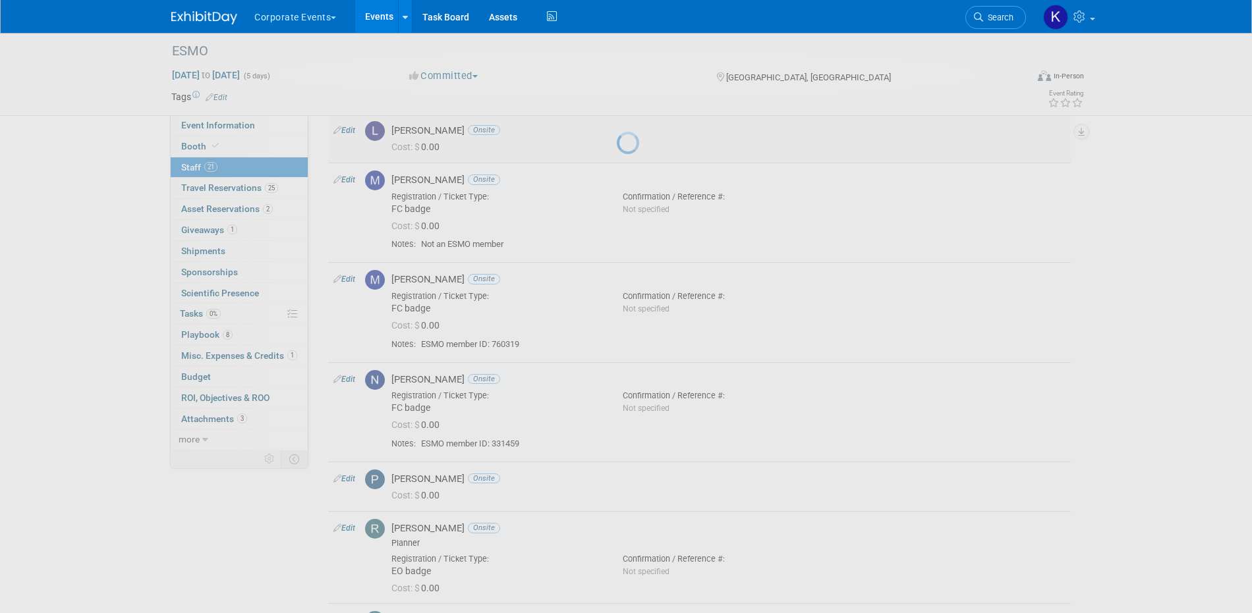
select select "6b64e05b-7b4b-4ae4-b6ec-83687ff4a317"
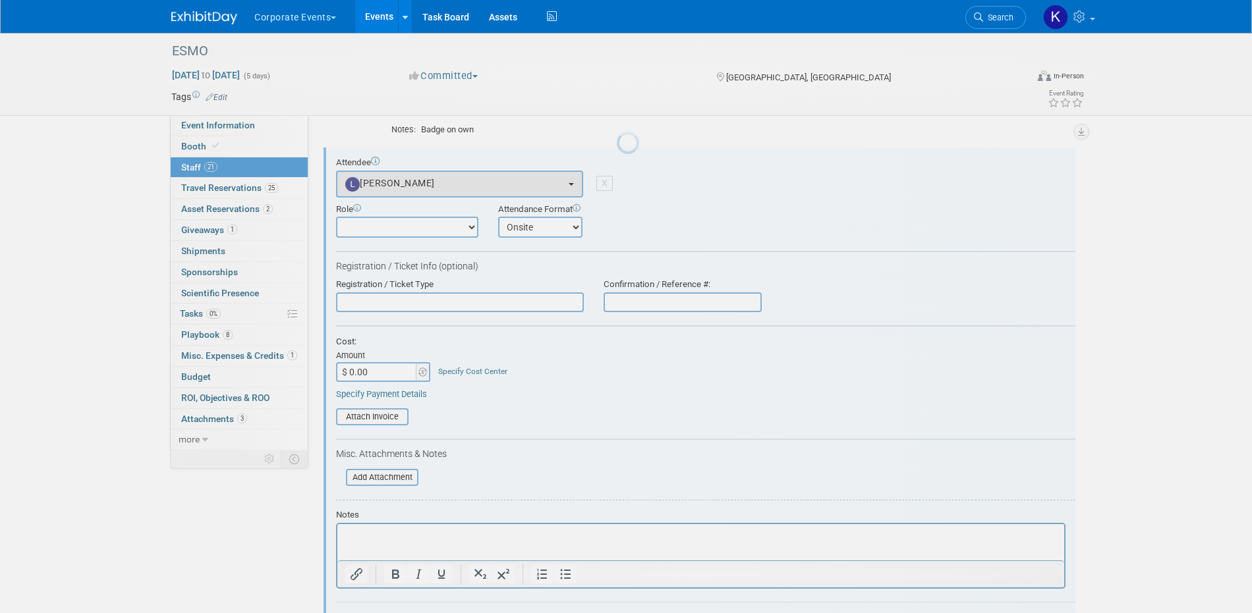
scroll to position [836, 0]
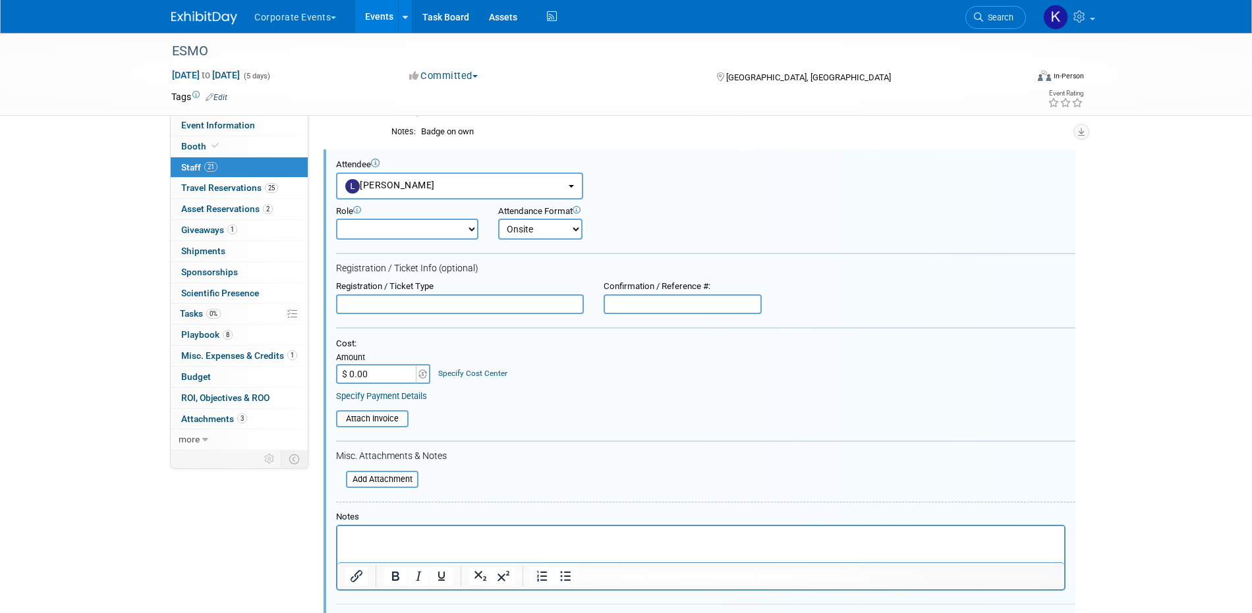
click at [405, 300] on input "text" at bounding box center [460, 304] width 248 height 20
type input "FC badge"
click at [402, 544] on html at bounding box center [700, 535] width 727 height 18
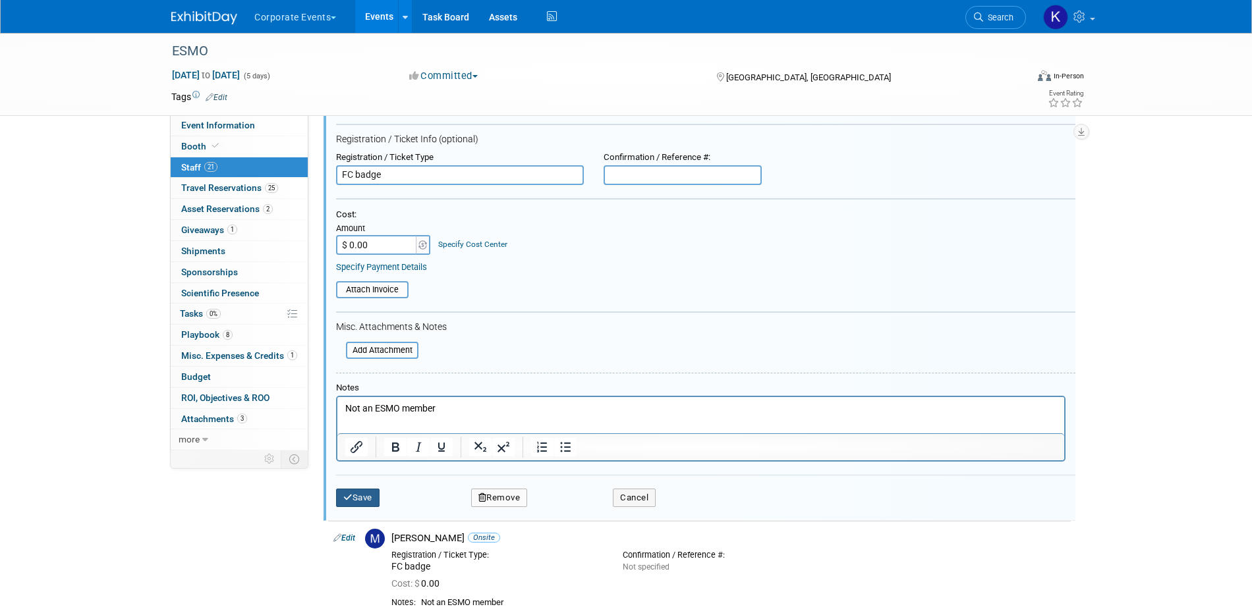
click at [371, 506] on button "Save" at bounding box center [357, 498] width 43 height 18
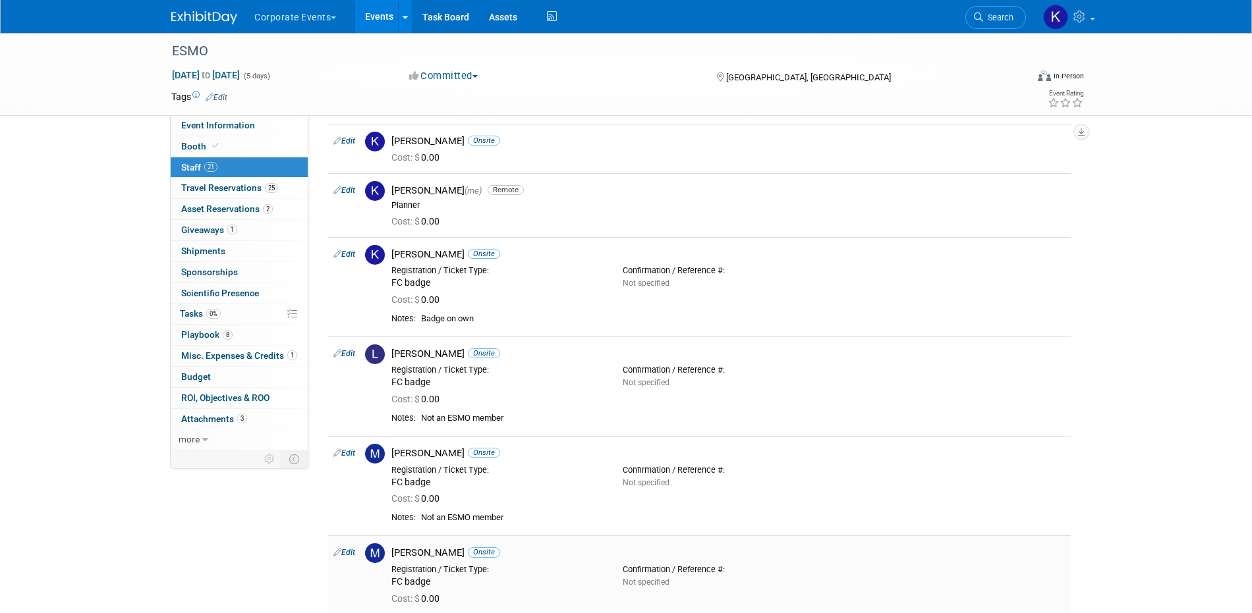
scroll to position [644, 0]
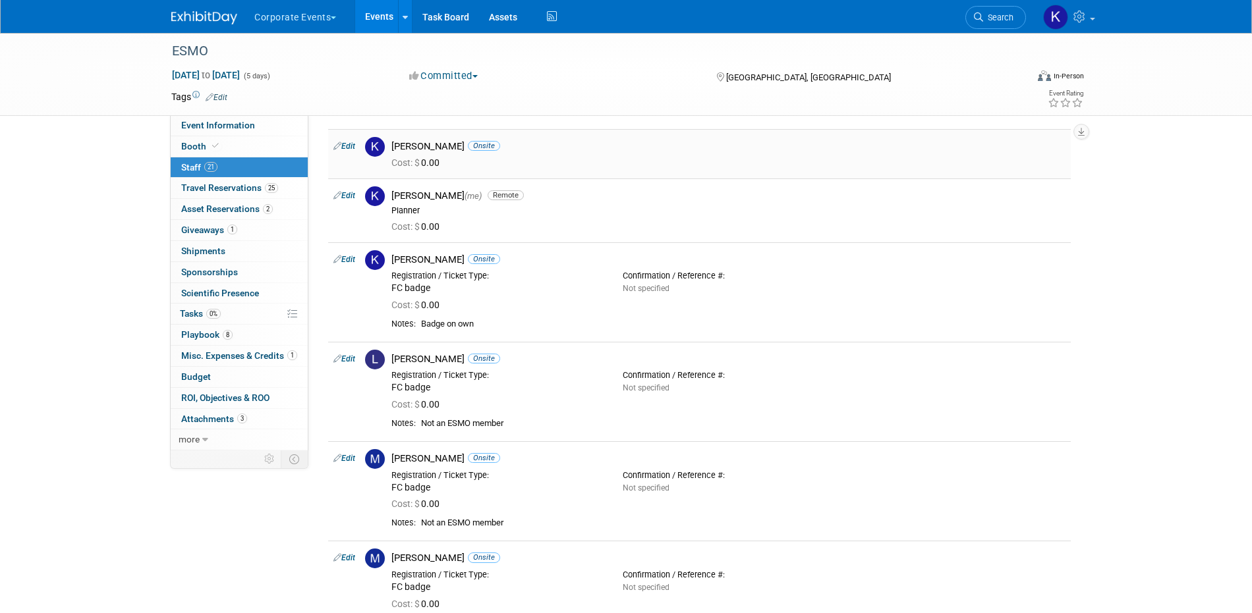
click at [350, 144] on link "Edit" at bounding box center [344, 146] width 22 height 9
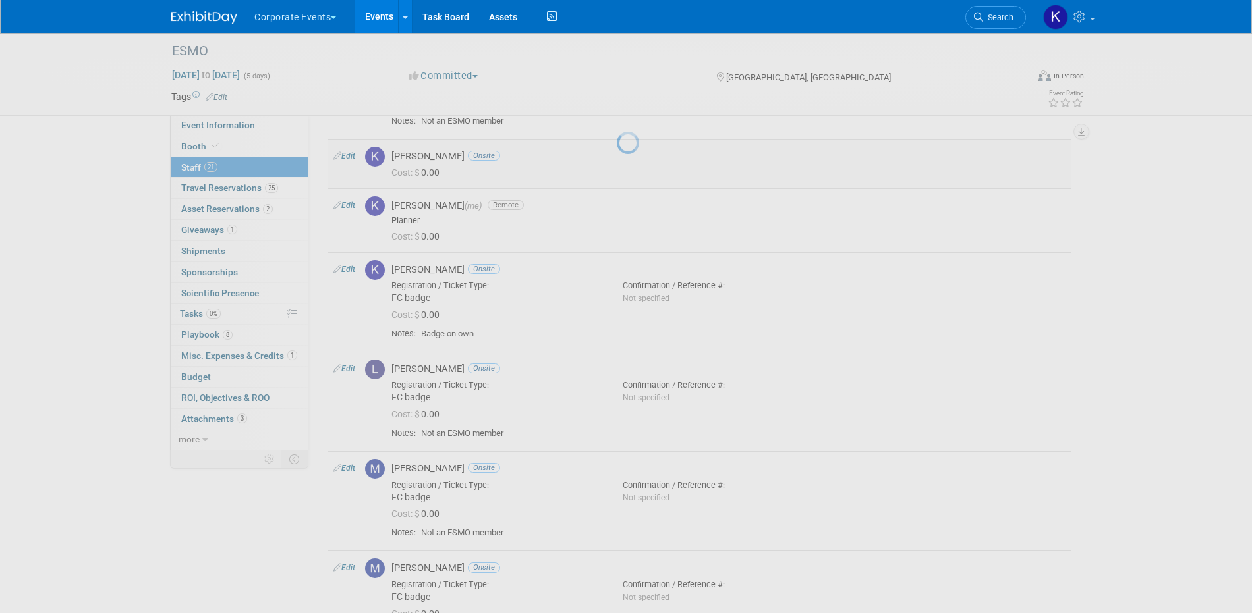
select select "7a63d385-8e33-4d58-aec5-a3140f55db46"
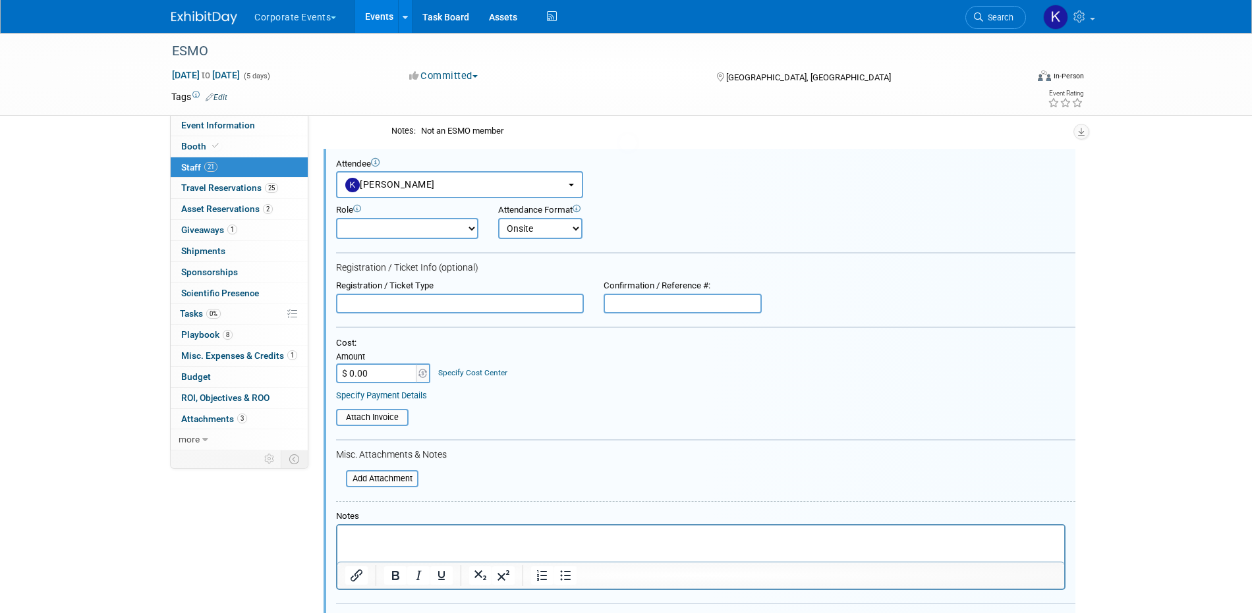
scroll to position [623, 0]
click at [367, 304] on input "text" at bounding box center [460, 304] width 248 height 20
type input "FC badge"
click at [361, 541] on p "Rich Text Area. Press ALT-0 for help." at bounding box center [700, 537] width 711 height 13
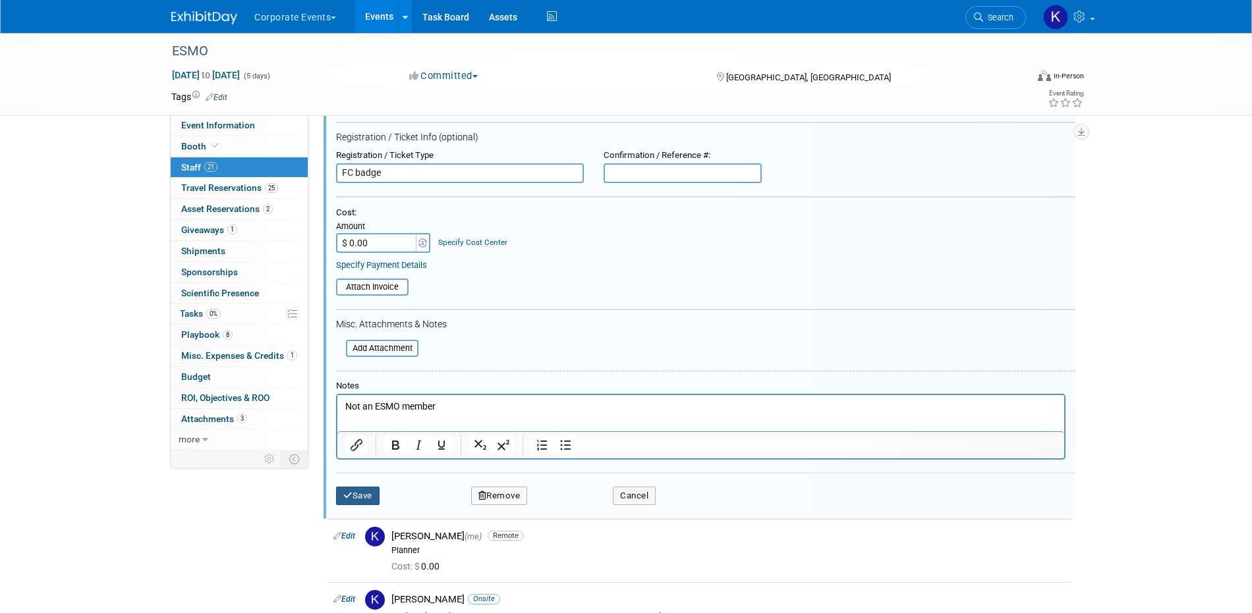
click at [362, 489] on button "Save" at bounding box center [357, 496] width 43 height 18
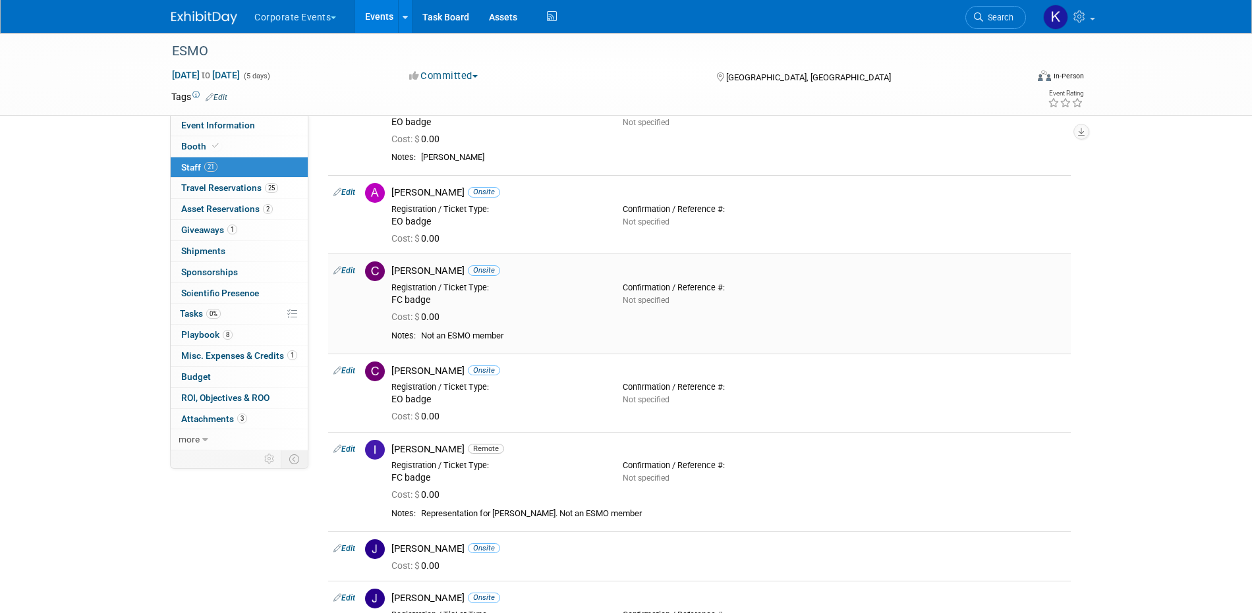
scroll to position [107, 0]
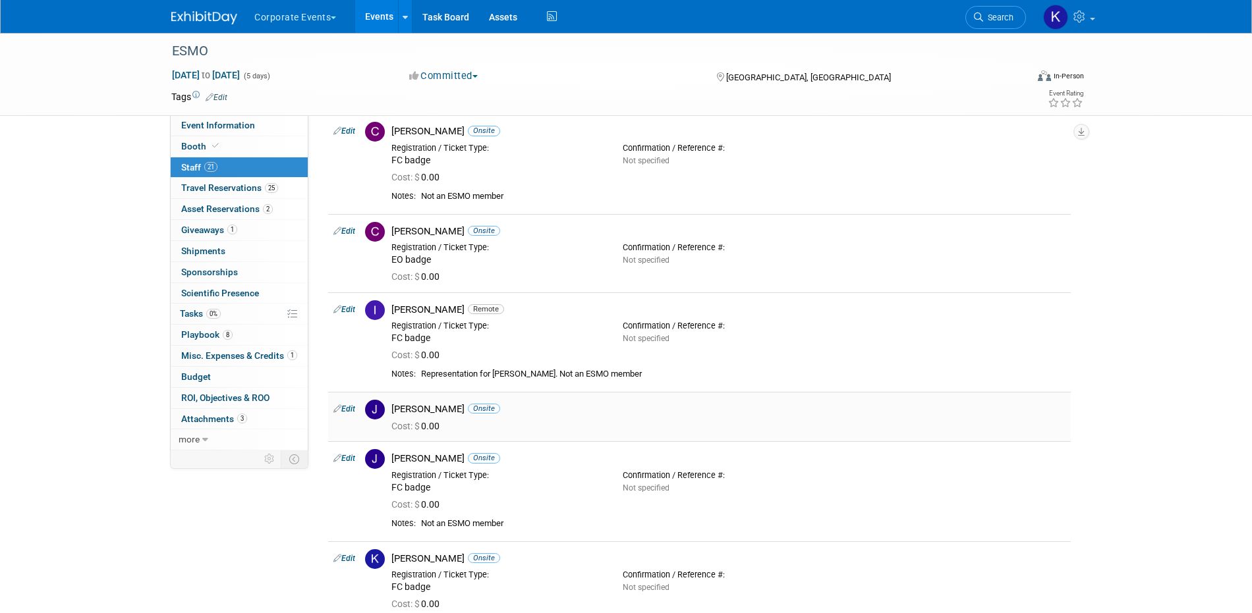
click at [342, 411] on link "Edit" at bounding box center [344, 408] width 22 height 9
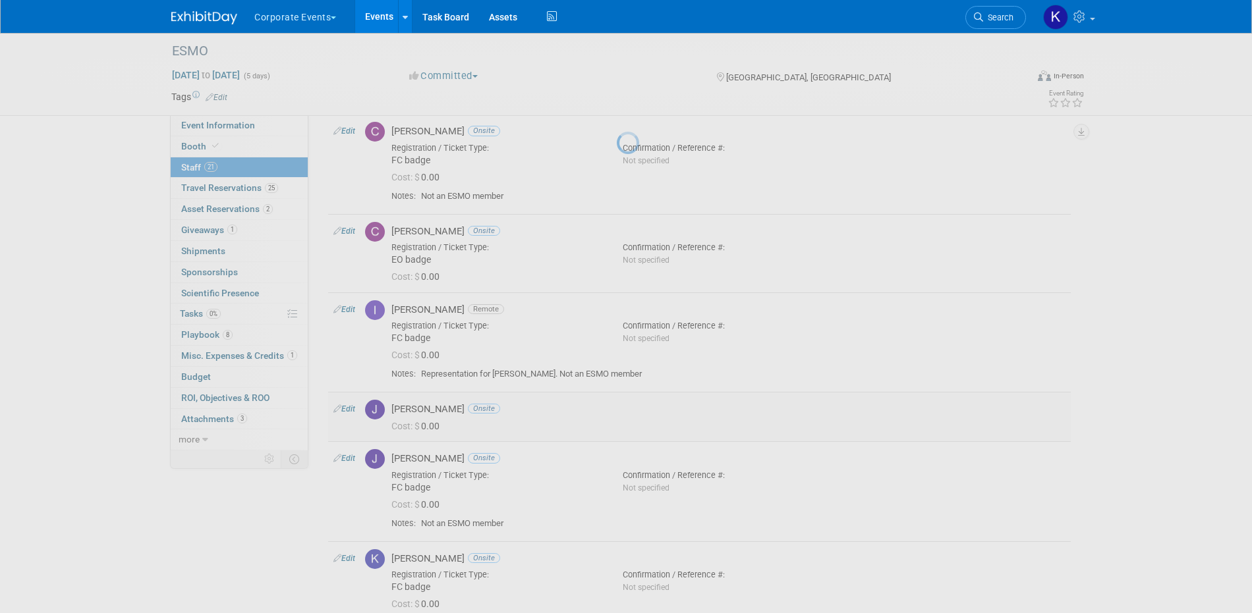
select select "42e58264-0145-4a1e-b389-b90ec0fef900"
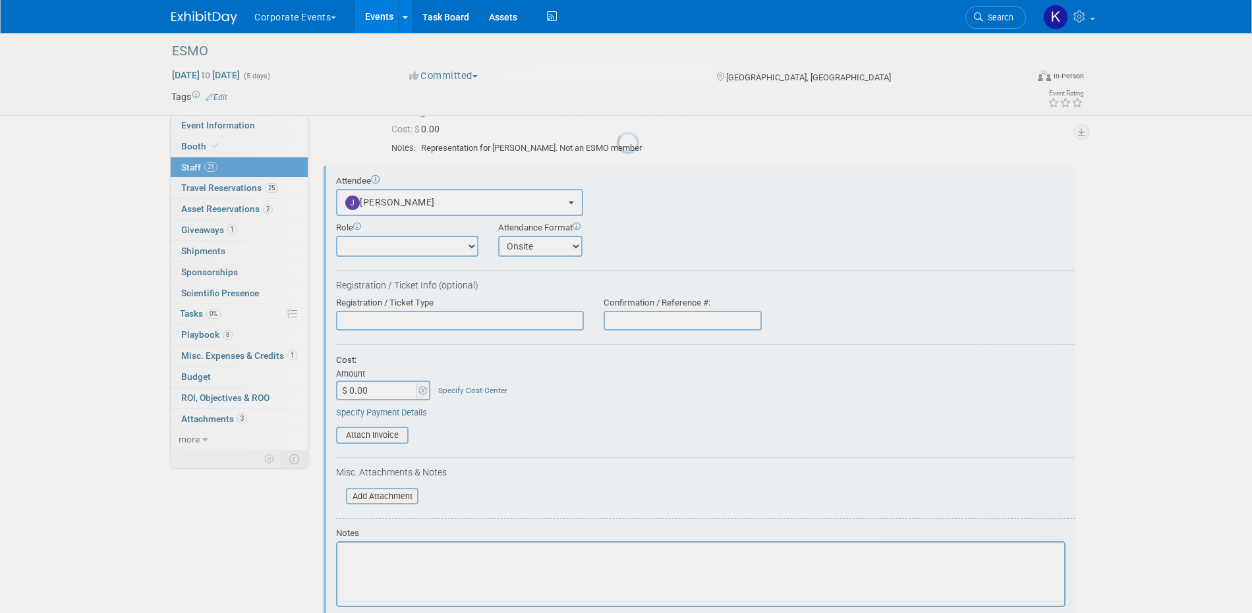
scroll to position [474, 0]
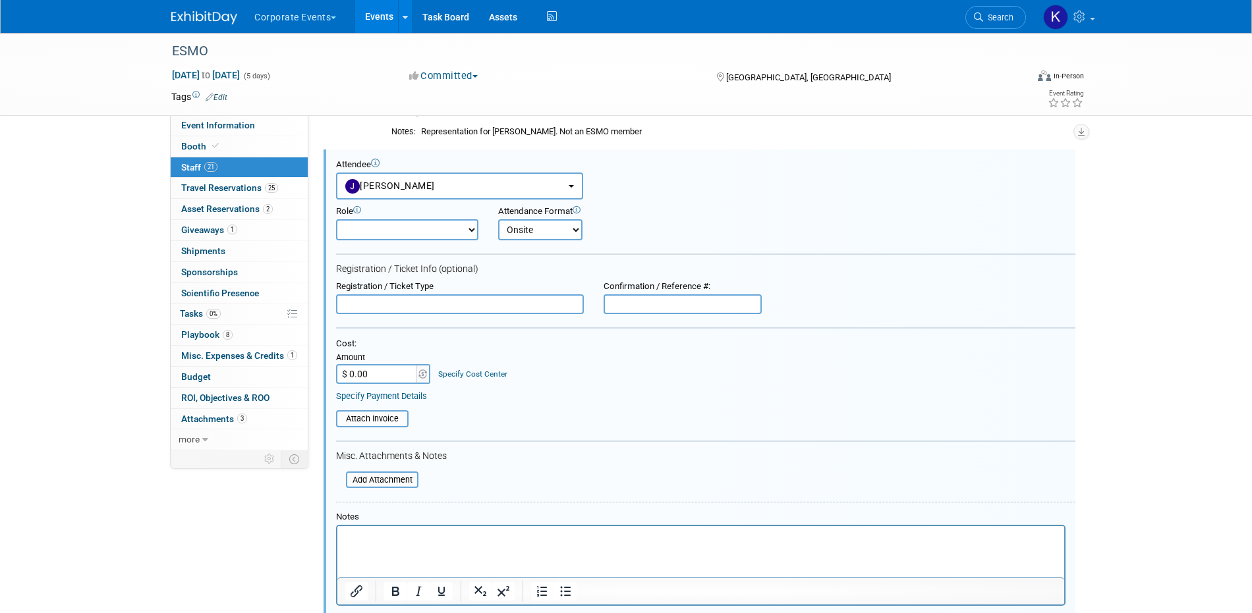
click at [472, 306] on input "text" at bounding box center [460, 304] width 248 height 20
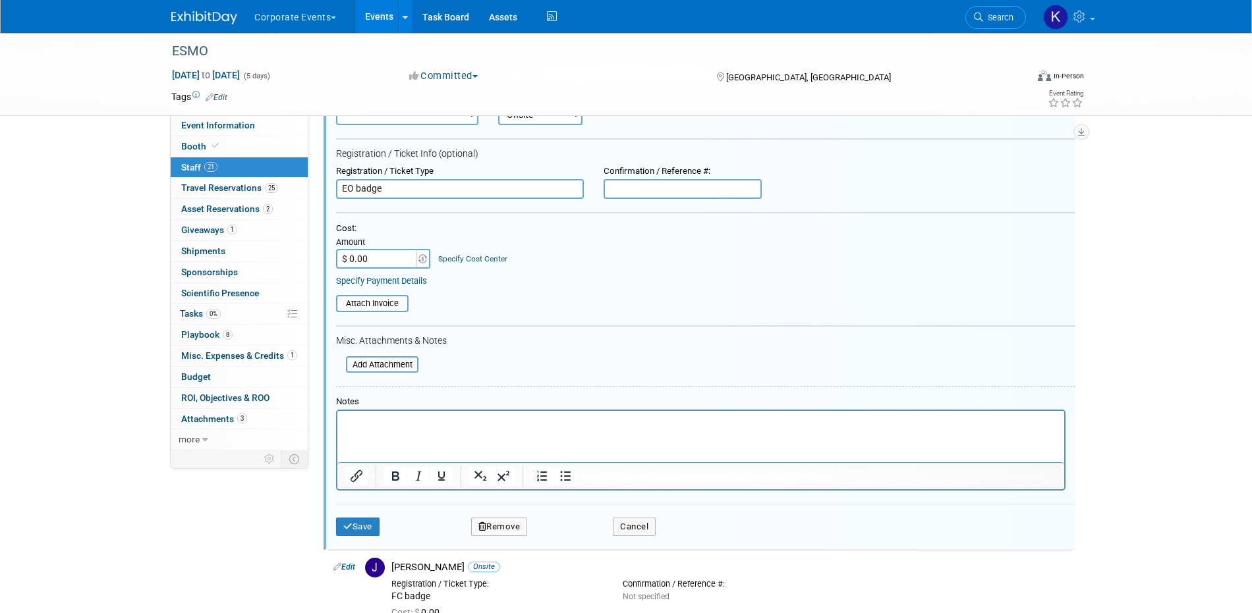
scroll to position [590, 0]
type input "EO badge"
click at [359, 520] on button "Save" at bounding box center [357, 525] width 43 height 18
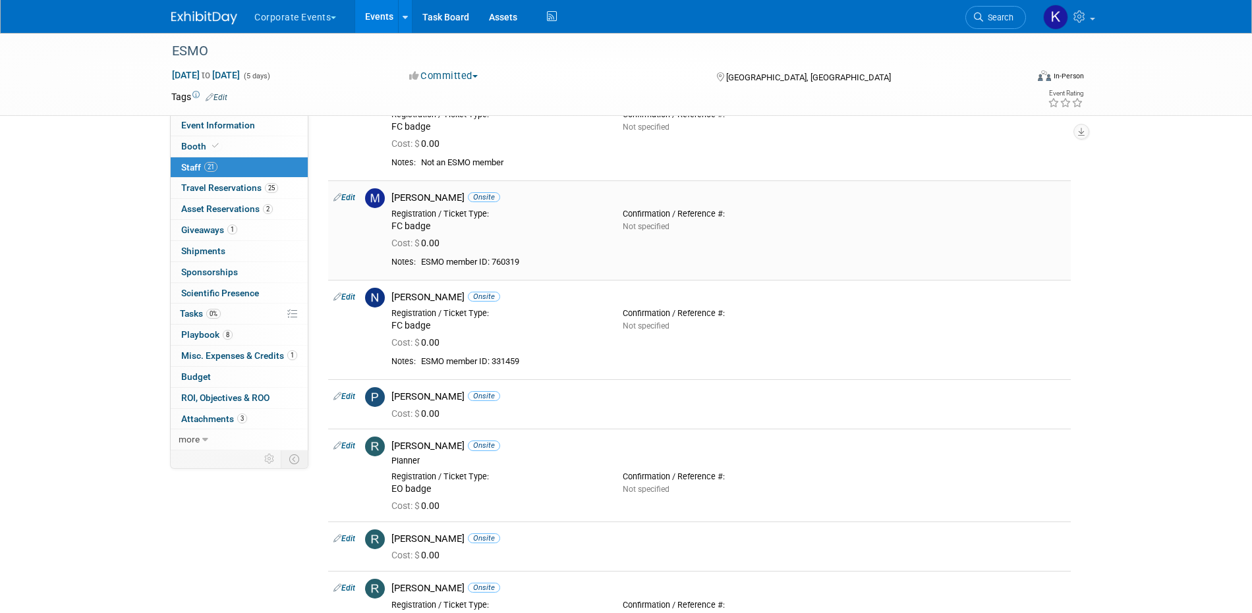
scroll to position [1096, 0]
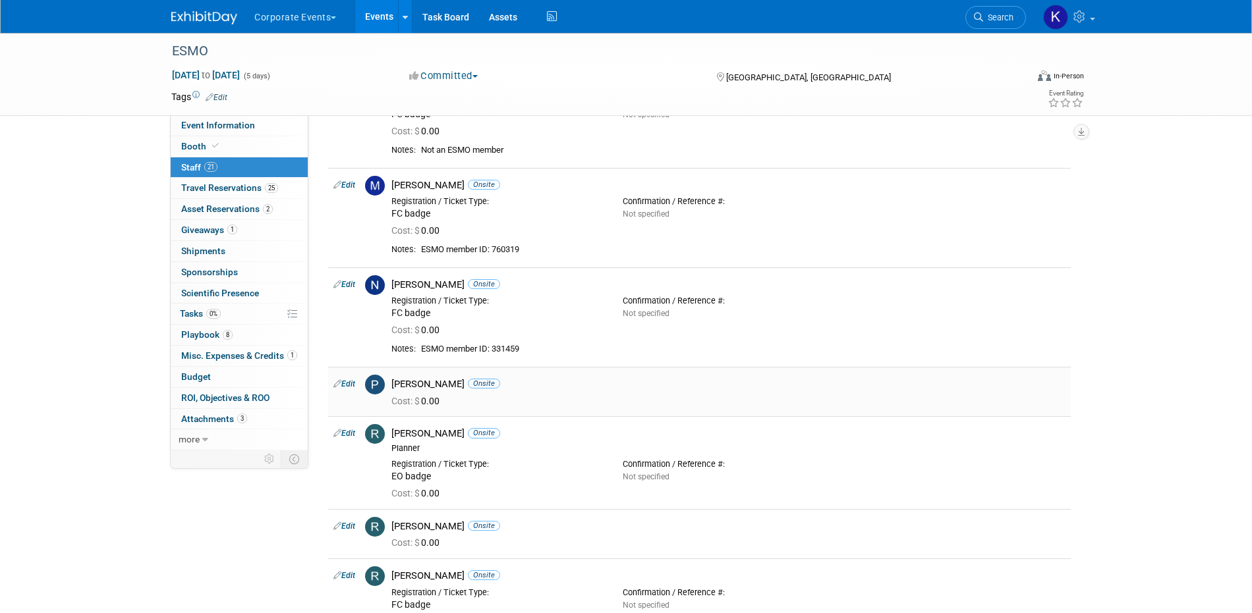
click at [351, 381] on link "Edit" at bounding box center [344, 383] width 22 height 9
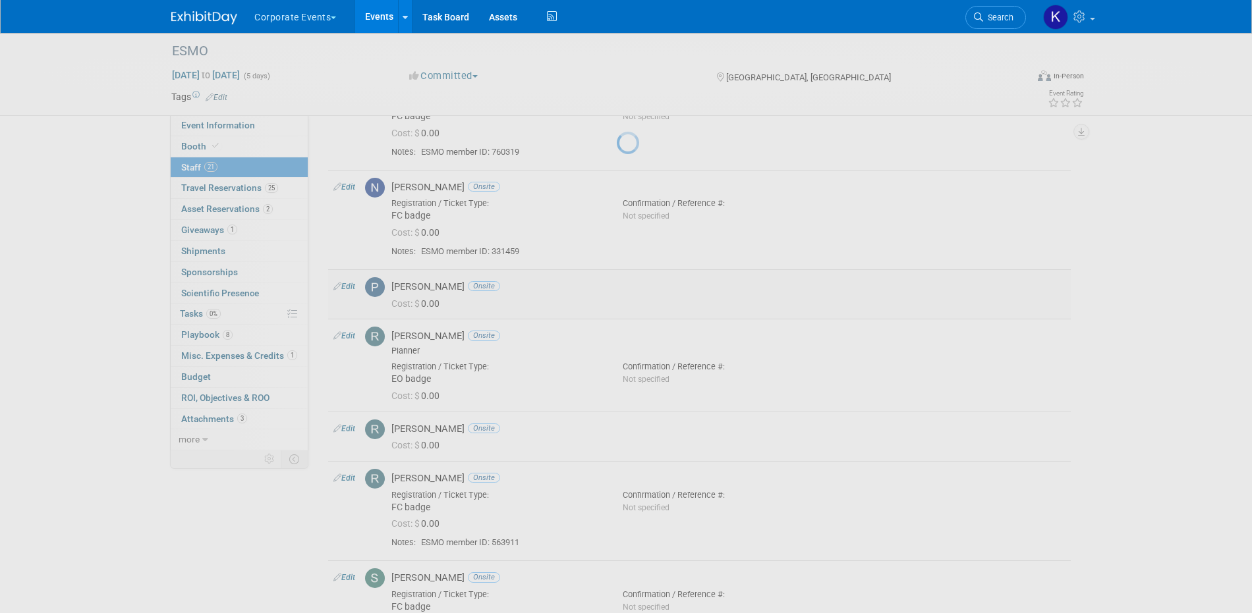
select select "9e714597-3a37-44df-ab9a-3d5bd783af8c"
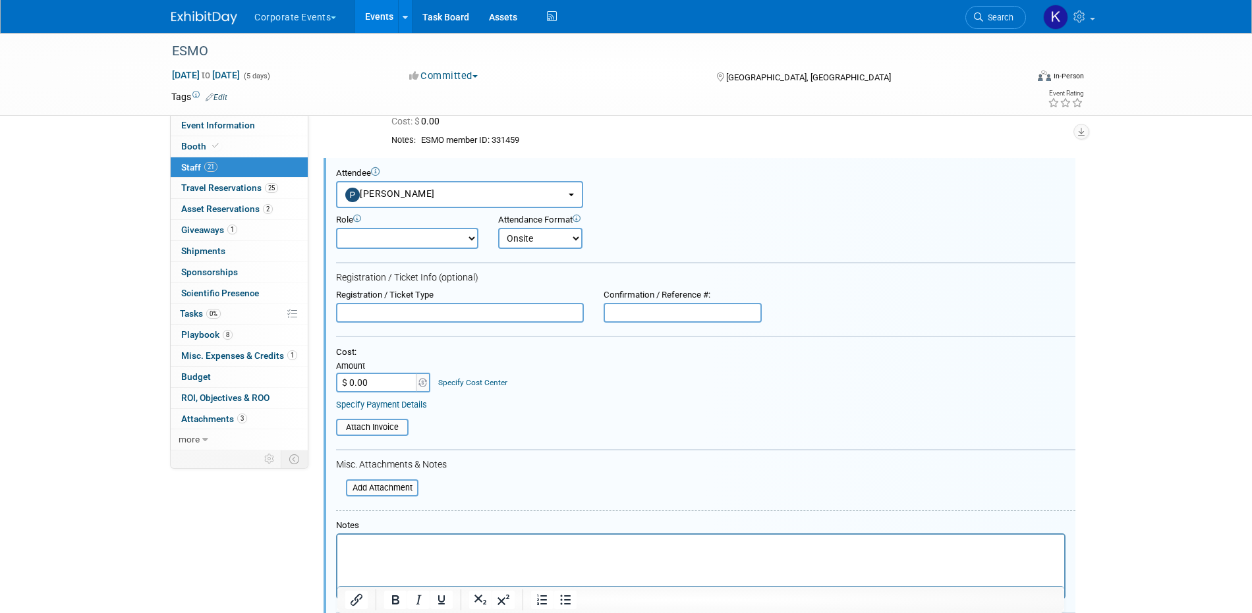
scroll to position [0, 0]
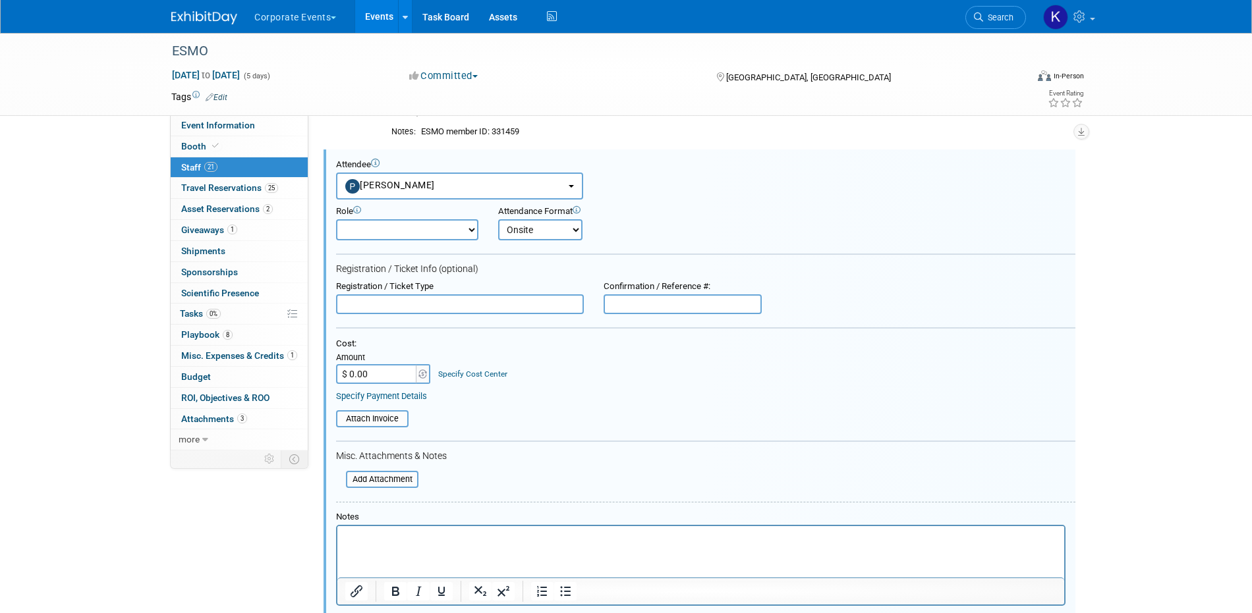
click at [370, 315] on form "Attendee <img src="https://www.exhibitday.com/Images/Unassigned-User-Icon.png" …" at bounding box center [705, 410] width 739 height 502
click at [367, 302] on input "text" at bounding box center [460, 304] width 248 height 20
type input "R"
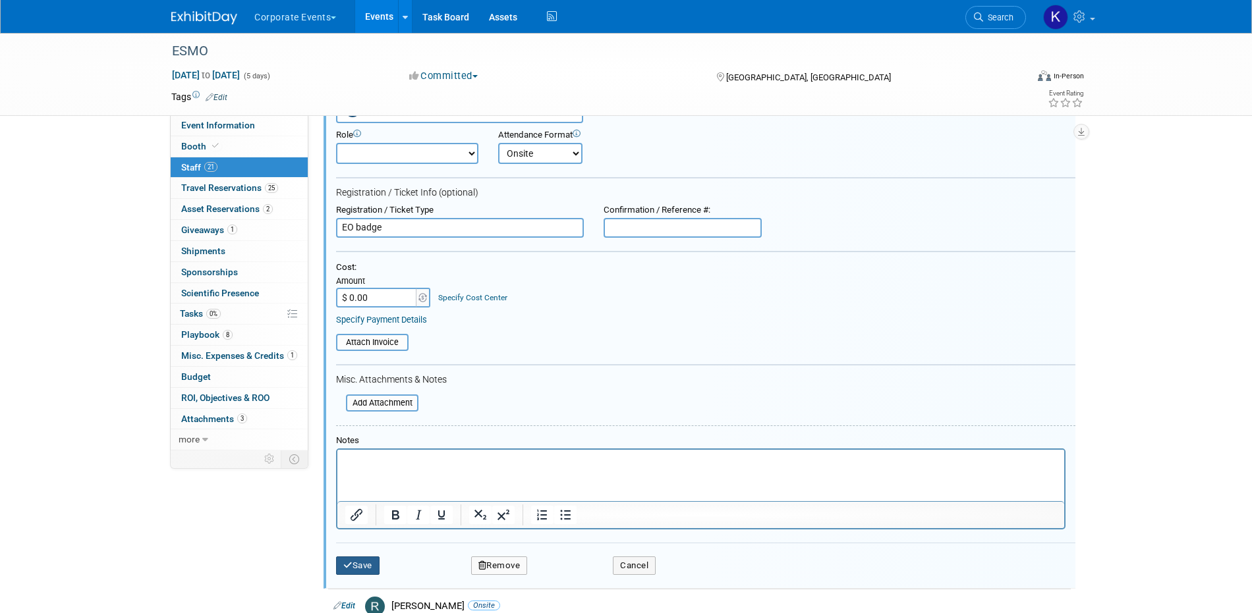
type input "EO badge"
click at [354, 561] on button "Save" at bounding box center [357, 566] width 43 height 18
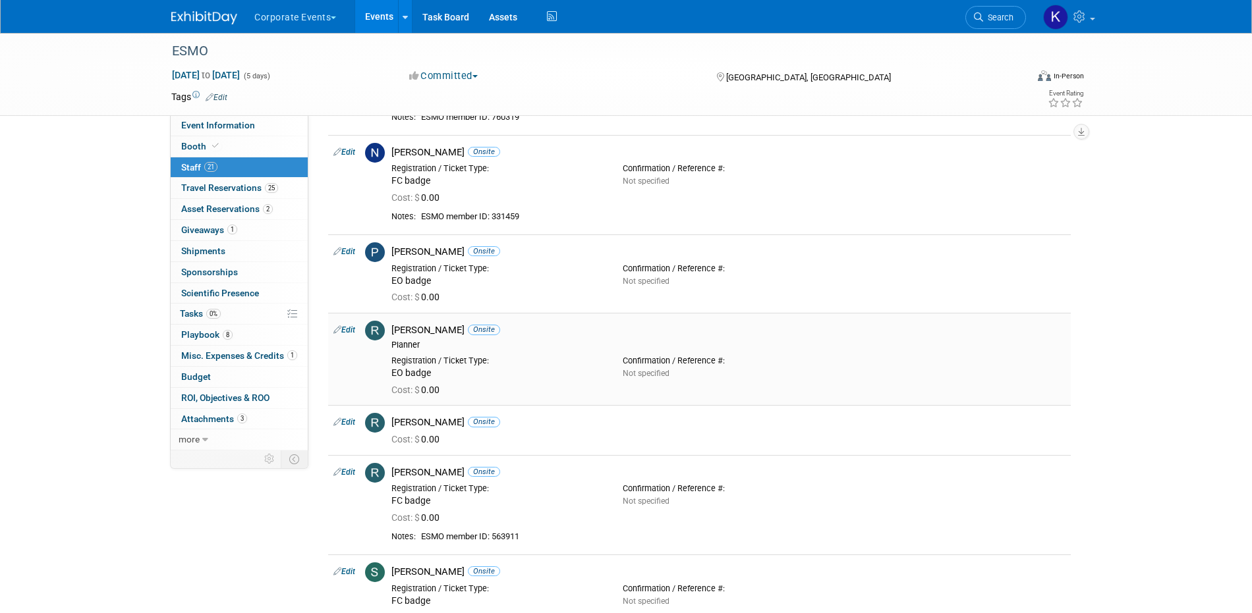
scroll to position [1249, 0]
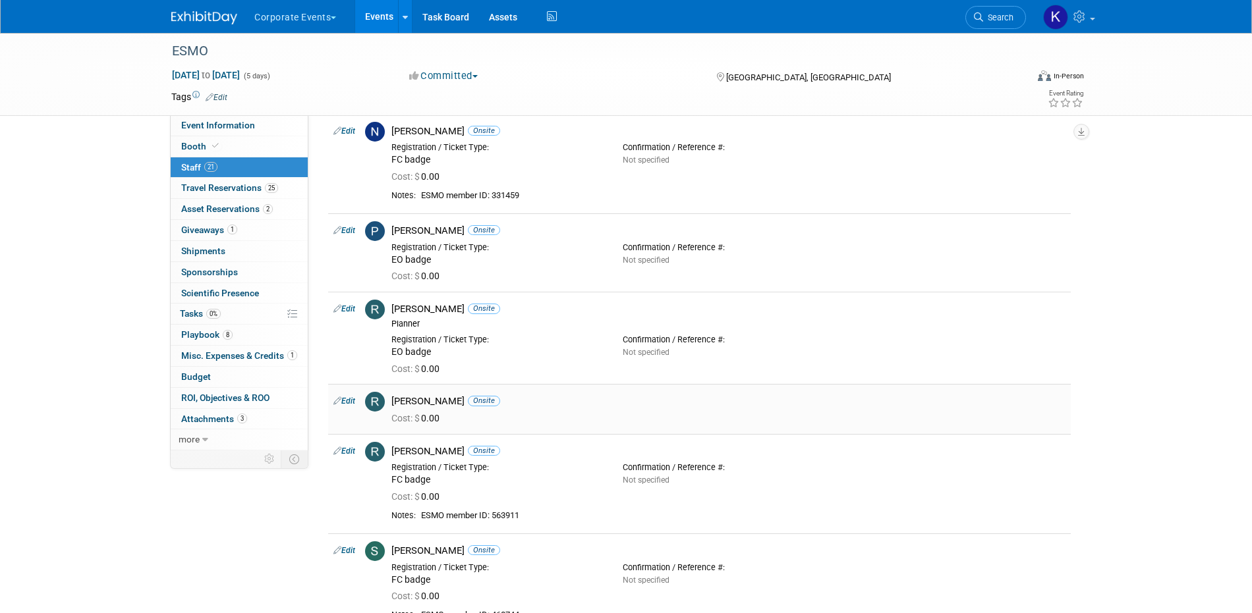
click at [350, 399] on link "Edit" at bounding box center [344, 401] width 22 height 9
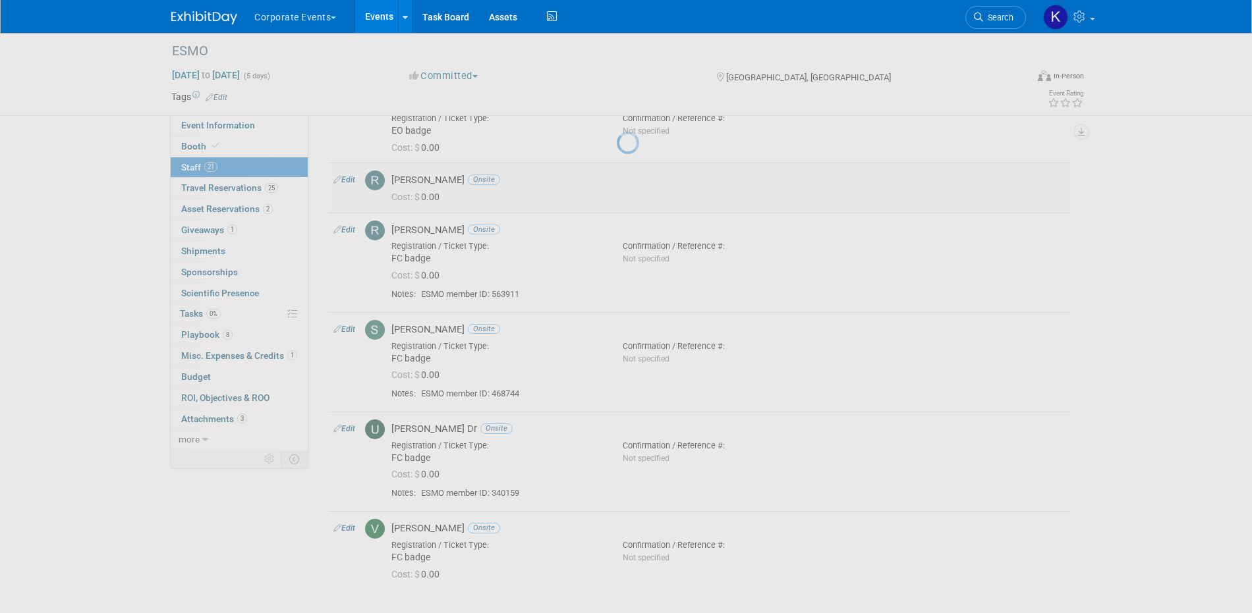
select select "be280baa-df22-49f2-8e40-7d0613c76a98"
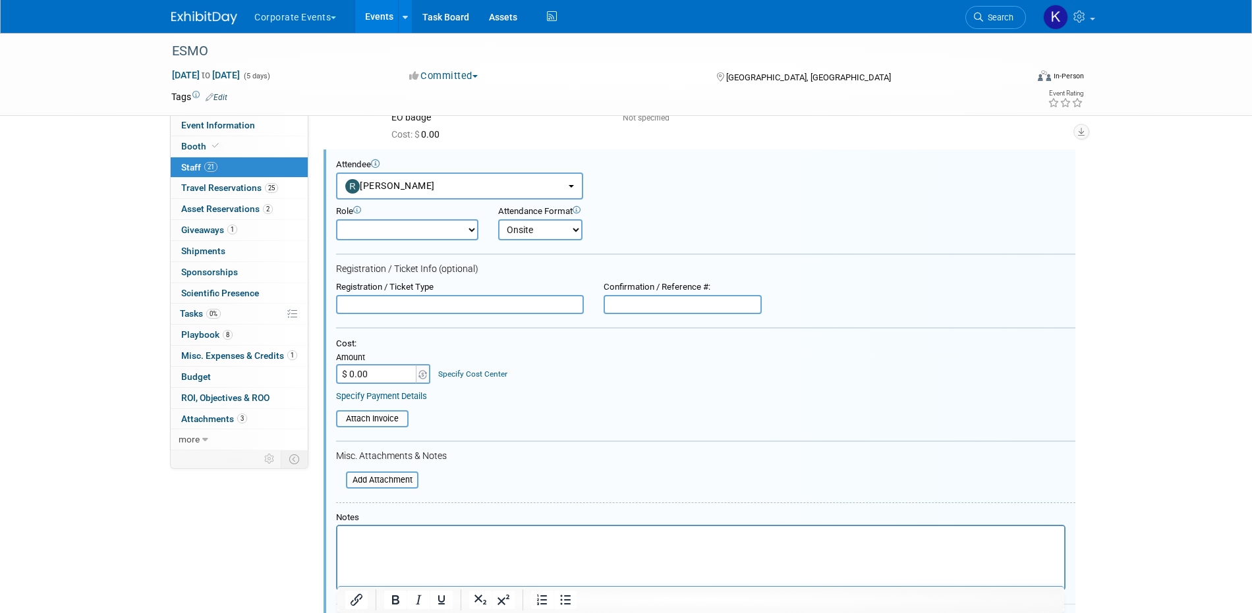
scroll to position [0, 0]
click at [408, 308] on input "text" at bounding box center [460, 305] width 248 height 20
type input "FC badge"
click at [389, 545] on html at bounding box center [700, 535] width 727 height 18
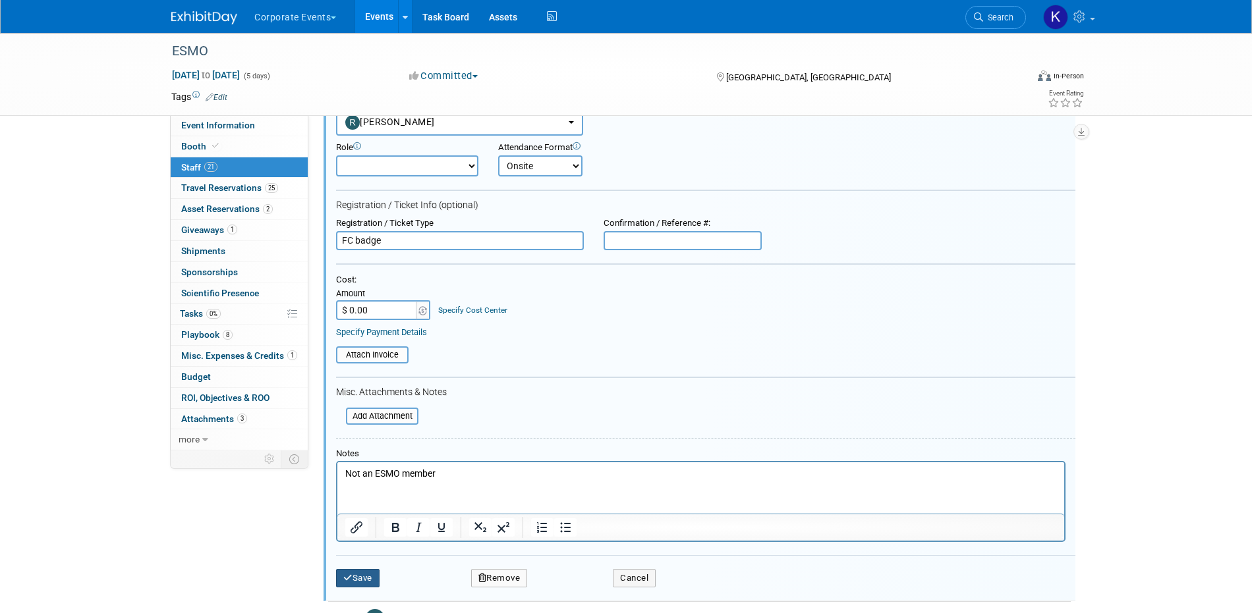
click at [370, 582] on button "Save" at bounding box center [357, 578] width 43 height 18
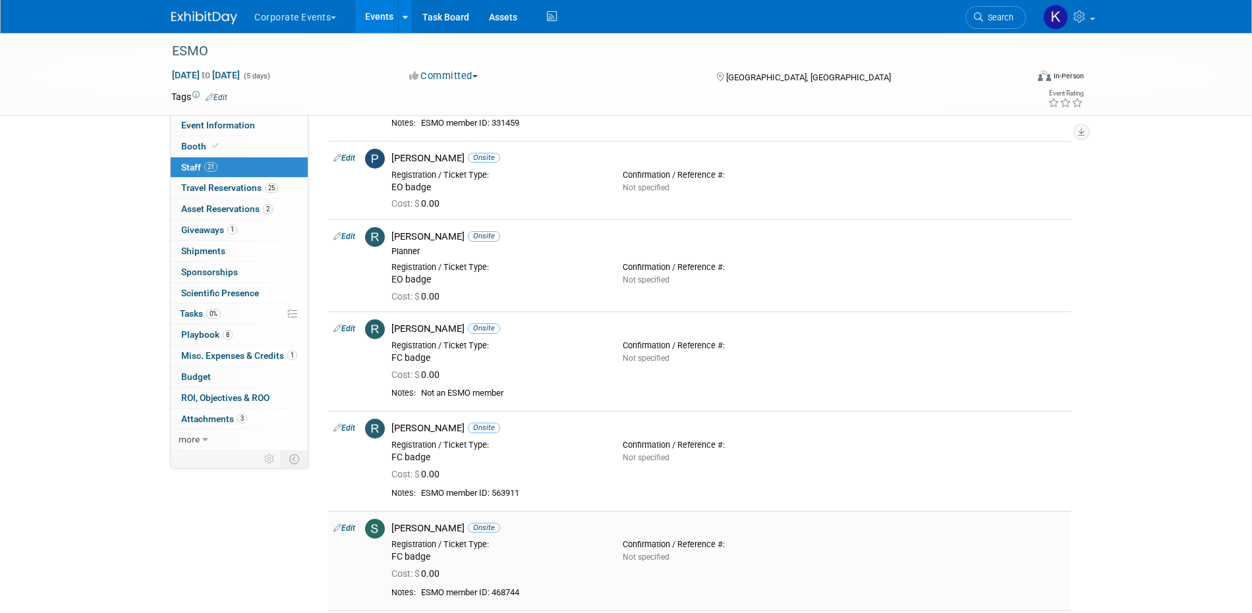
scroll to position [1652, 0]
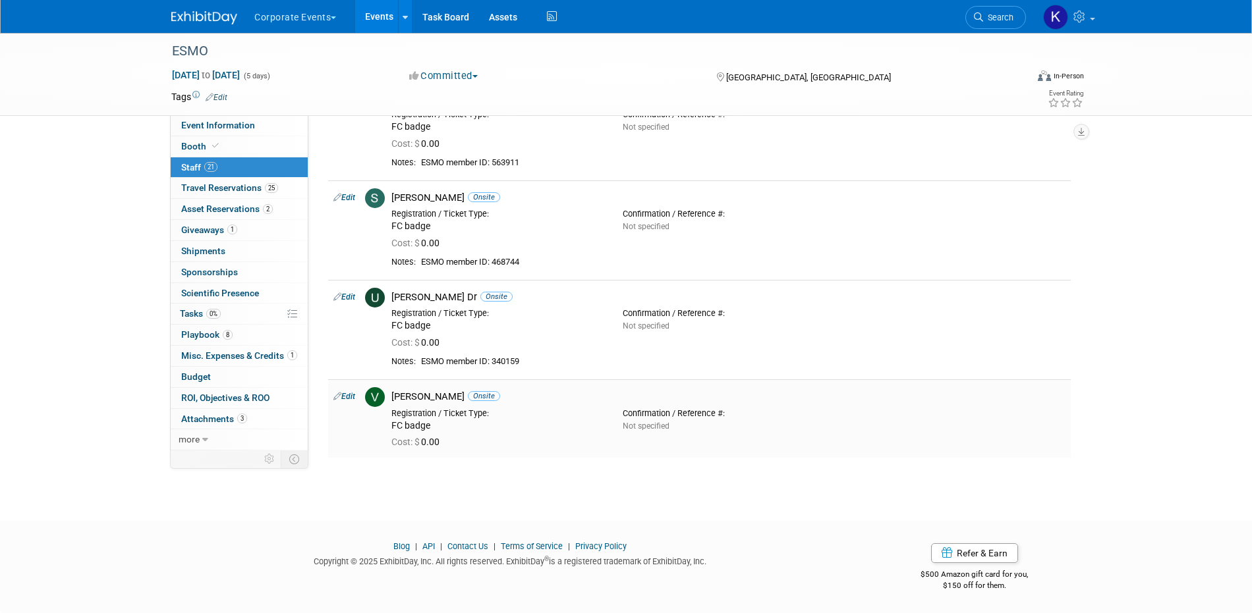
click at [343, 396] on link "Edit" at bounding box center [344, 396] width 22 height 9
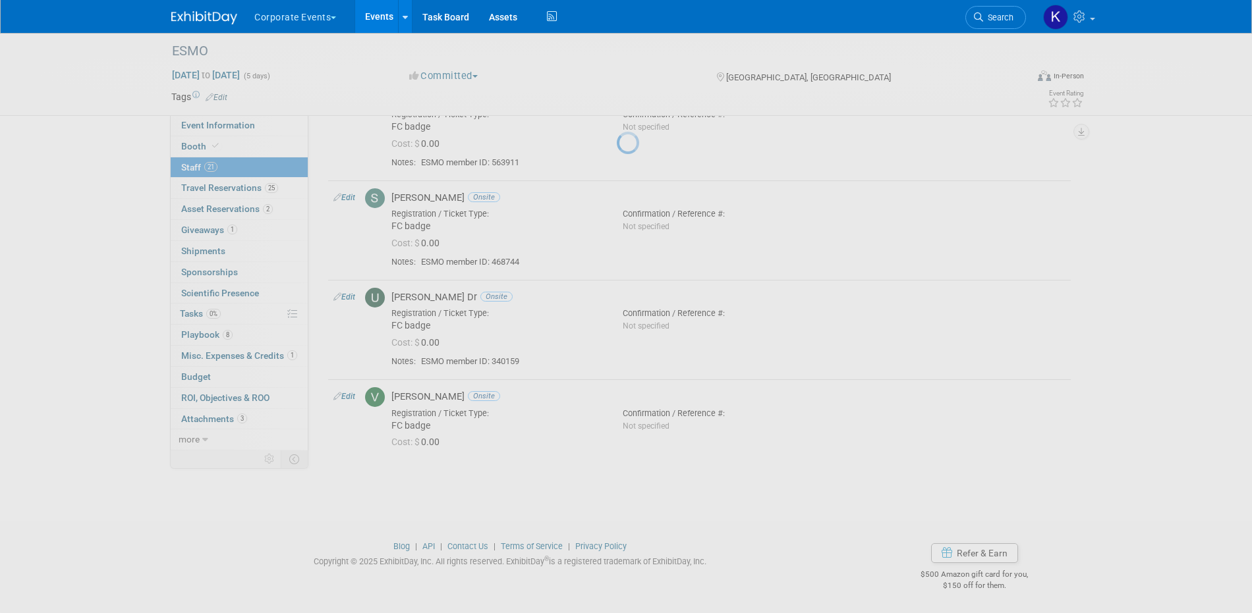
select select "e5c03301-2821-49bd-9520-faf19455feff"
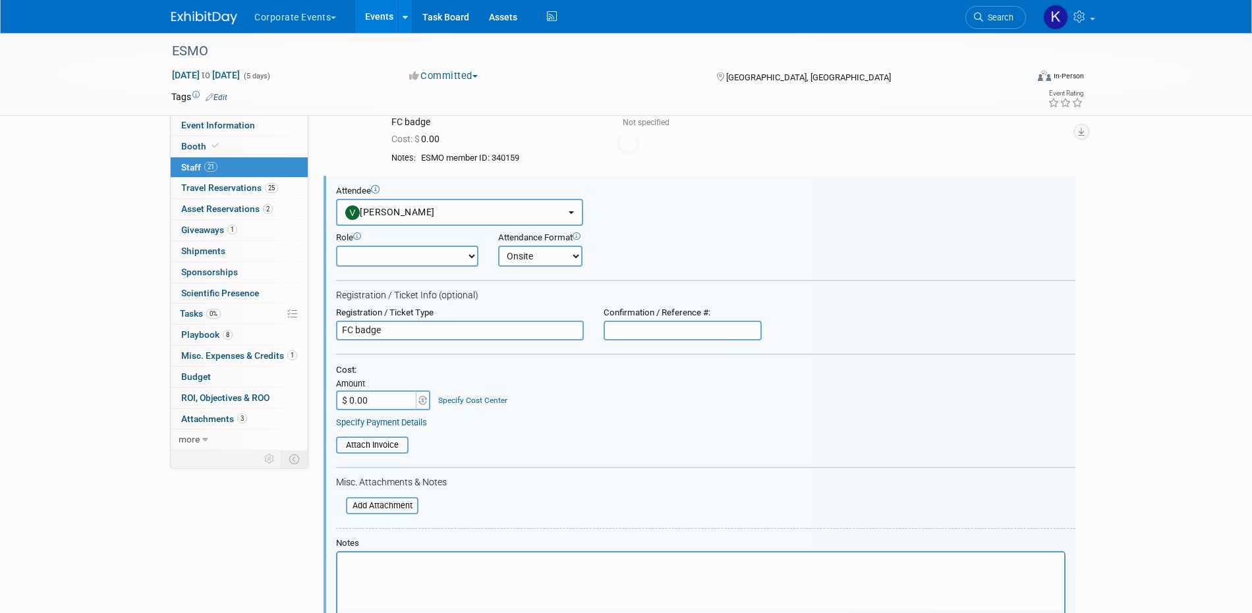
scroll to position [1882, 0]
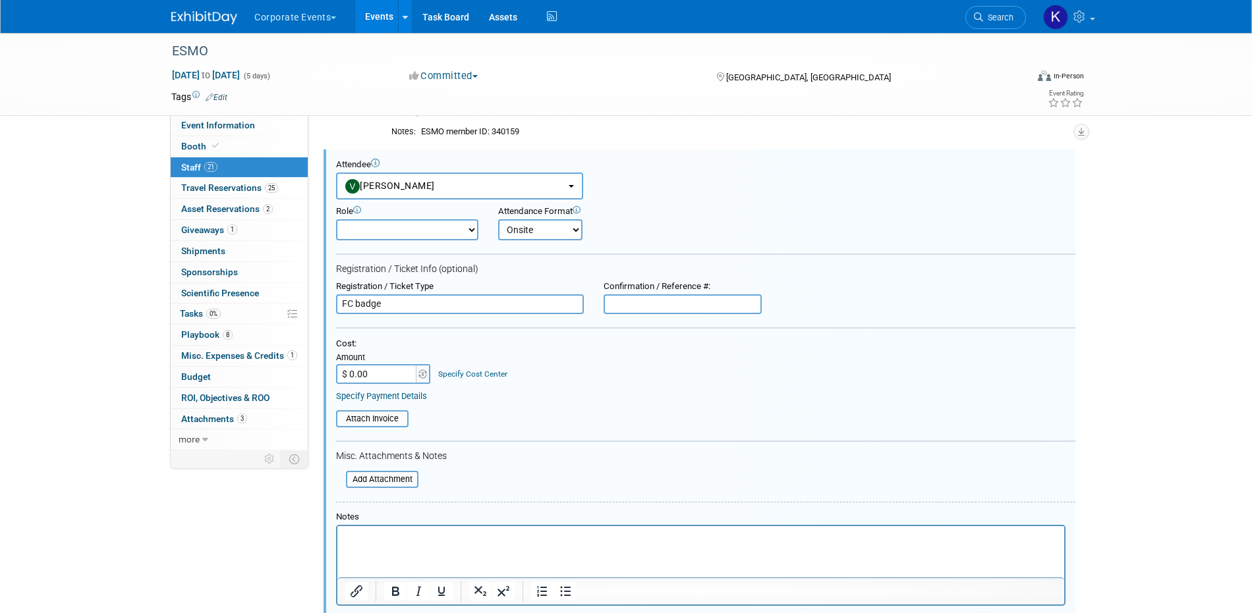
click at [431, 534] on p "Rich Text Area. Press ALT-0 for help." at bounding box center [700, 538] width 711 height 13
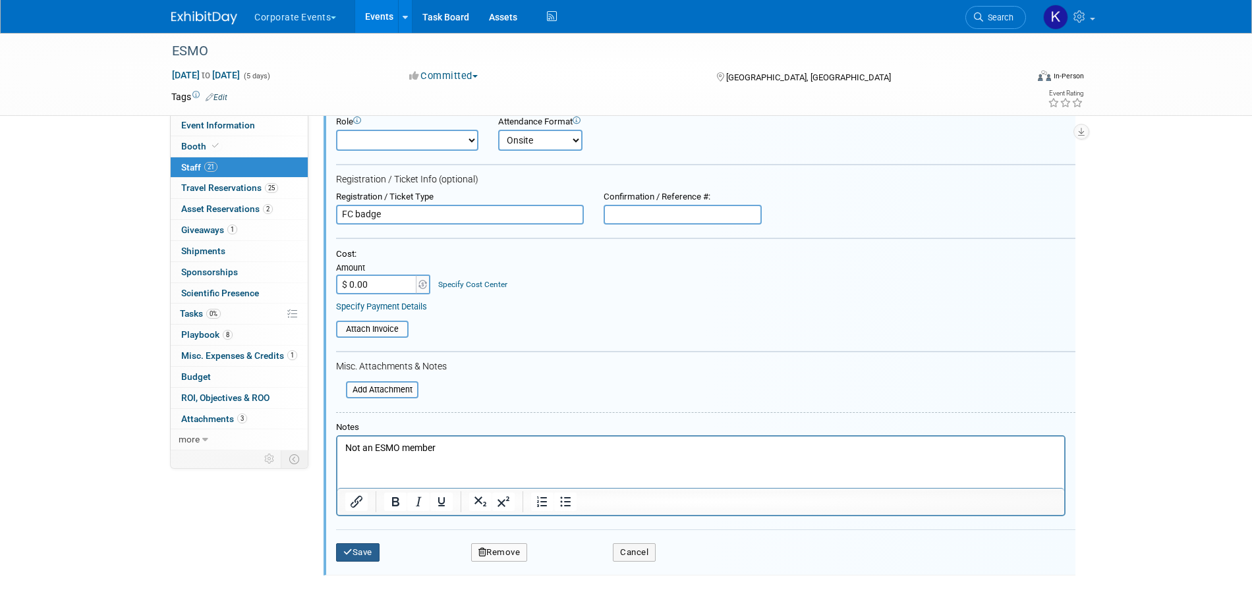
click at [365, 556] on button "Save" at bounding box center [357, 552] width 43 height 18
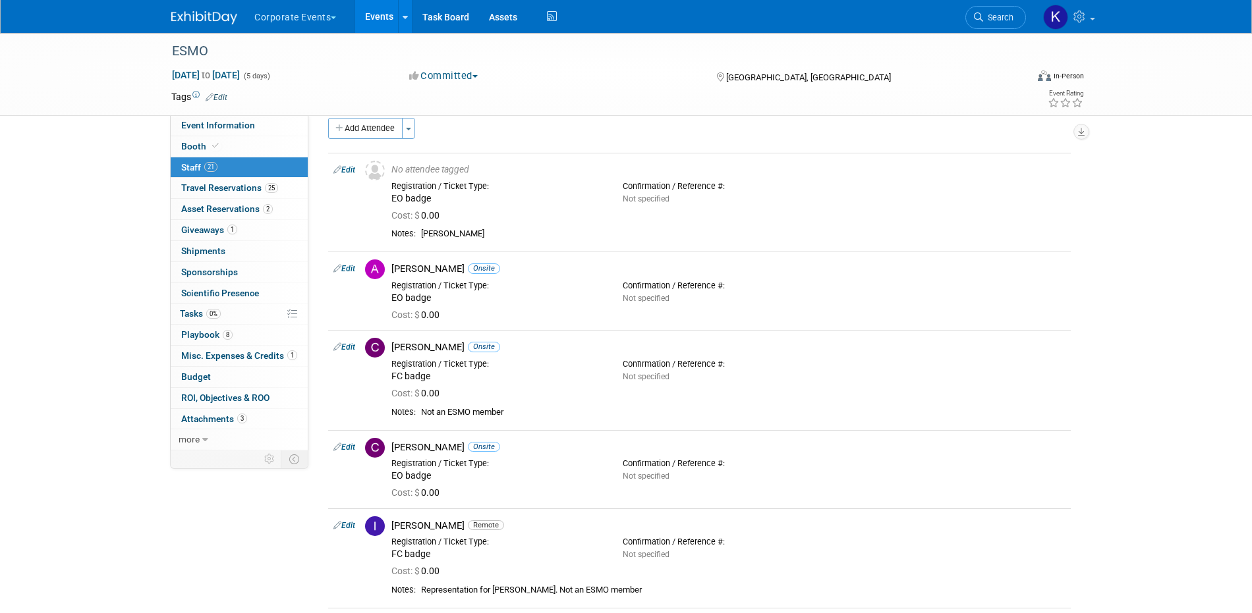
scroll to position [0, 0]
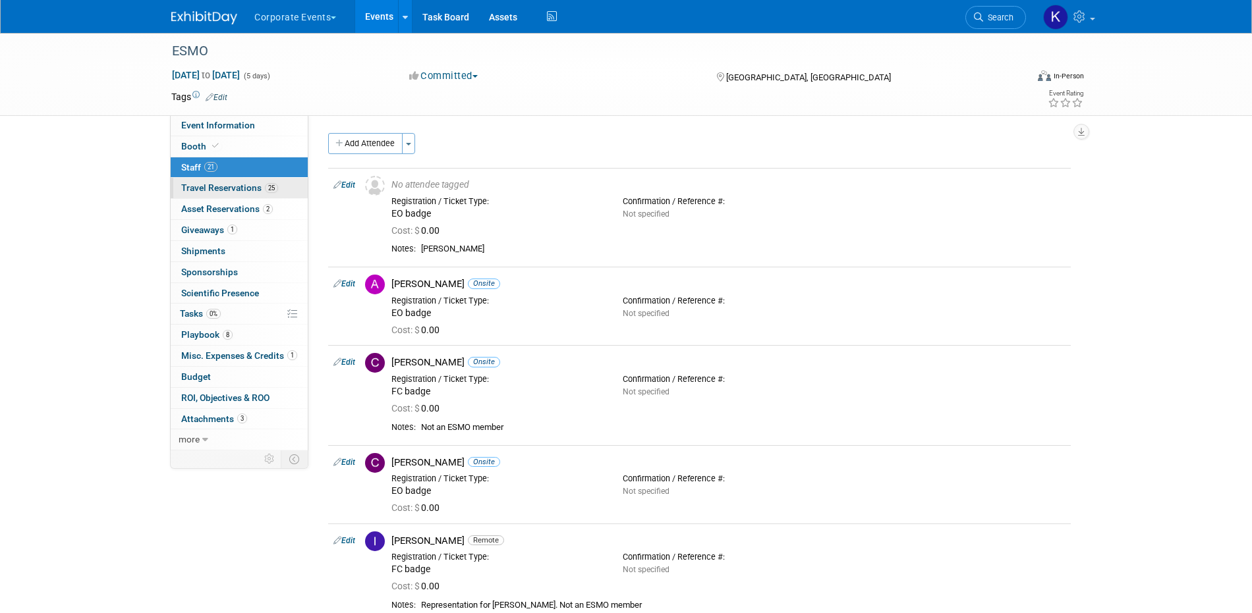
click at [236, 185] on span "Travel Reservations 25" at bounding box center [229, 187] width 97 height 11
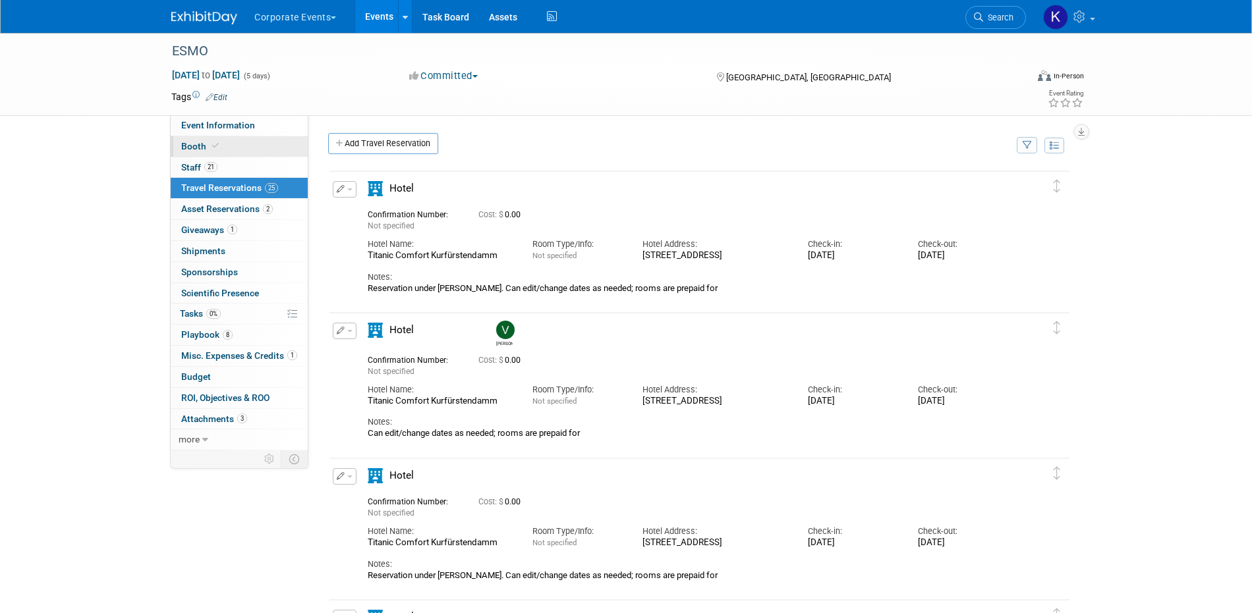
click at [225, 148] on link "Booth" at bounding box center [239, 146] width 137 height 20
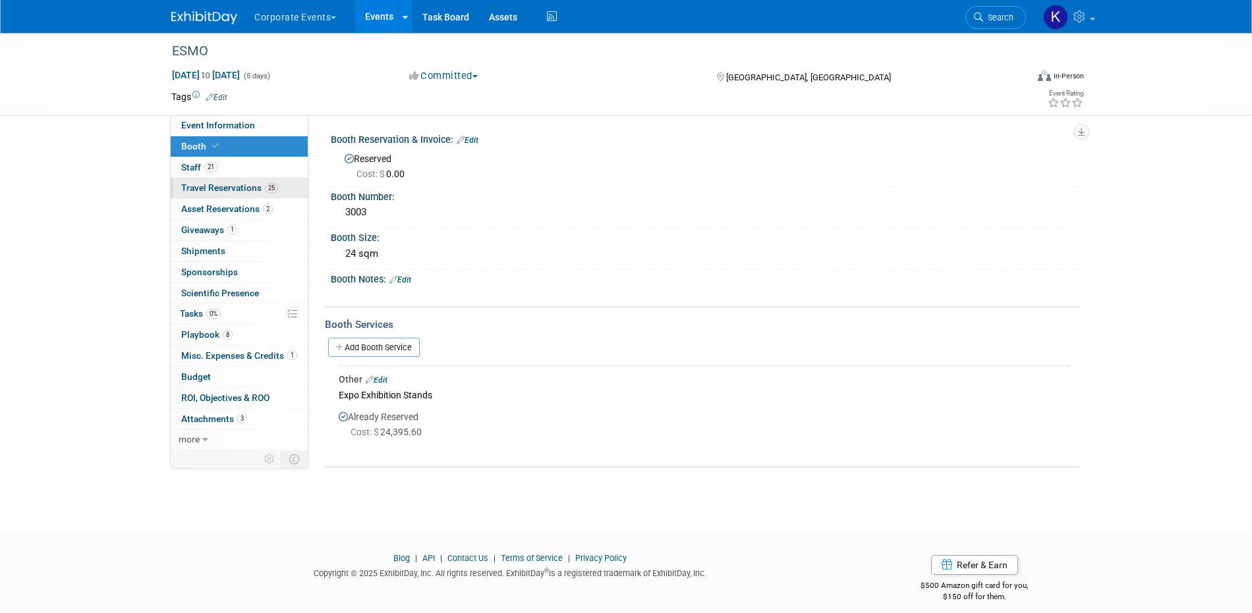
click at [211, 196] on link "25 Travel Reservations 25" at bounding box center [239, 188] width 137 height 20
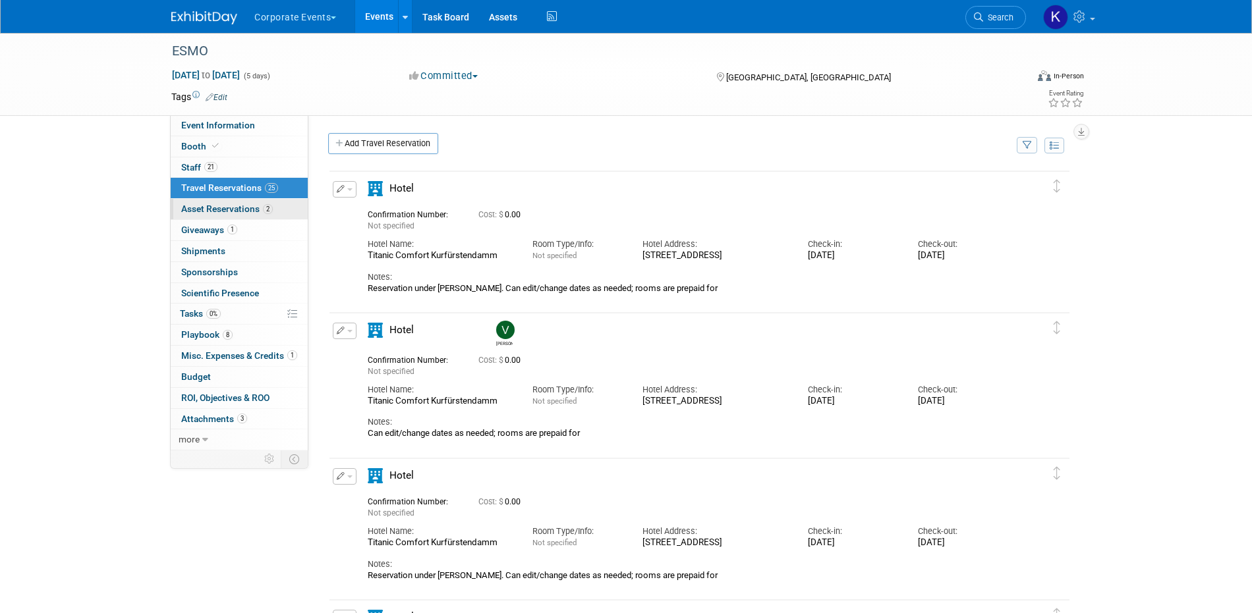
click at [209, 218] on link "2 Asset Reservations 2" at bounding box center [239, 209] width 137 height 20
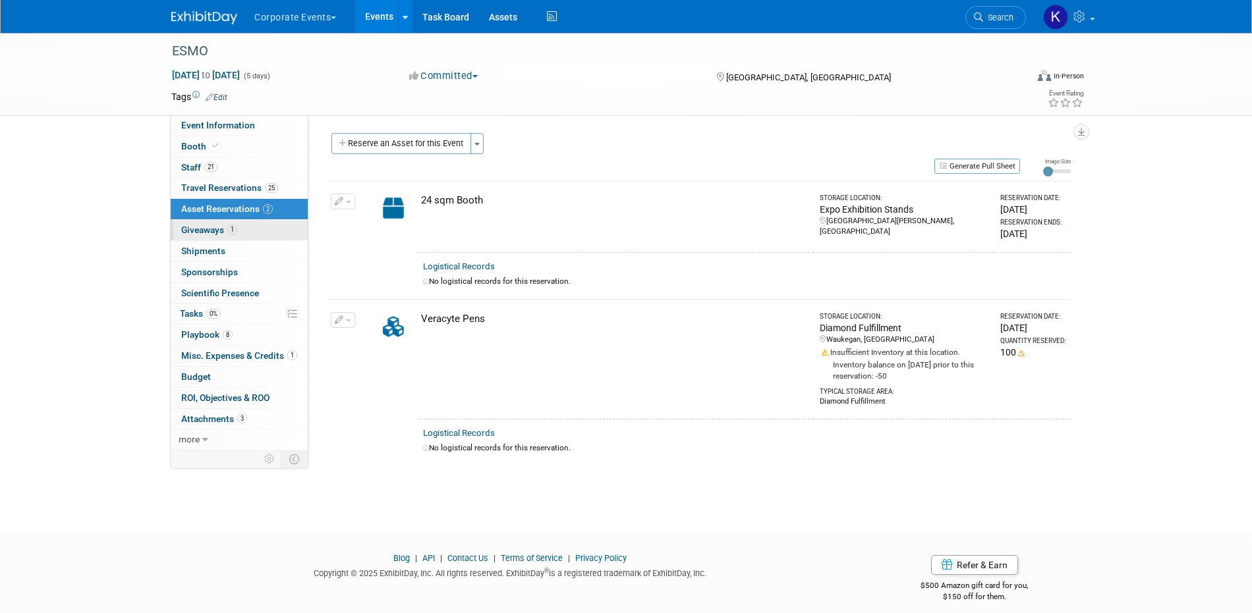
click at [208, 238] on link "1 Giveaways 1" at bounding box center [239, 230] width 137 height 20
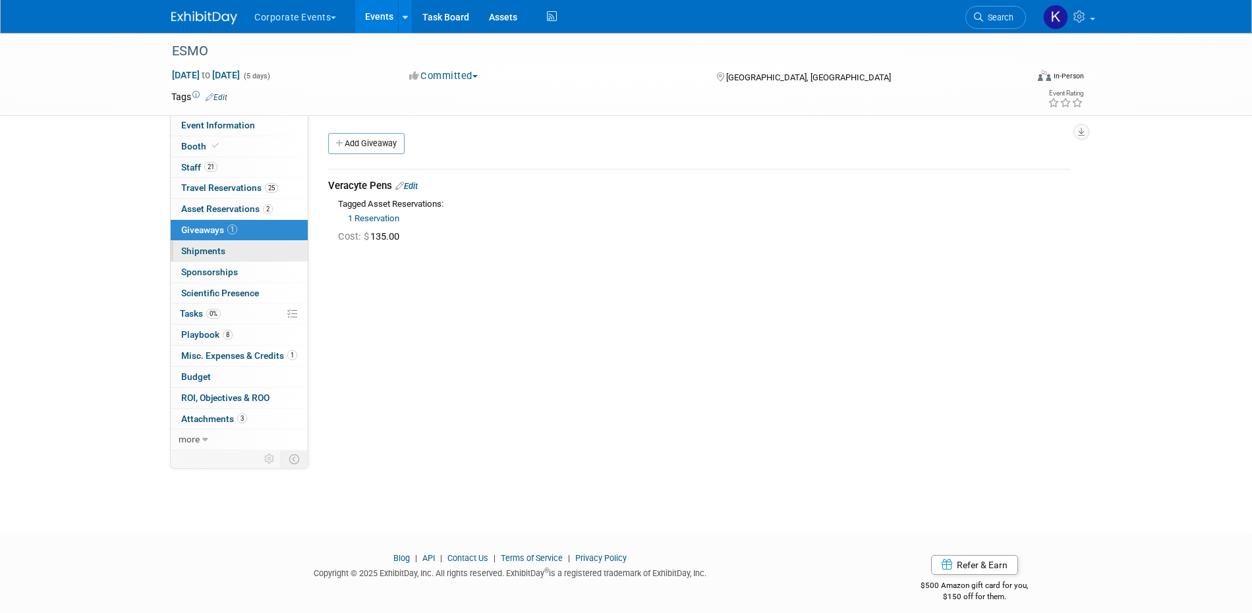
click at [206, 252] on span "Shipments 0" at bounding box center [203, 251] width 44 height 11
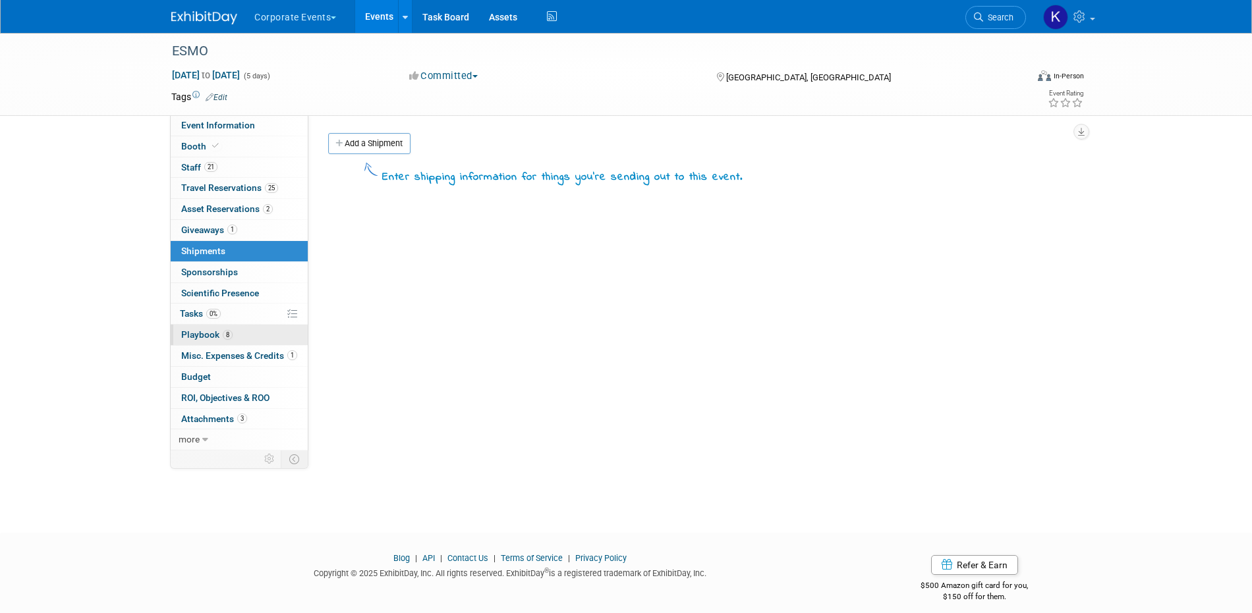
click at [208, 332] on span "Playbook 8" at bounding box center [206, 334] width 51 height 11
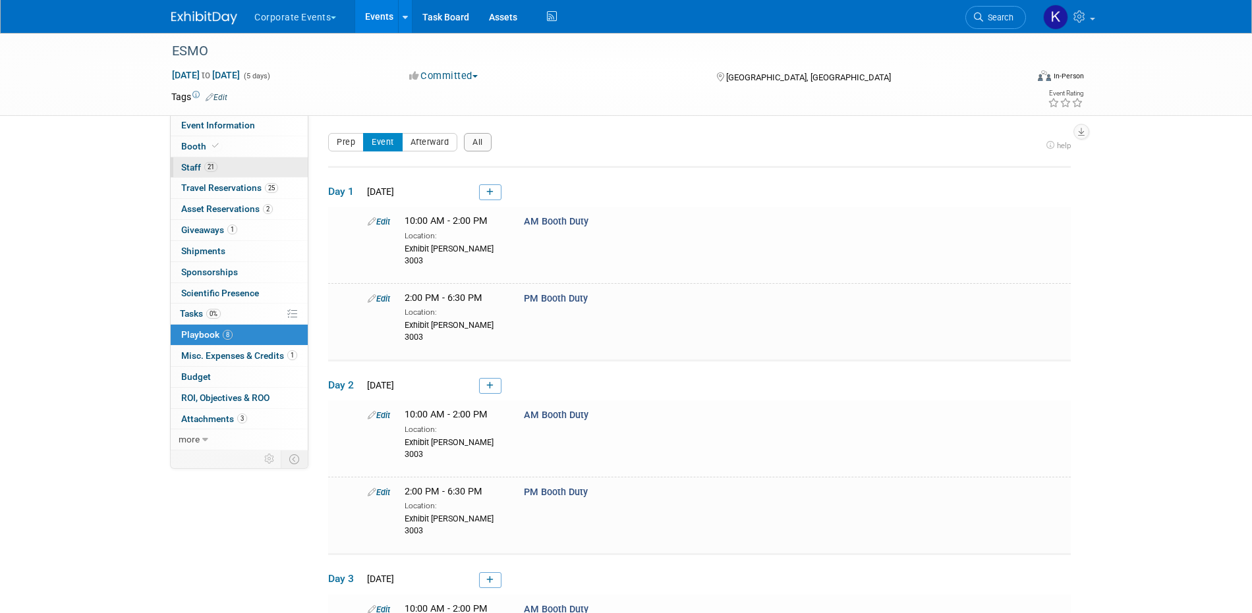
click at [218, 164] on link "21 Staff 21" at bounding box center [239, 167] width 137 height 20
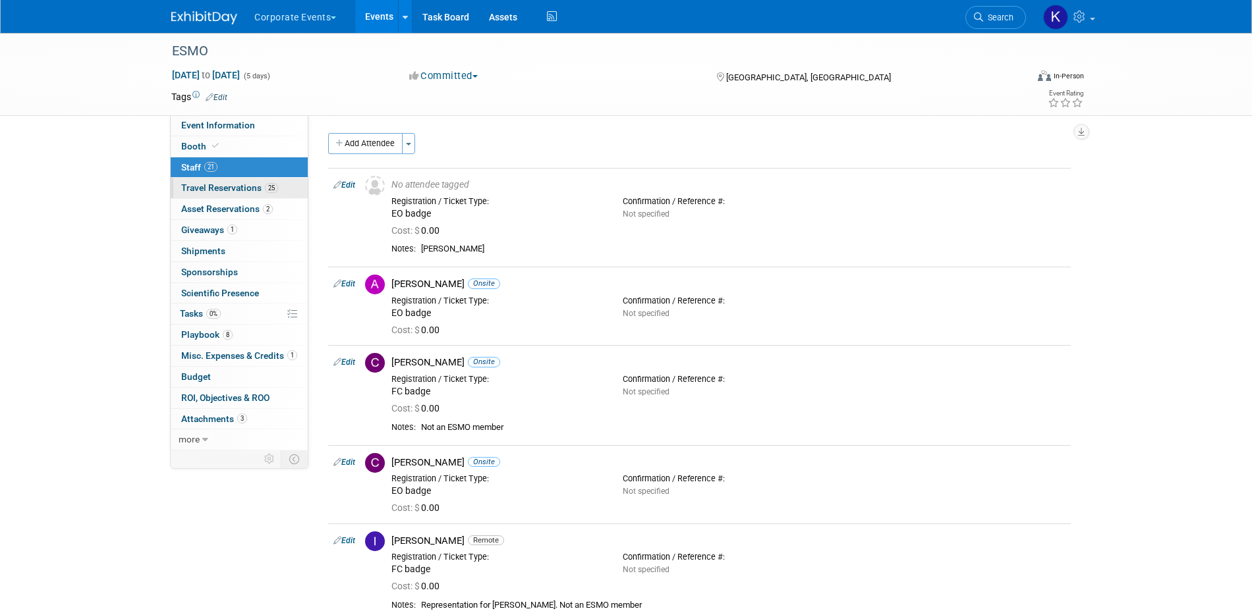
click at [239, 197] on link "25 Travel Reservations 25" at bounding box center [239, 188] width 137 height 20
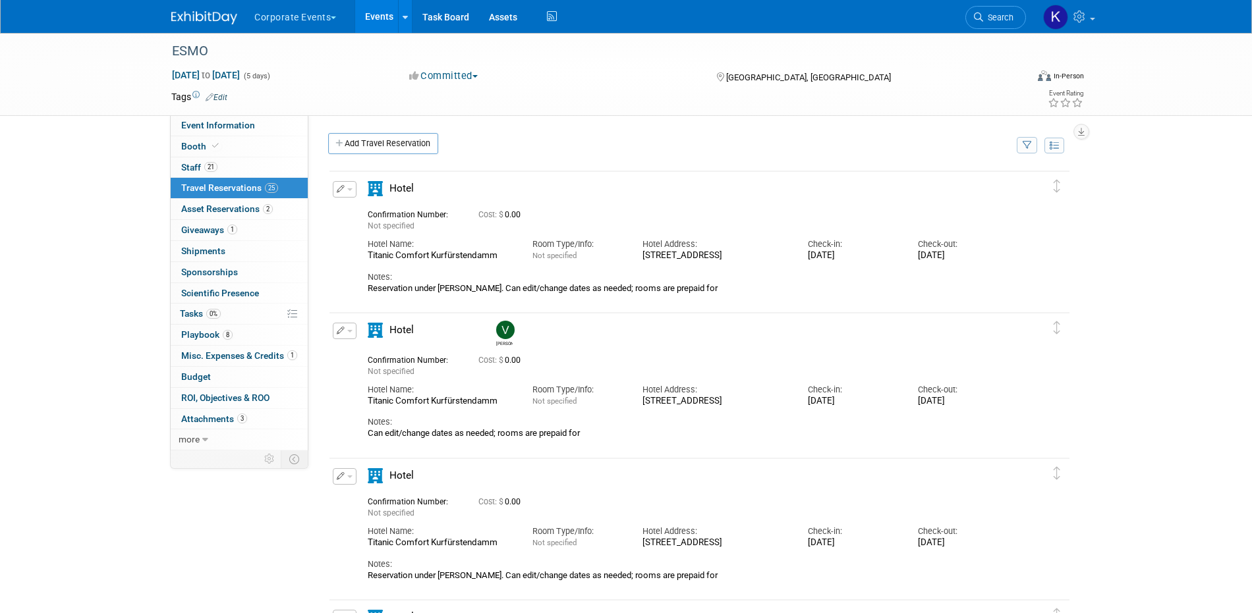
click at [333, 18] on span "button" at bounding box center [333, 17] width 5 height 3
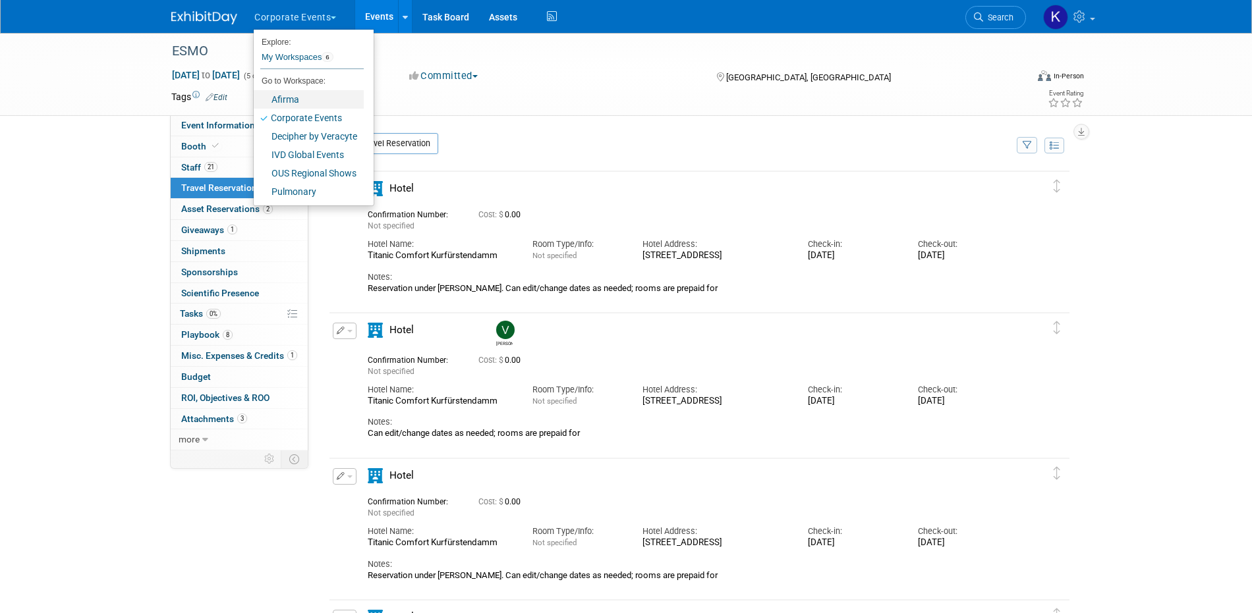
click at [333, 99] on link "Afirma" at bounding box center [309, 99] width 110 height 18
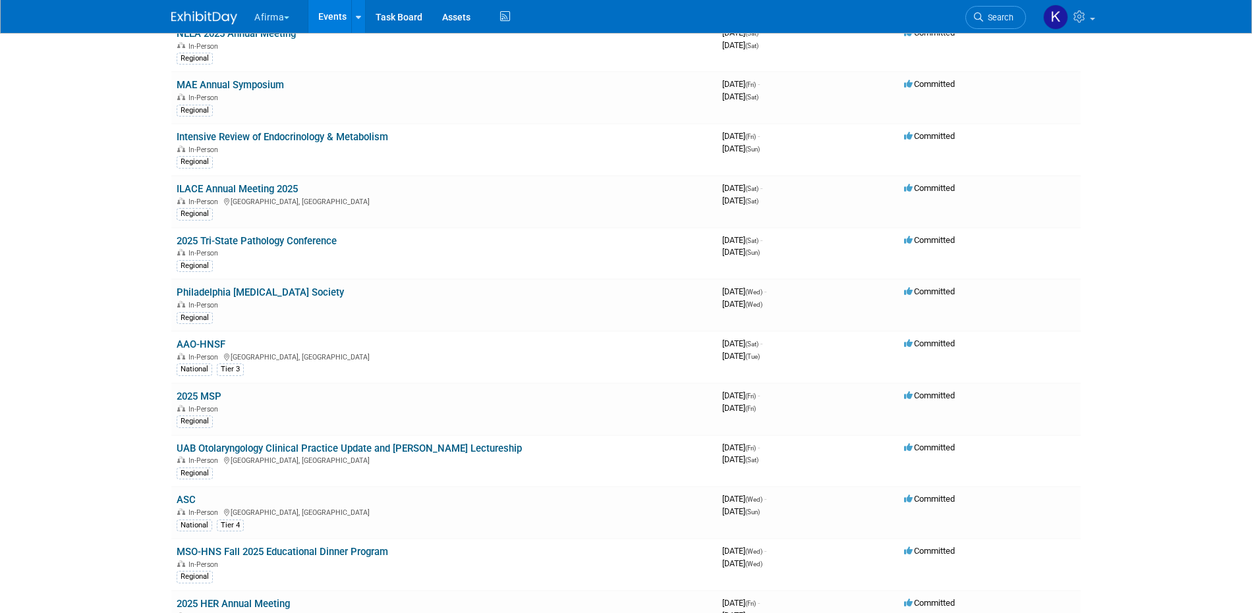
scroll to position [392, 0]
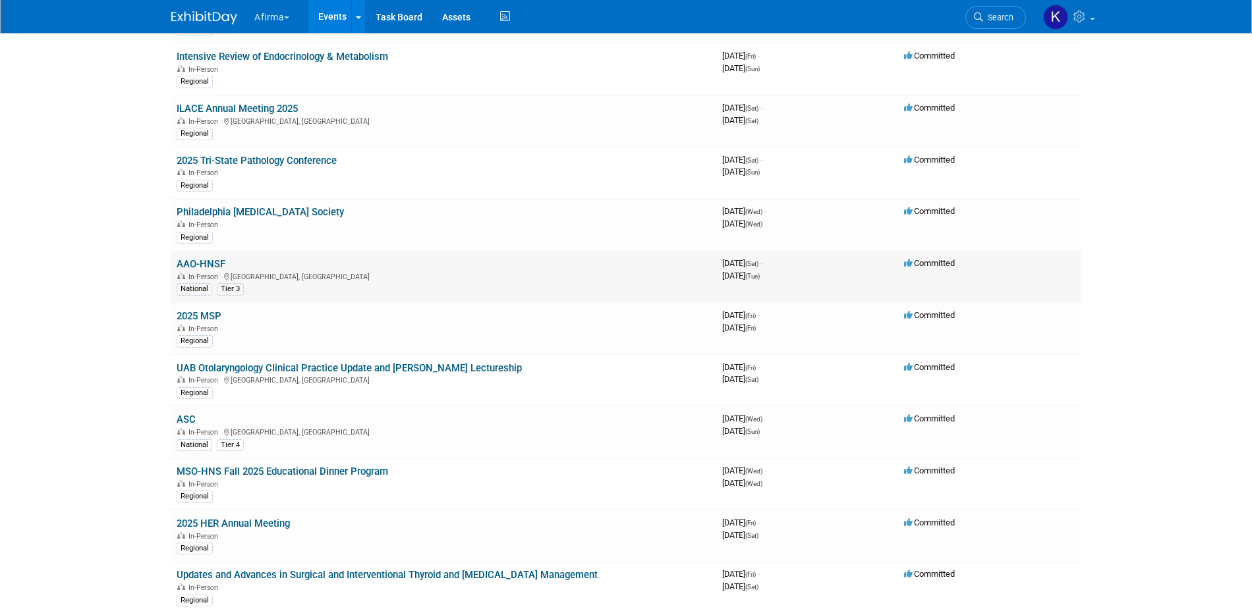
click at [182, 262] on link "AAO-HNSF" at bounding box center [201, 264] width 49 height 12
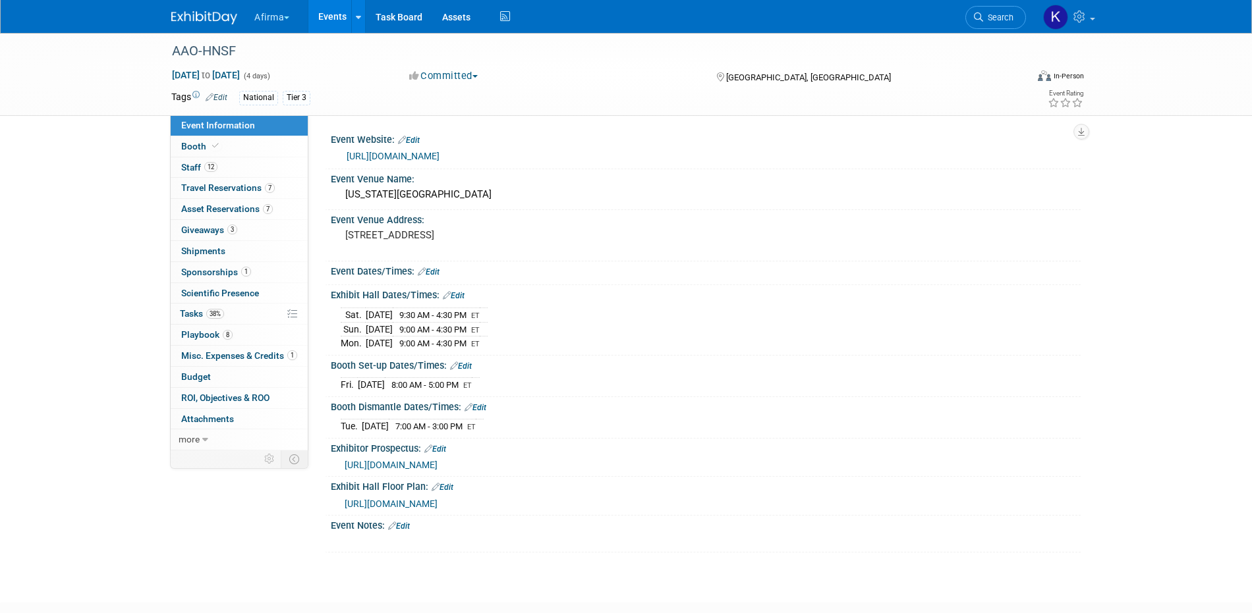
click at [326, 10] on link "Events" at bounding box center [332, 16] width 48 height 33
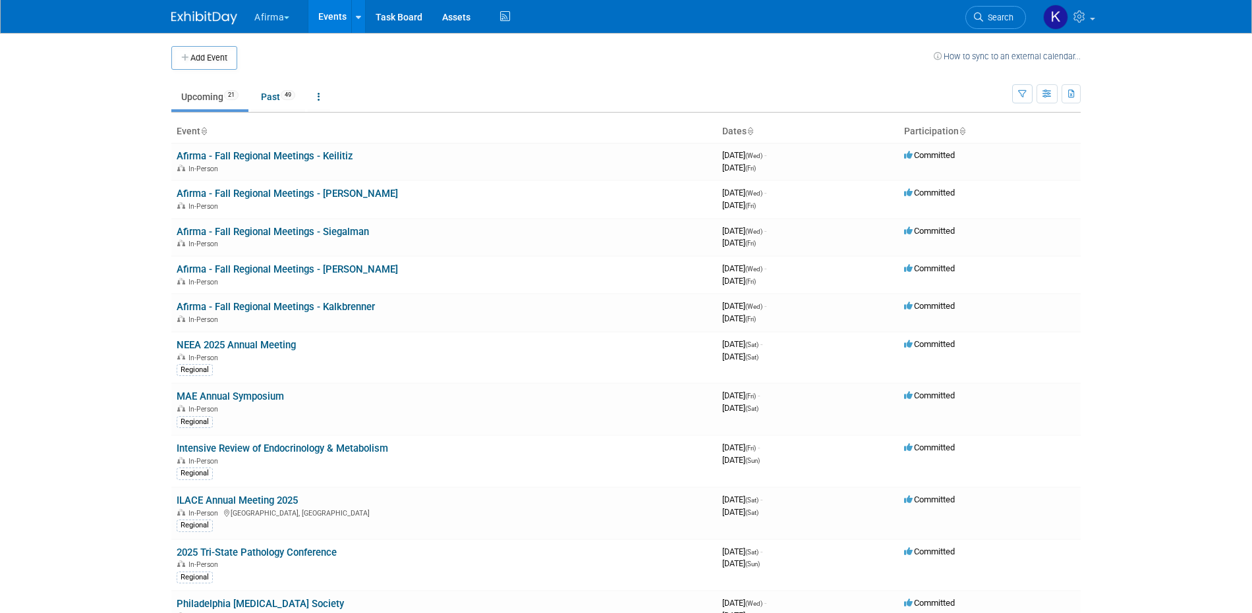
click at [278, 14] on button "Afirma" at bounding box center [279, 14] width 53 height 29
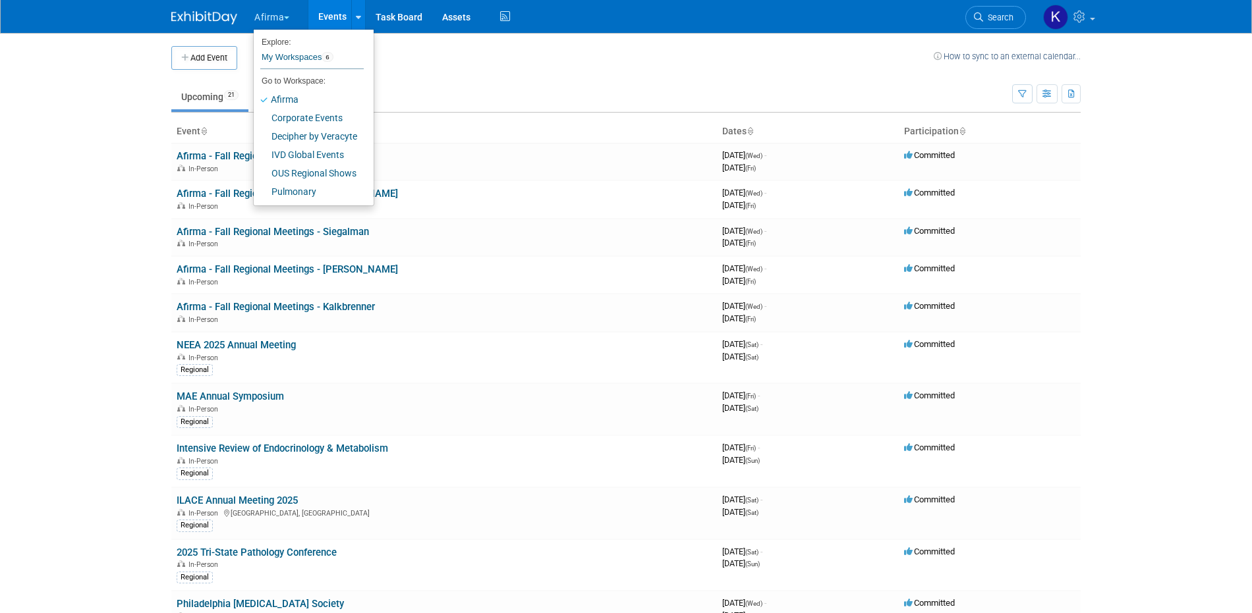
click at [319, 13] on link "Events" at bounding box center [332, 16] width 48 height 33
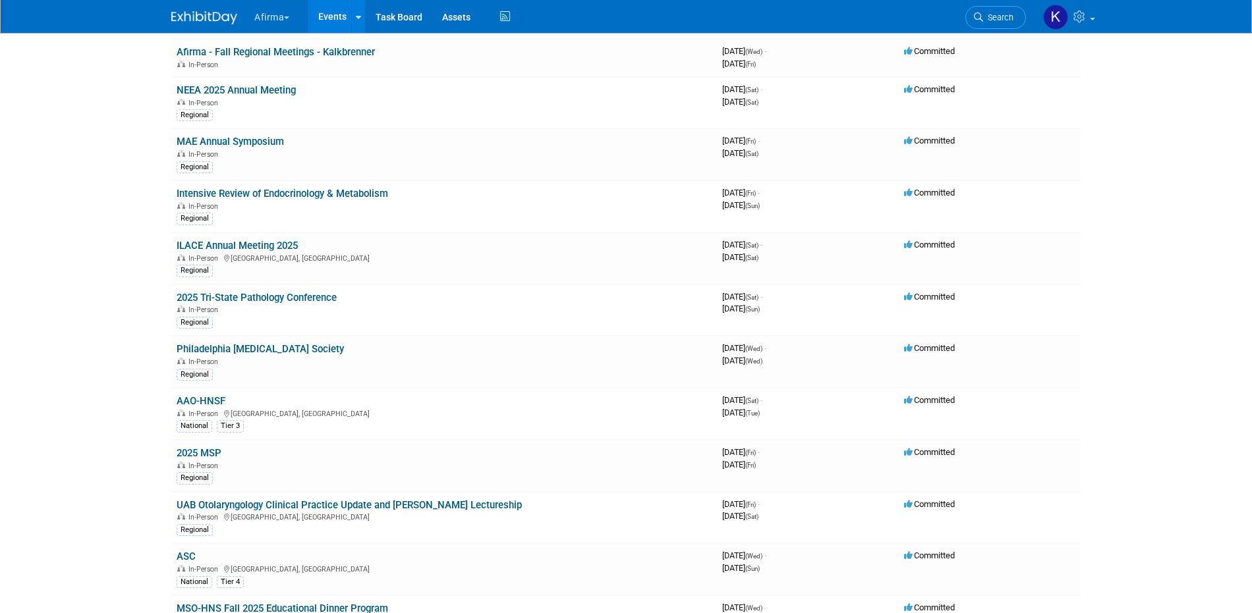
scroll to position [445, 0]
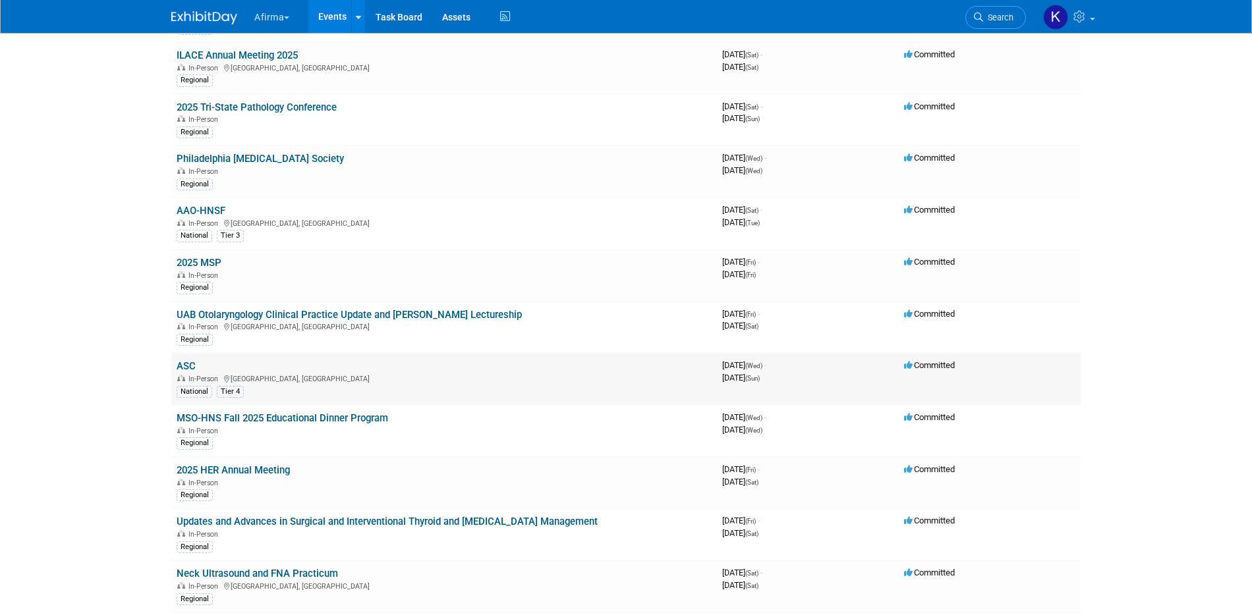
click at [184, 368] on link "ASC" at bounding box center [186, 366] width 19 height 12
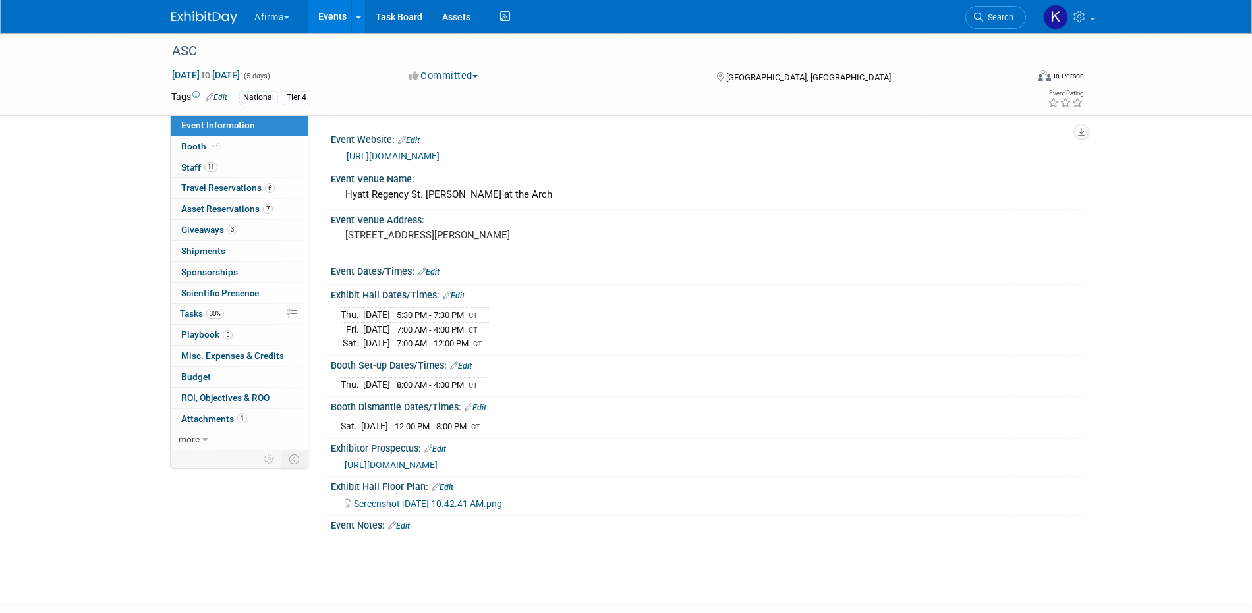
click at [282, 14] on button "Afirma" at bounding box center [279, 14] width 53 height 29
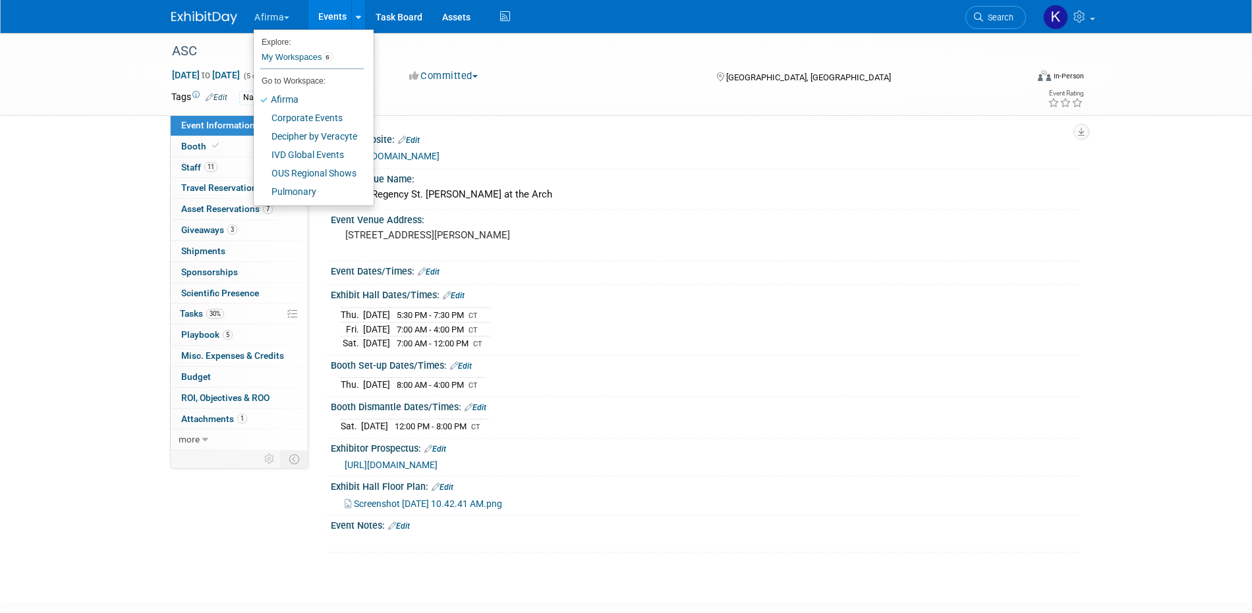
click at [340, 10] on link "Events" at bounding box center [332, 16] width 48 height 33
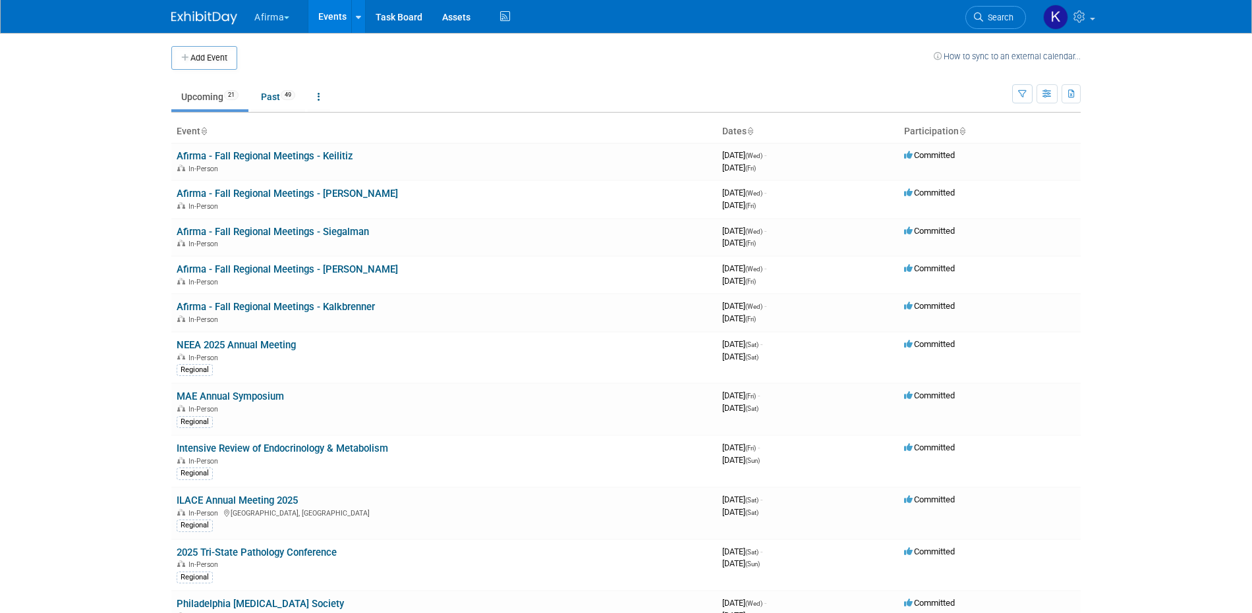
click at [275, 9] on button "Afirma" at bounding box center [279, 14] width 53 height 29
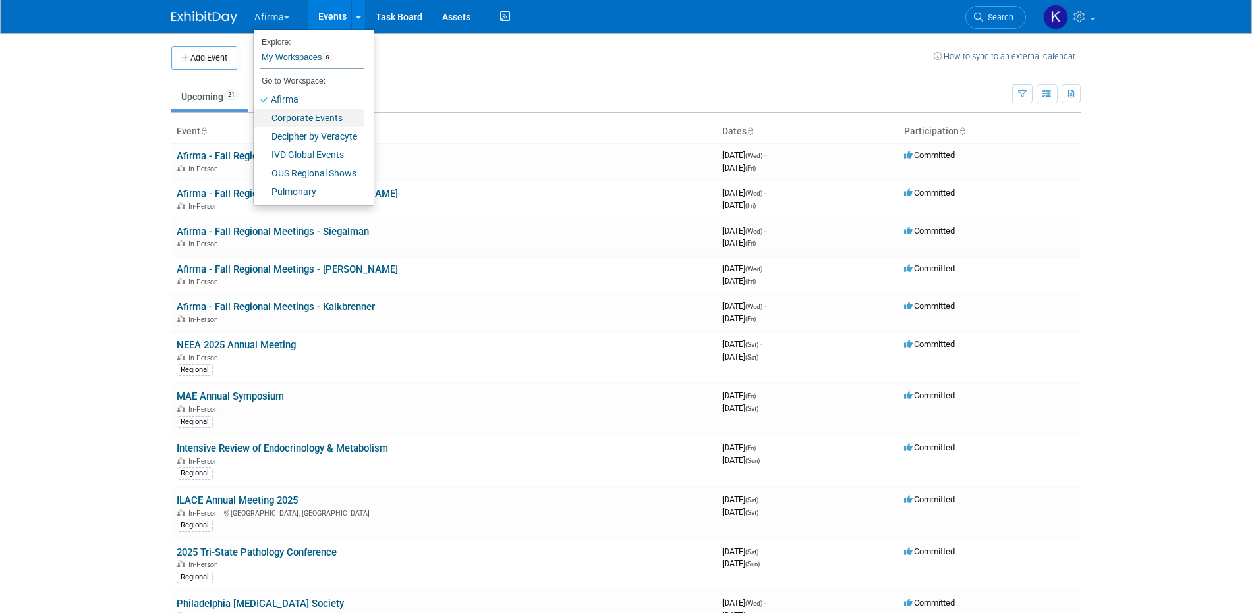
click at [295, 117] on link "Corporate Events" at bounding box center [309, 118] width 110 height 18
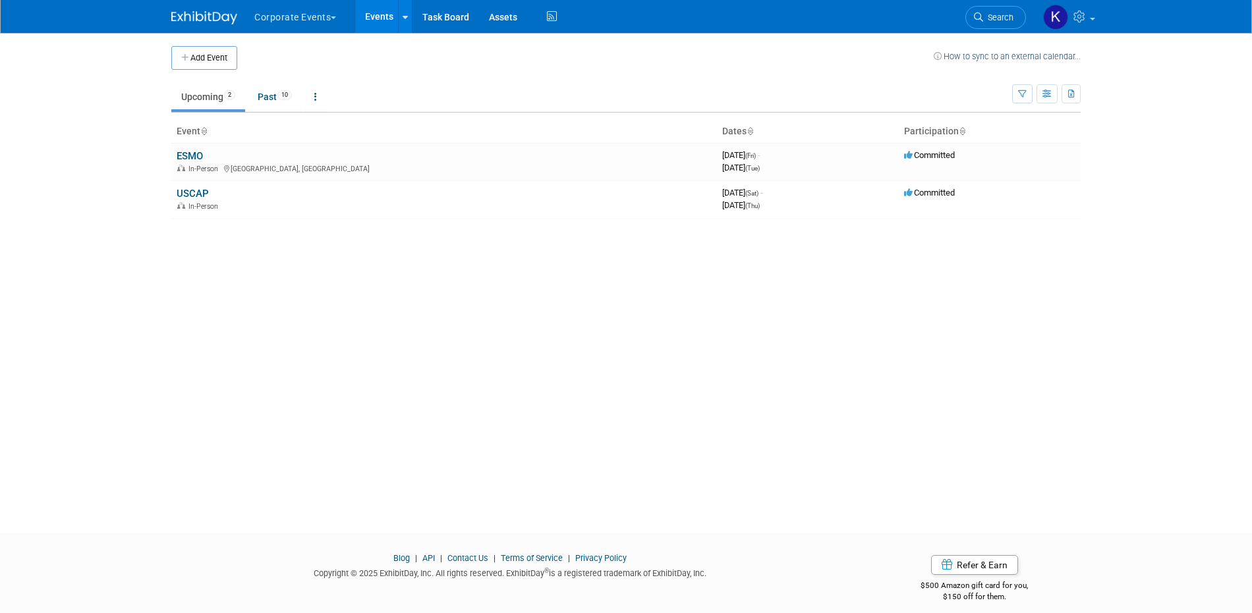
click at [293, 16] on button "Corporate Events" at bounding box center [302, 14] width 99 height 29
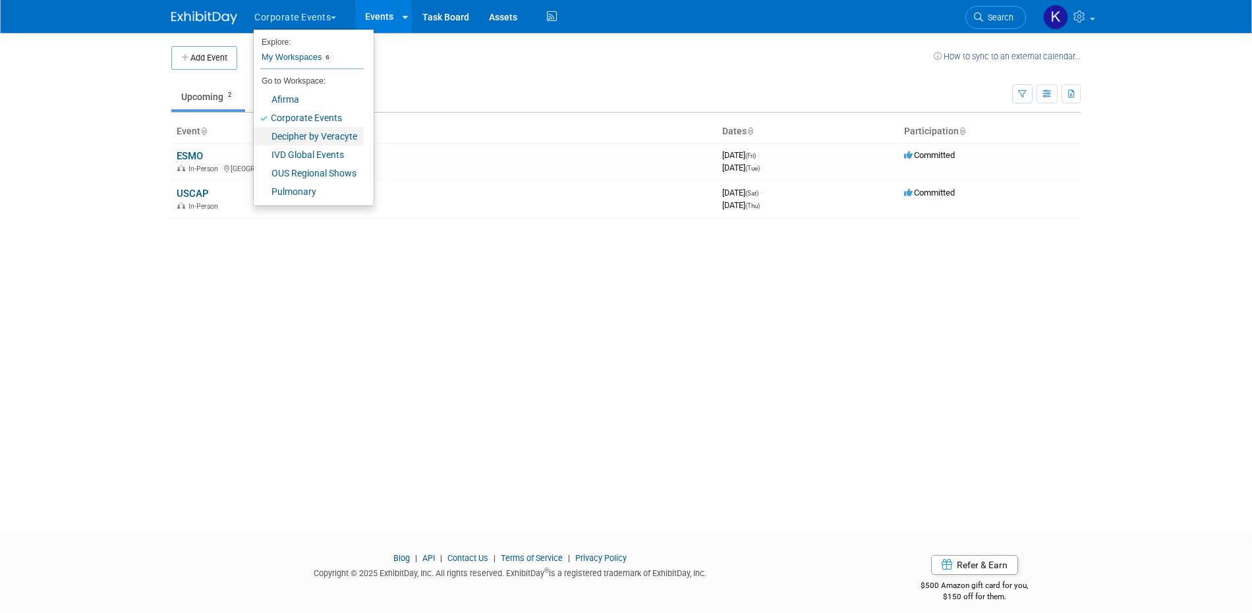
click at [295, 133] on link "Decipher by Veracyte" at bounding box center [309, 136] width 110 height 18
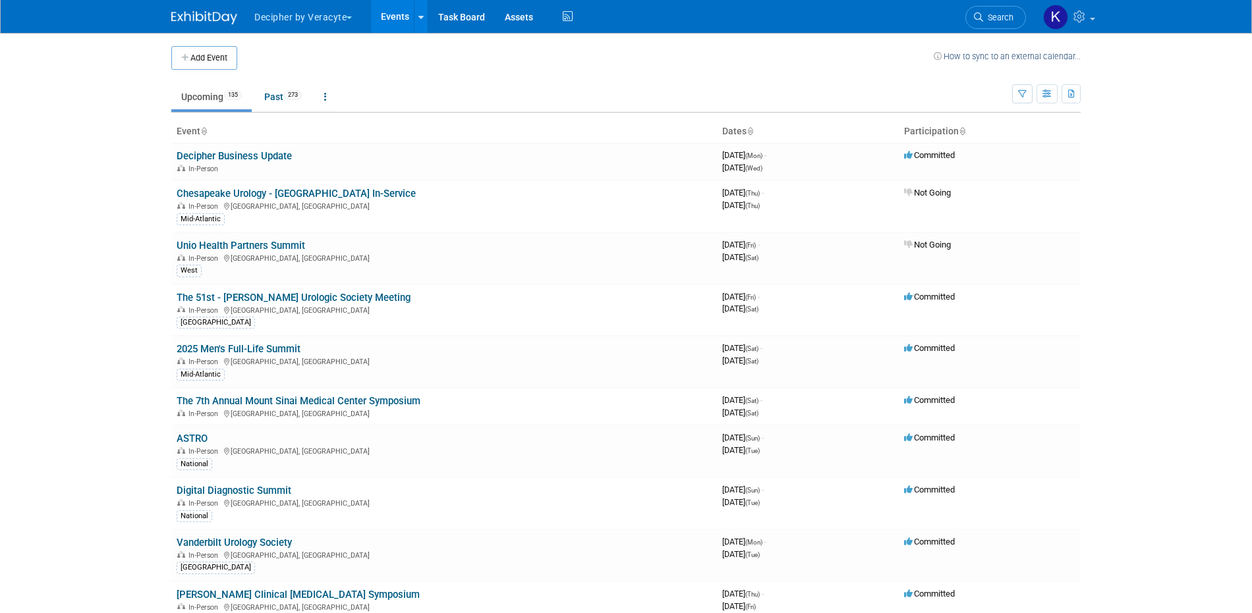
click at [289, 19] on button "Decipher by Veracyte" at bounding box center [310, 14] width 115 height 29
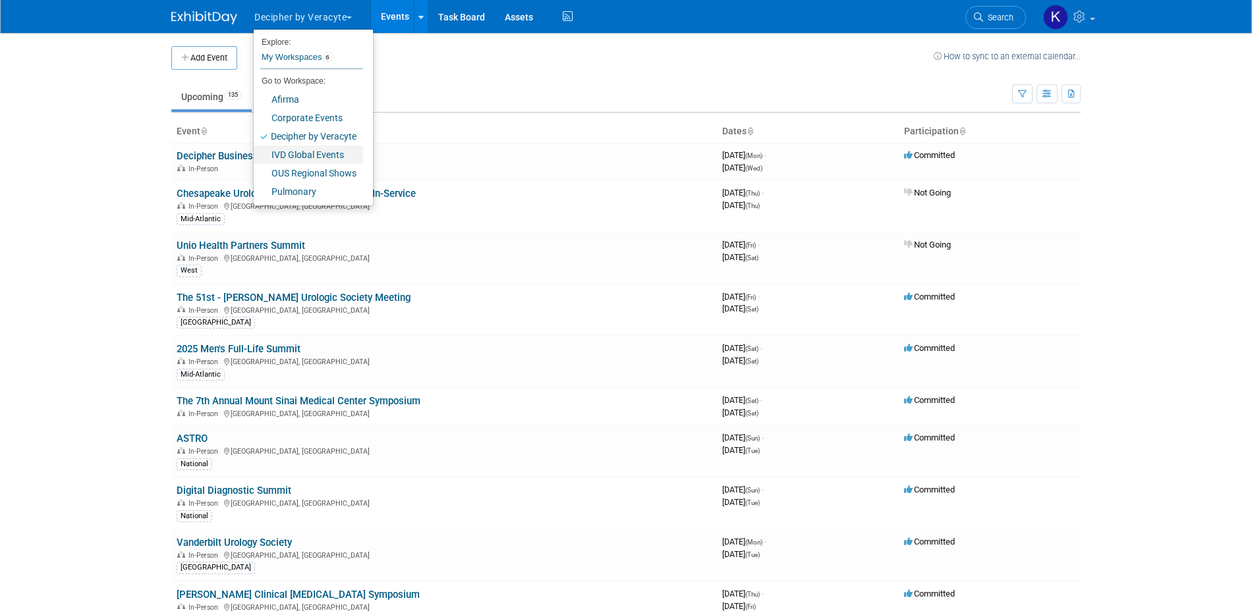
click at [290, 153] on link "IVD Global Events" at bounding box center [308, 155] width 109 height 18
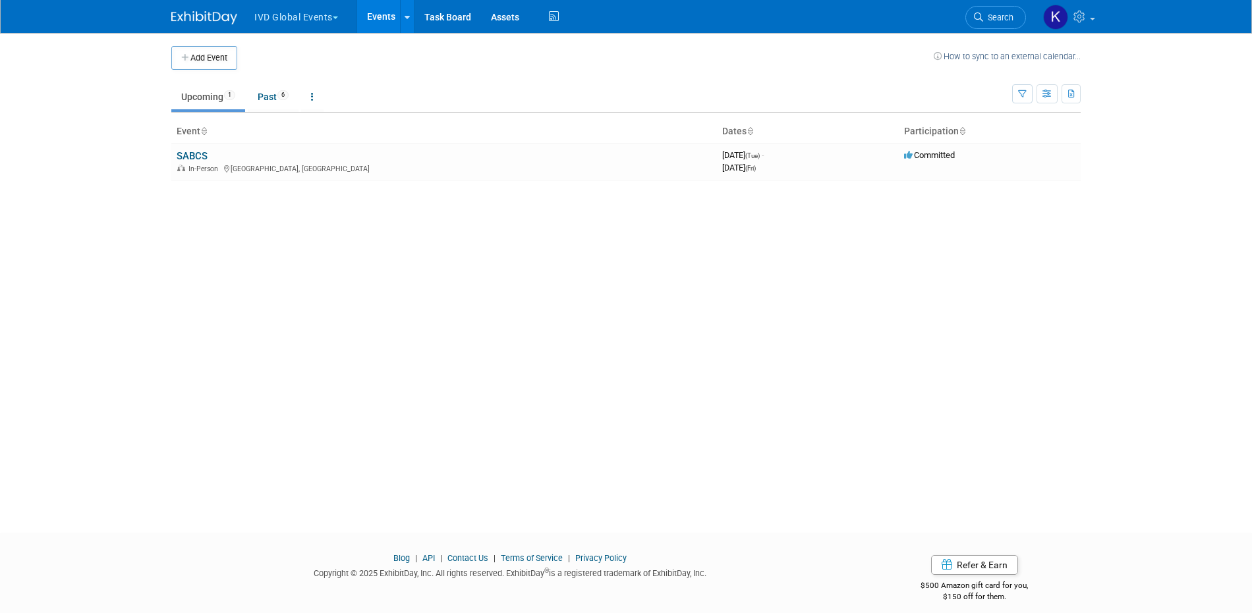
click at [295, 24] on button "IVD Global Events" at bounding box center [303, 14] width 101 height 29
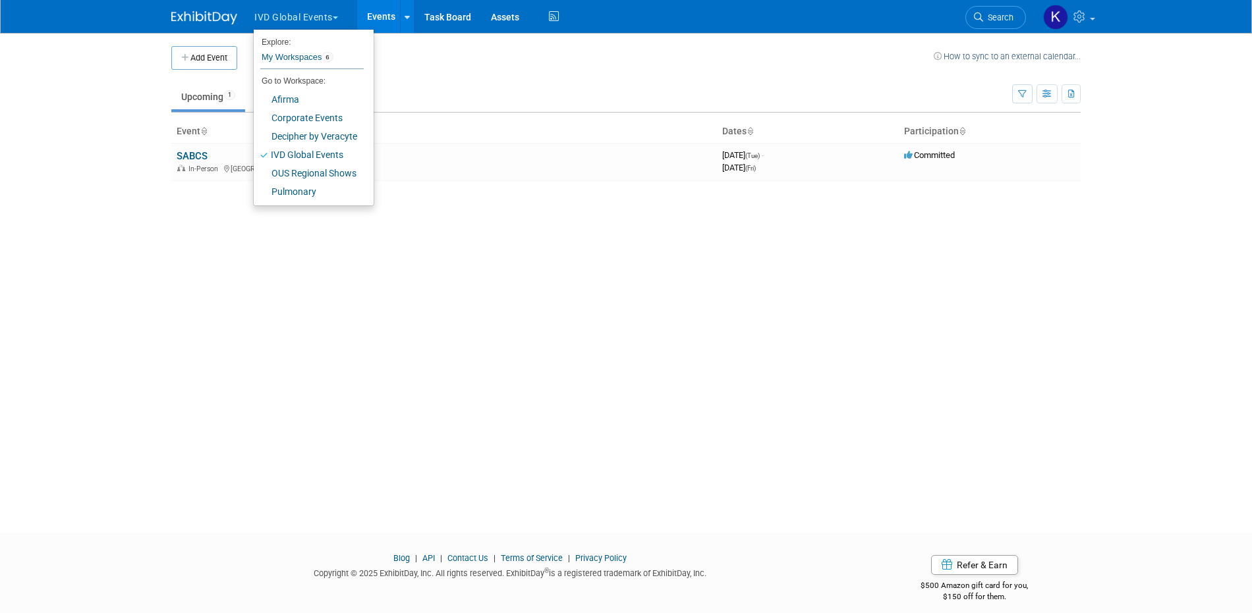
click at [115, 180] on body "IVD Global Events Explore: My Workspaces 6 Go to Workspace: Afirma Corporate Ev…" at bounding box center [626, 306] width 1252 height 613
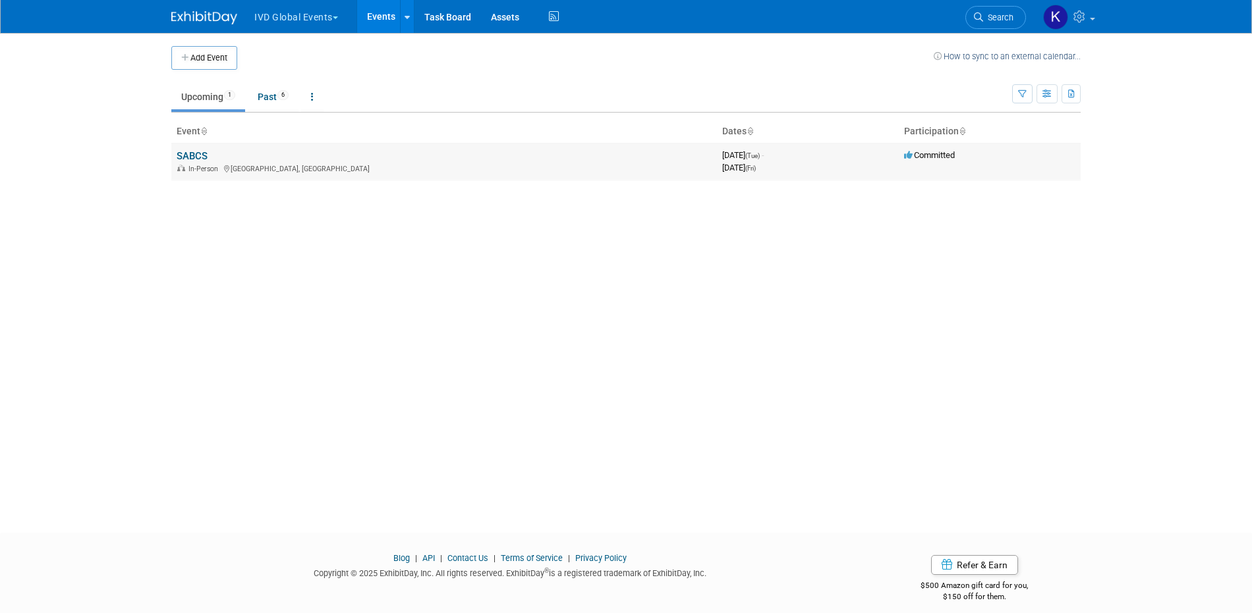
click at [202, 156] on link "SABCS" at bounding box center [192, 156] width 31 height 12
